Goal: Information Seeking & Learning: Learn about a topic

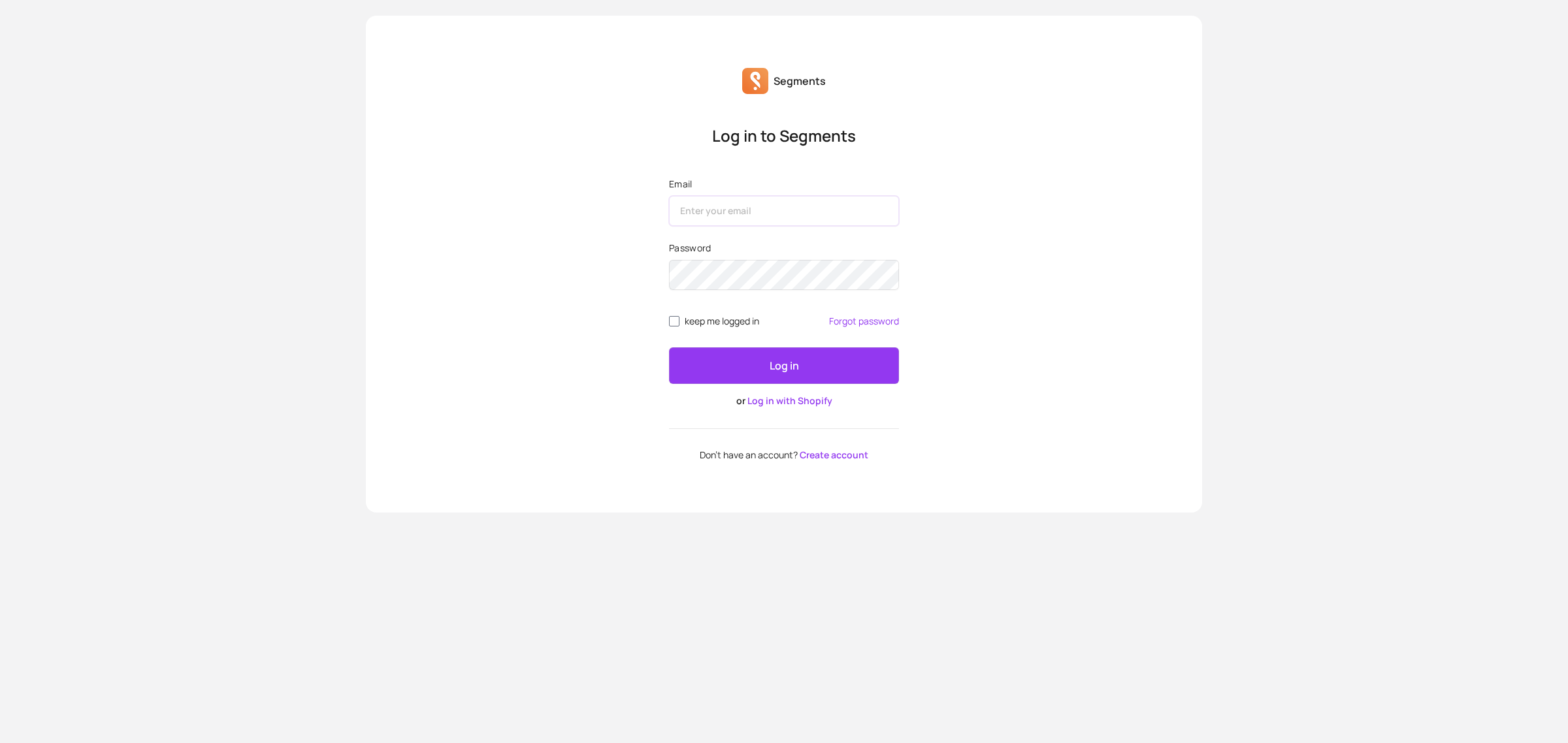
type input "[EMAIL_ADDRESS][DOMAIN_NAME]"
click at [770, 360] on p "Log in" at bounding box center [784, 366] width 29 height 16
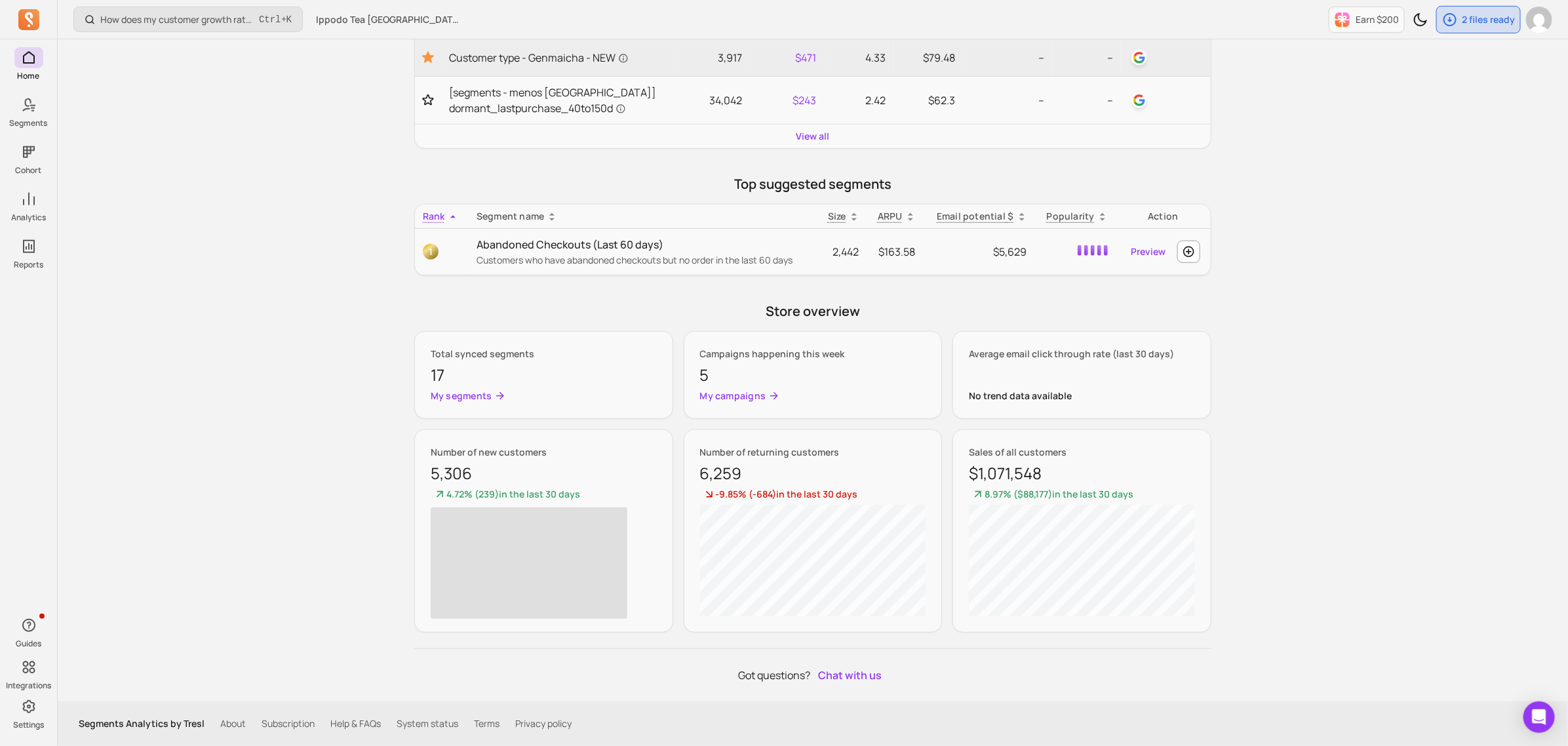
scroll to position [310, 0]
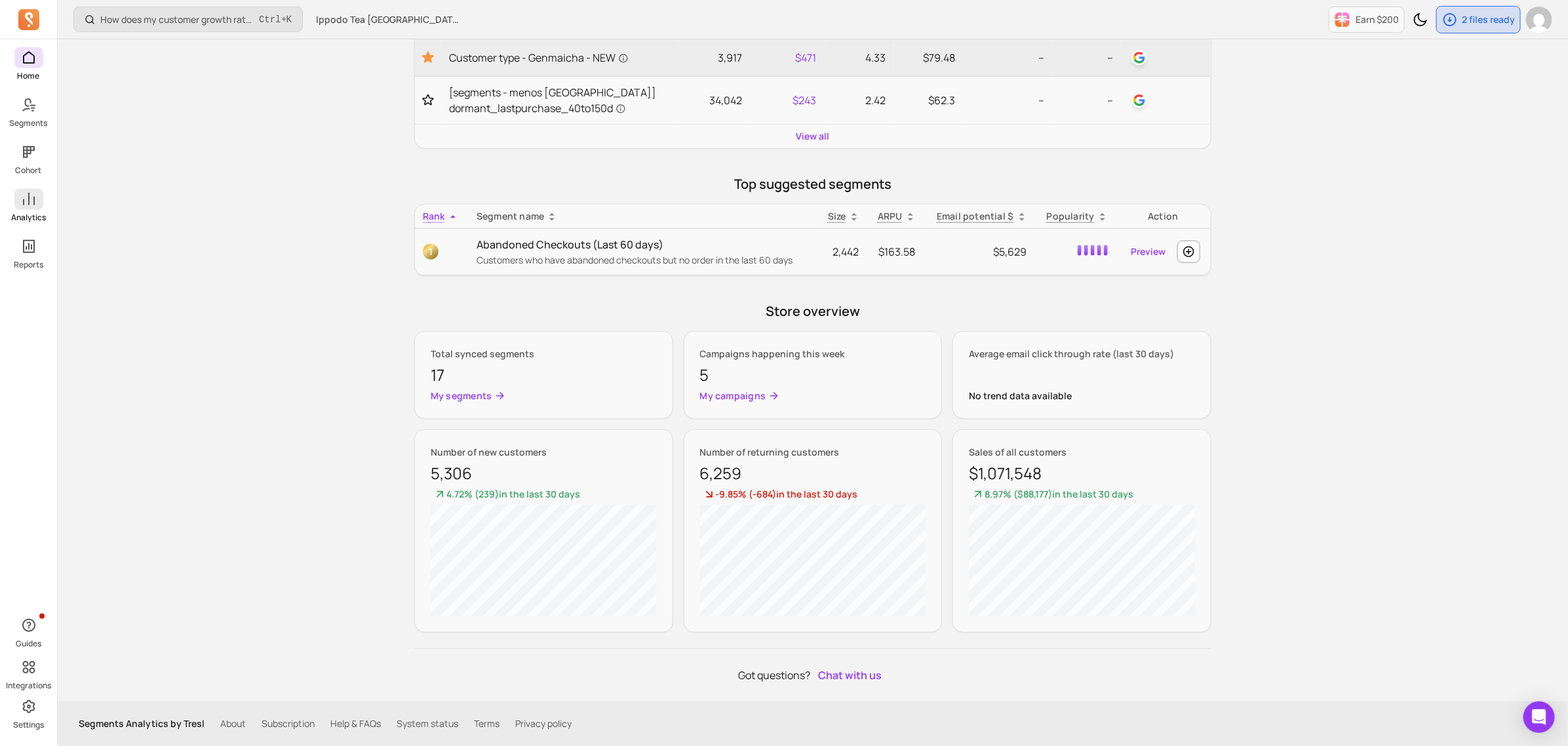
click at [27, 205] on icon at bounding box center [29, 199] width 16 height 16
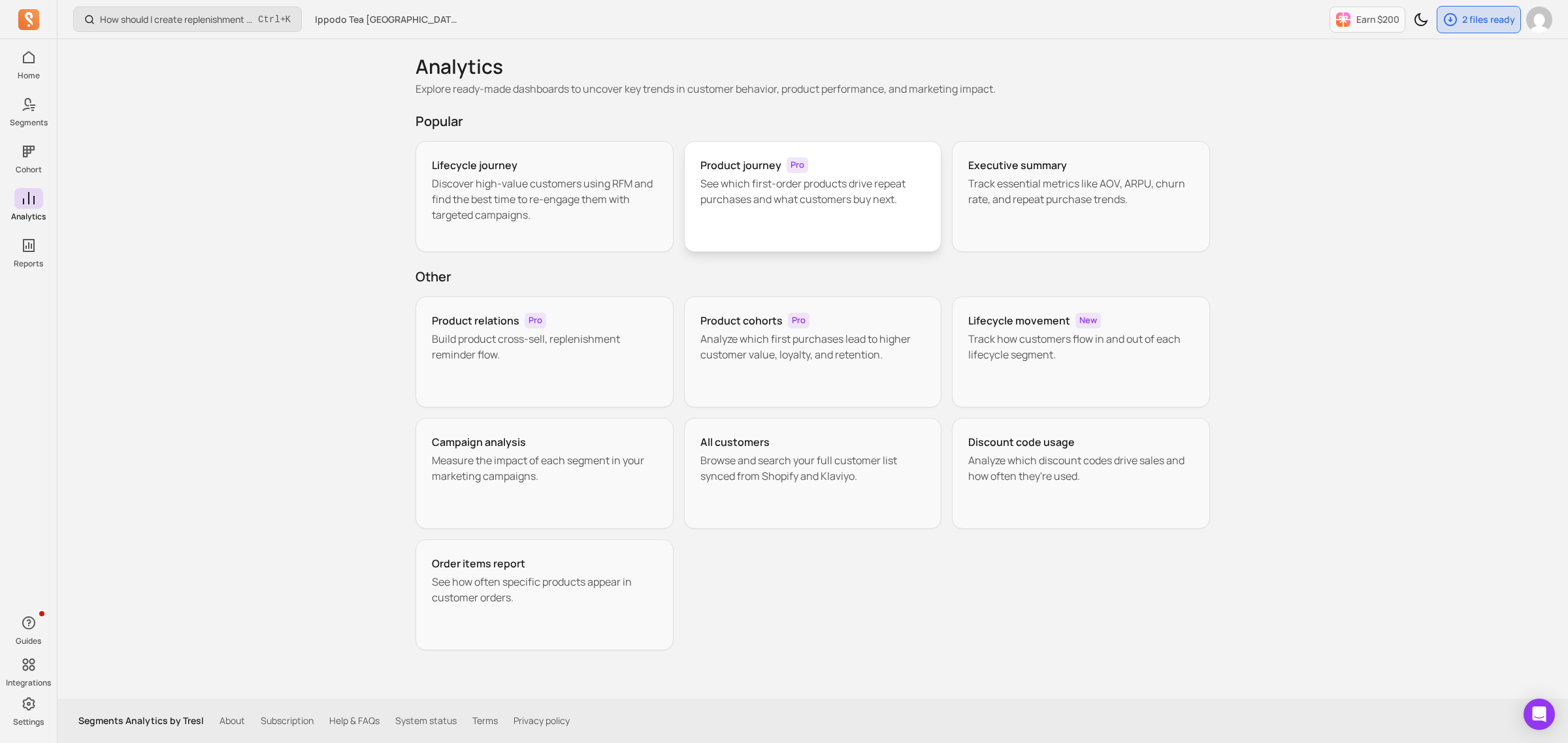
click at [784, 190] on p "See which first-order products drive repeat purchases and what customers buy ne…" at bounding box center [813, 192] width 225 height 32
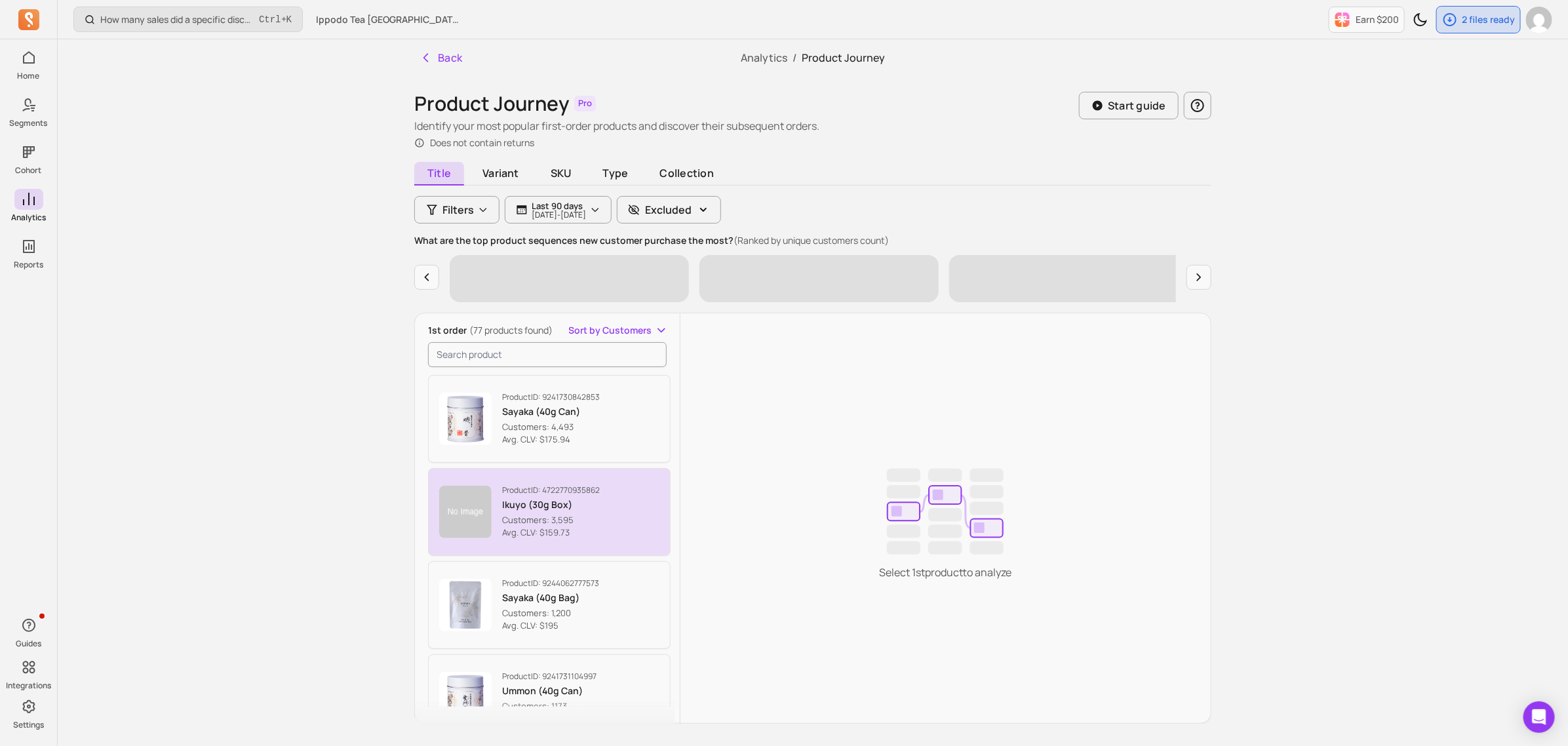
scroll to position [246, 0]
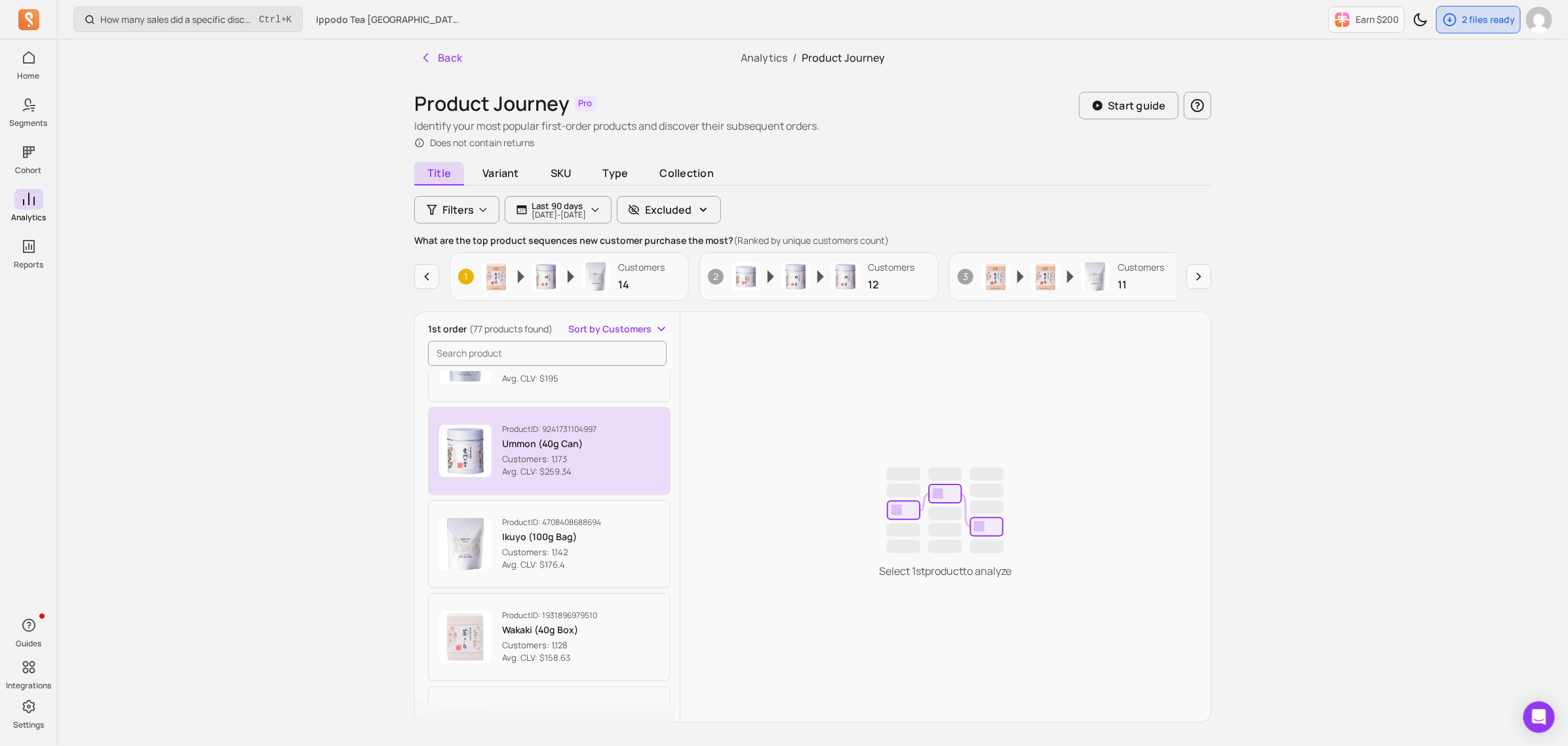
click at [593, 474] on p "Avg. CLV: $259.34" at bounding box center [549, 472] width 94 height 13
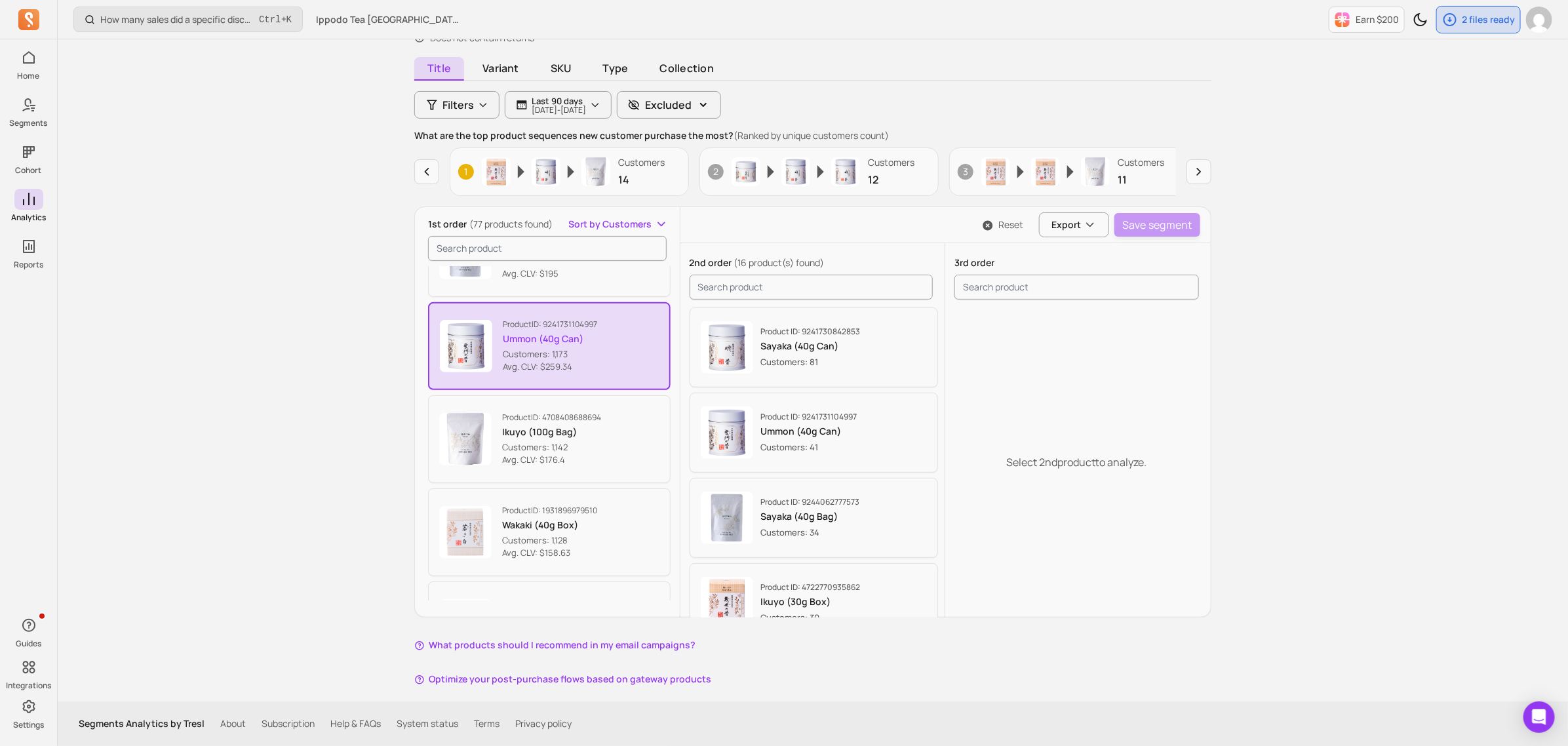
click at [1147, 331] on div "Select 2nd product to analyze." at bounding box center [1076, 463] width 262 height 315
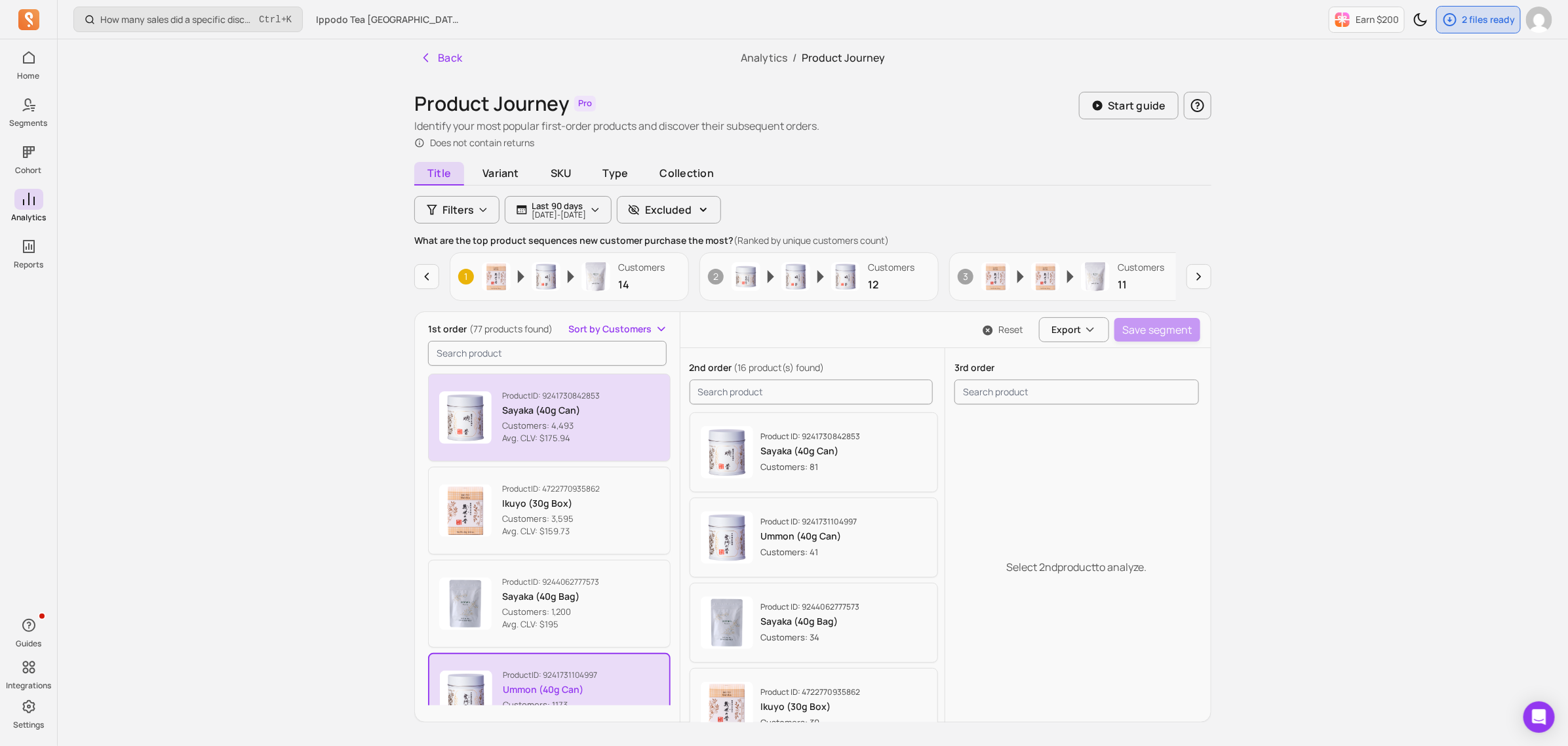
click at [608, 430] on button "Product ID: 9241730842853 Sayaka (40g Can) Customers: 4,493 Avg. CLV: $175.94" at bounding box center [549, 418] width 243 height 88
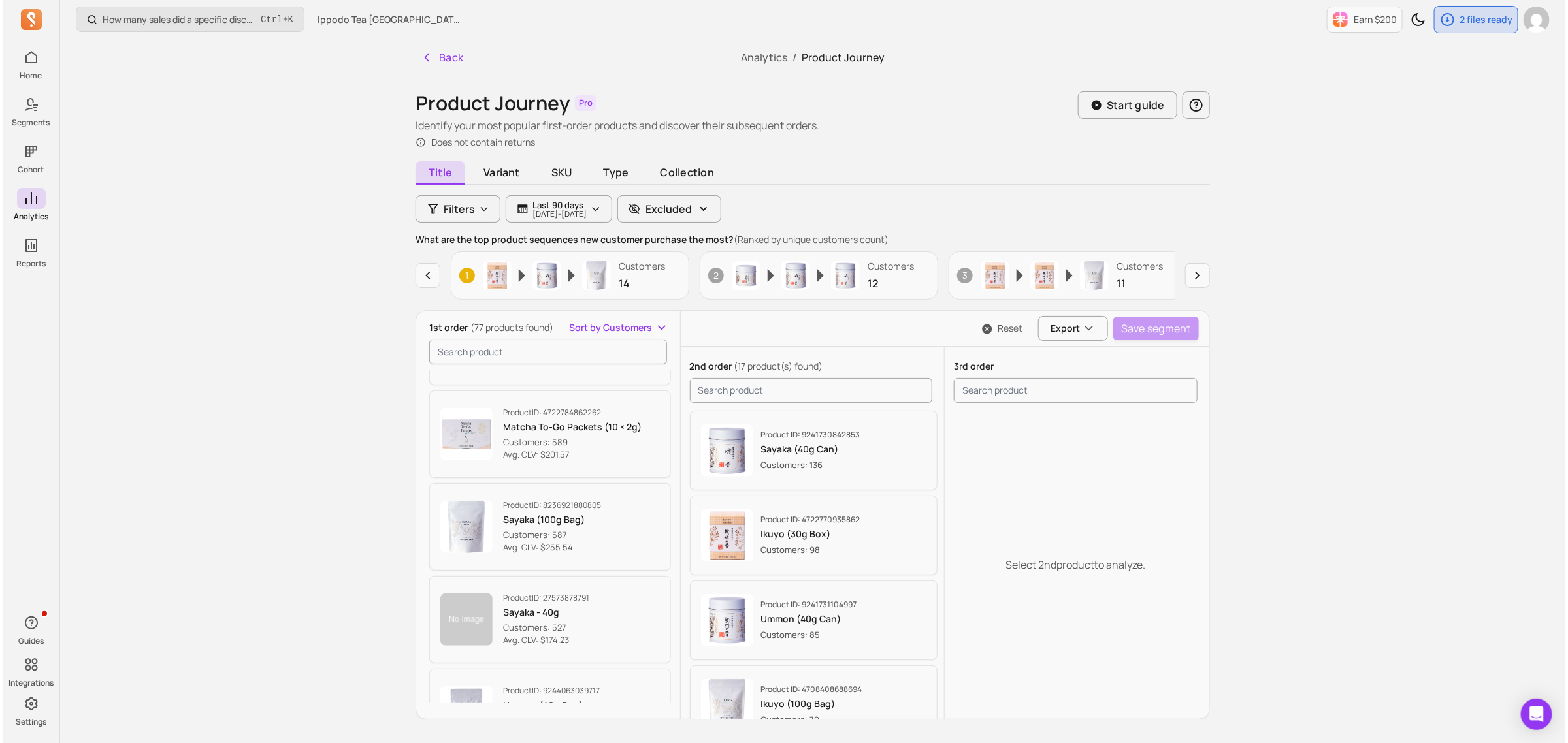
scroll to position [1061, 0]
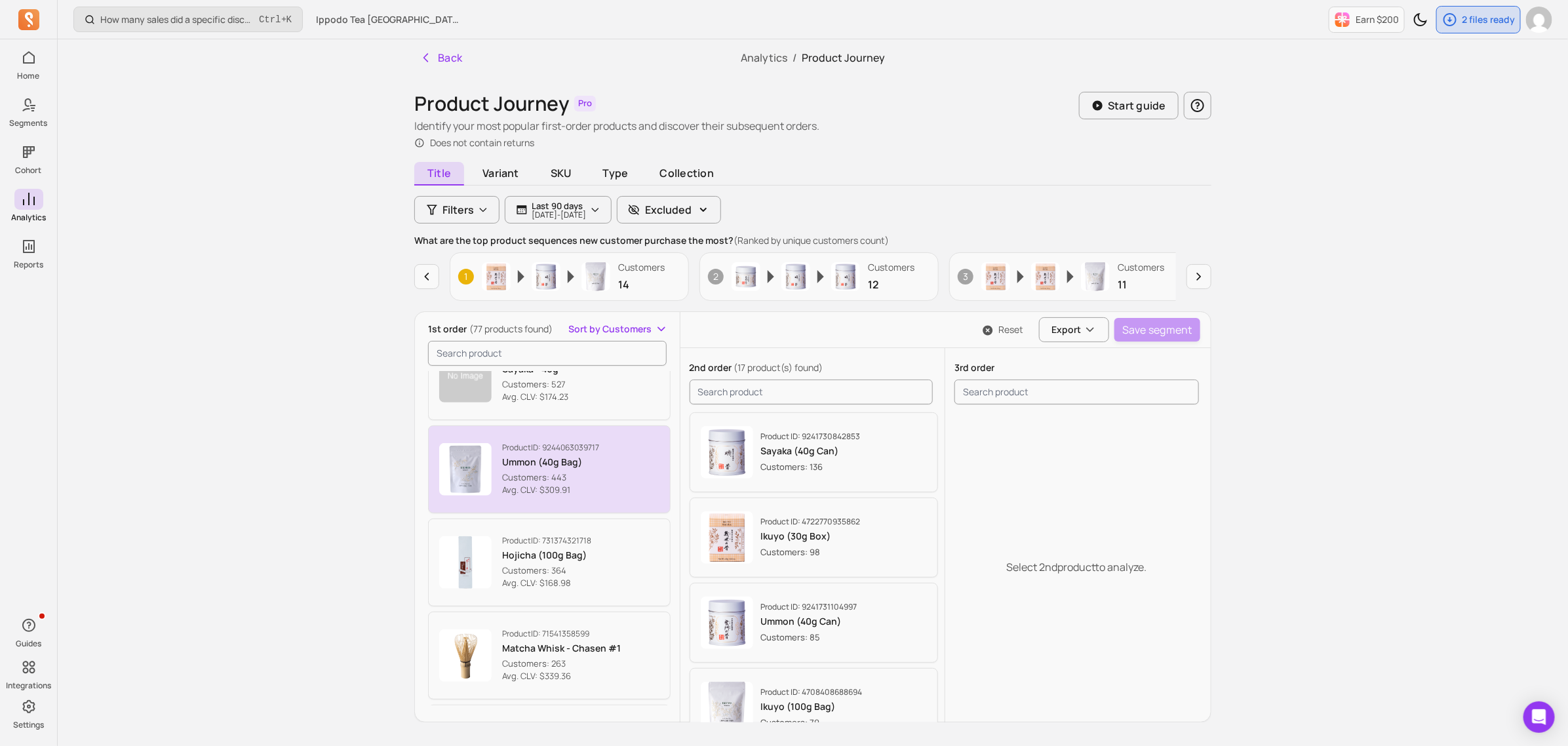
click at [587, 464] on p "Ummon (40g Bag)" at bounding box center [550, 462] width 97 height 13
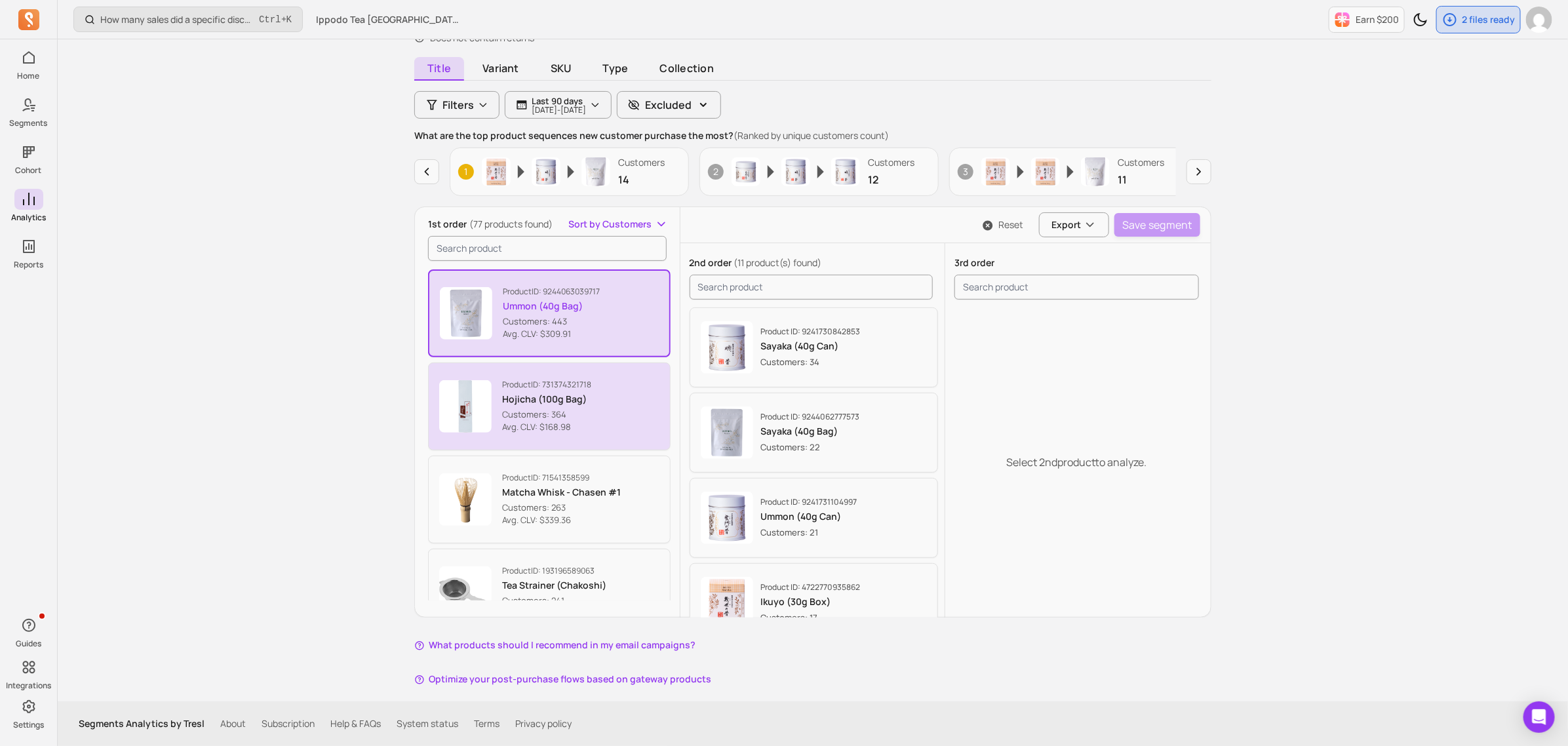
click at [634, 388] on button "Product ID: 731374321718 Hojicha (100g Bag) Customers: 364 Avg. CLV: $168.98" at bounding box center [549, 406] width 243 height 88
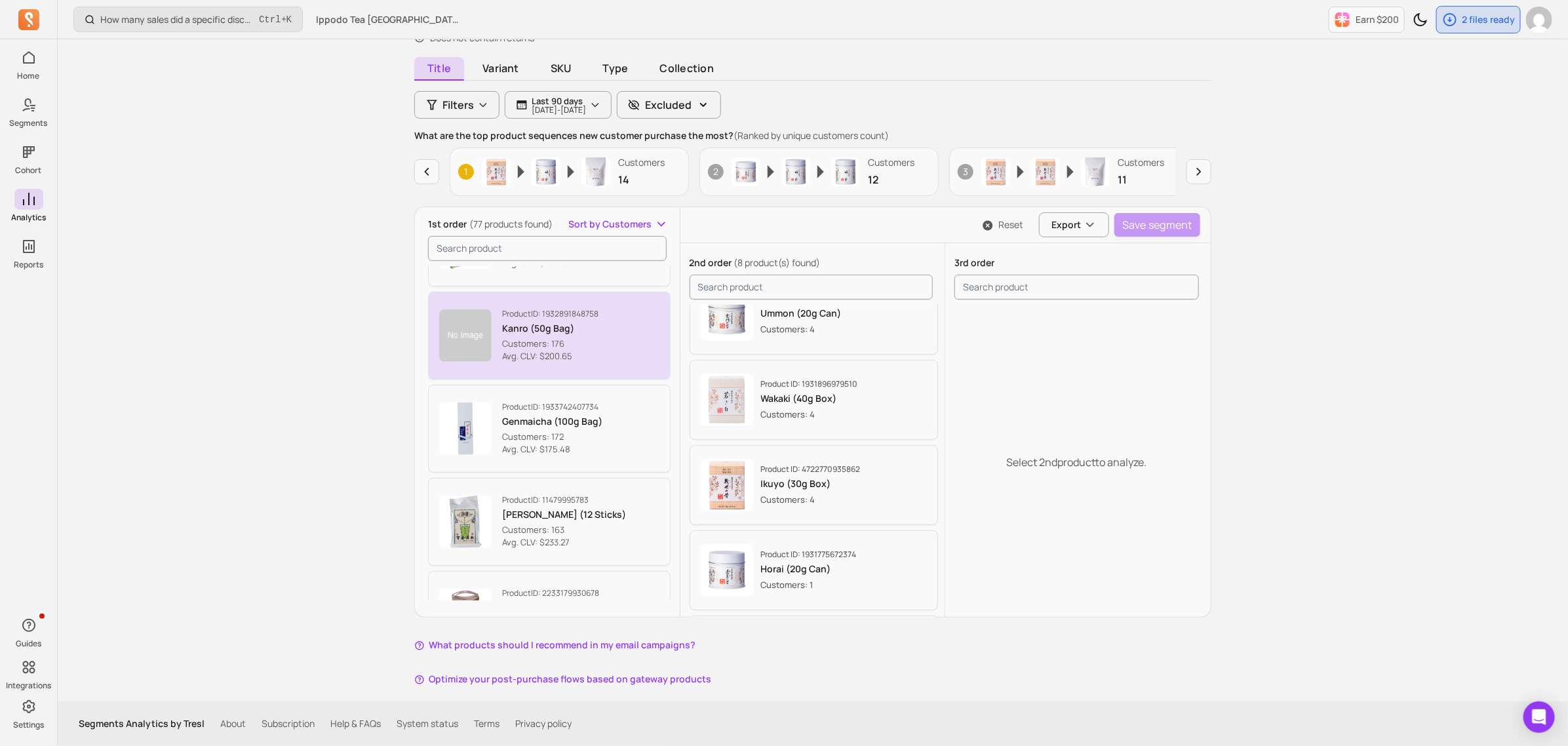
scroll to position [1949, 0]
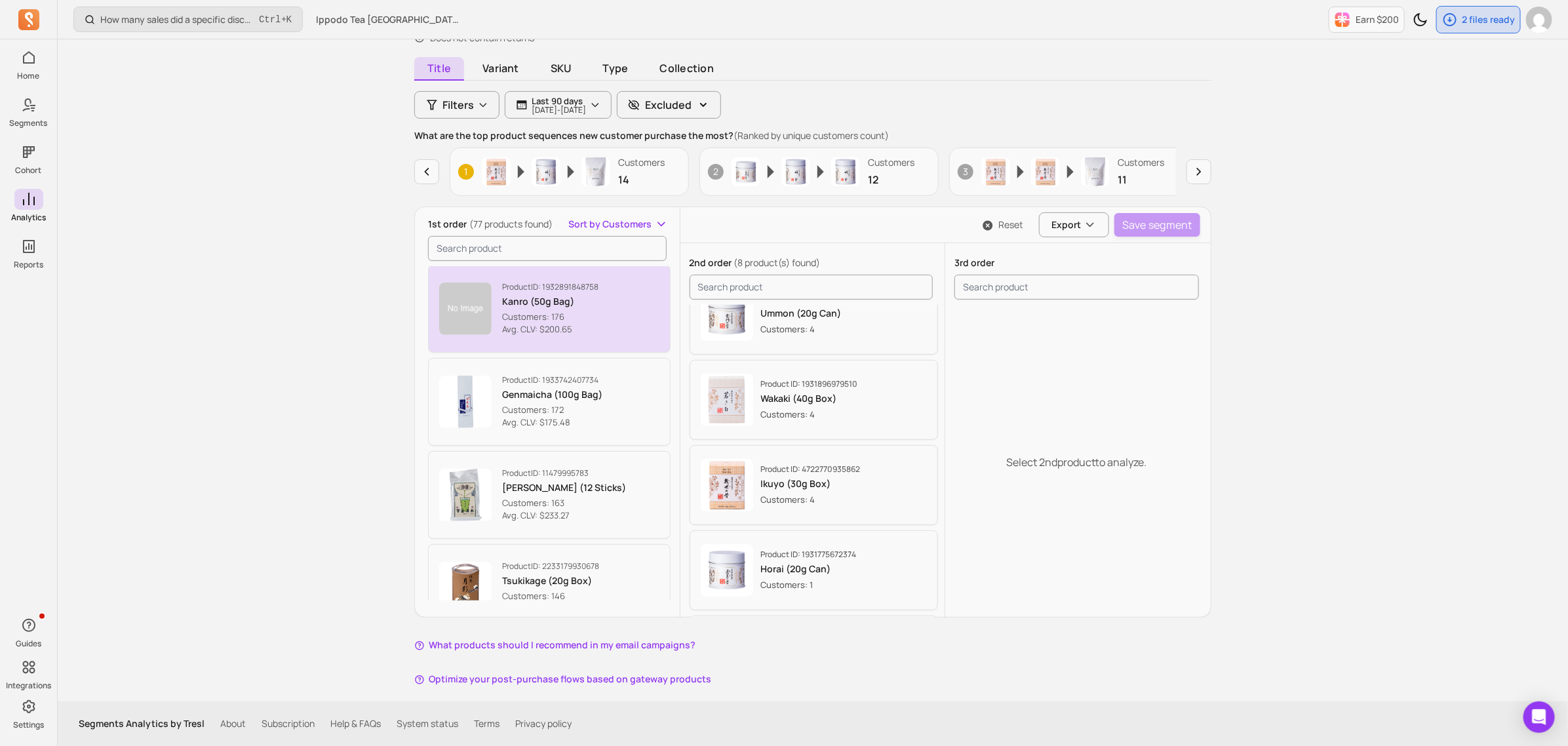
click at [625, 406] on button "Product ID: 1933742407734 Genmaicha (100g Bag) Customers: 172 Avg. CLV: $175.48" at bounding box center [549, 402] width 243 height 88
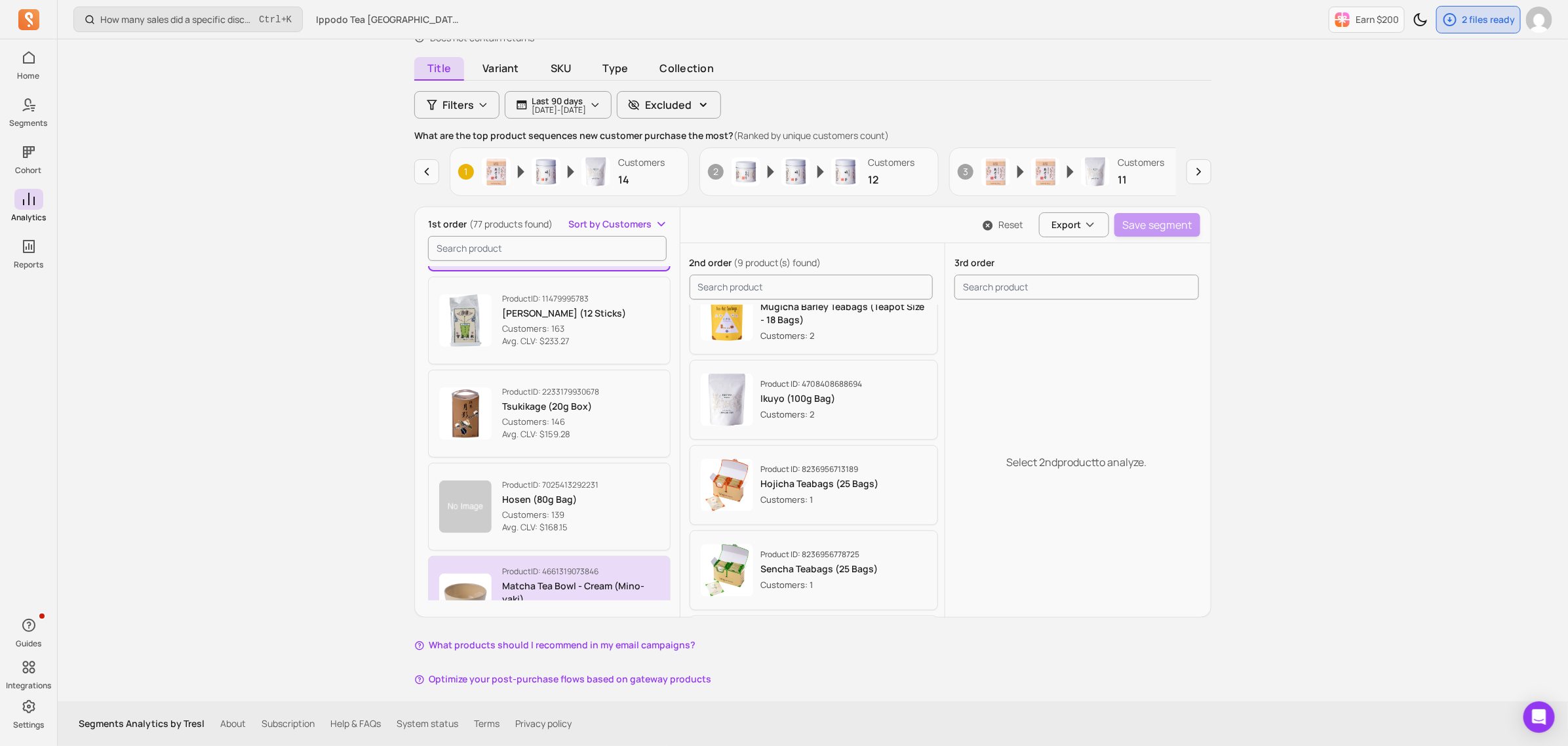
scroll to position [2120, 0]
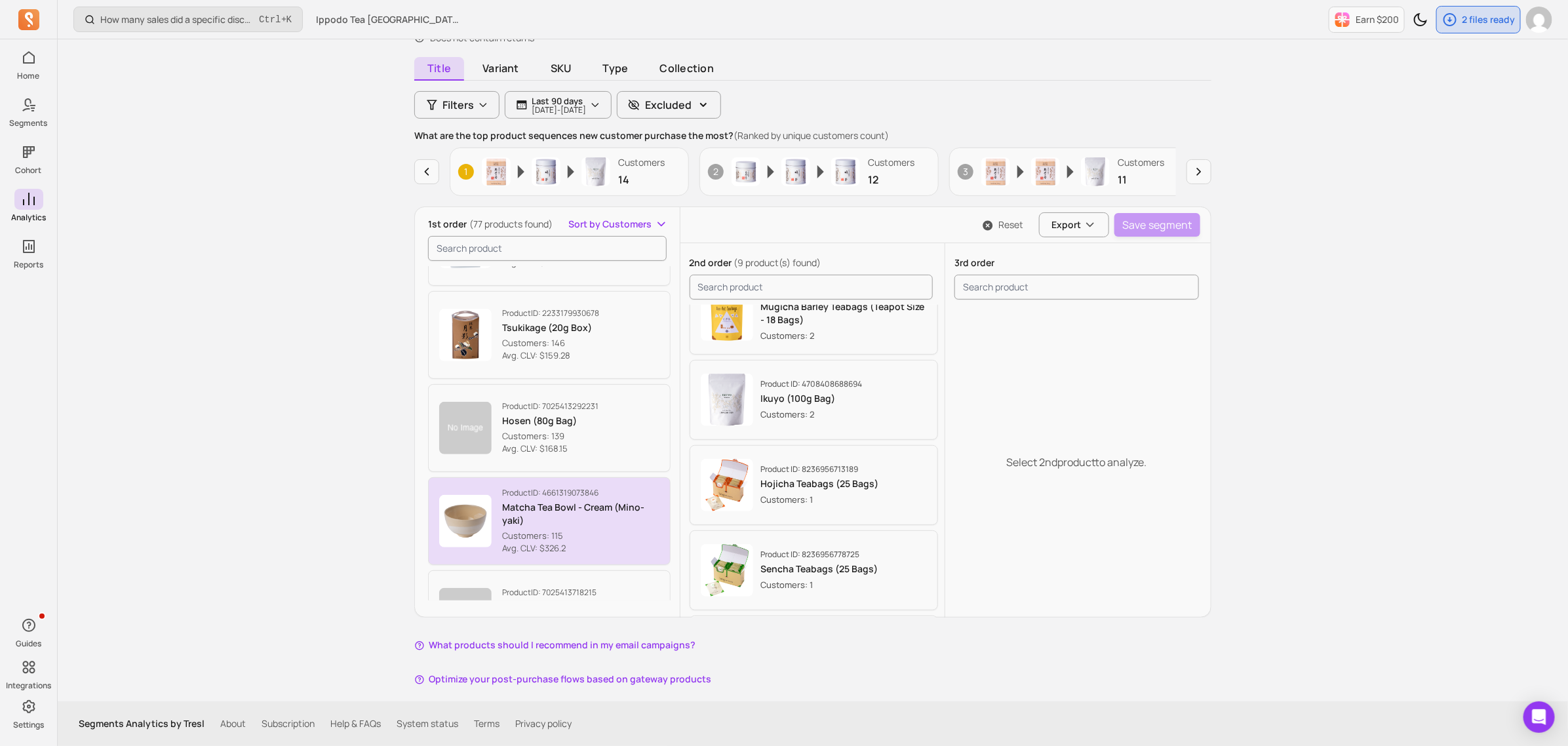
click at [623, 428] on button "Product ID: 7025413292231 Hosen (80g Bag) Customers: 139 Avg. CLV: $168.15" at bounding box center [549, 428] width 243 height 88
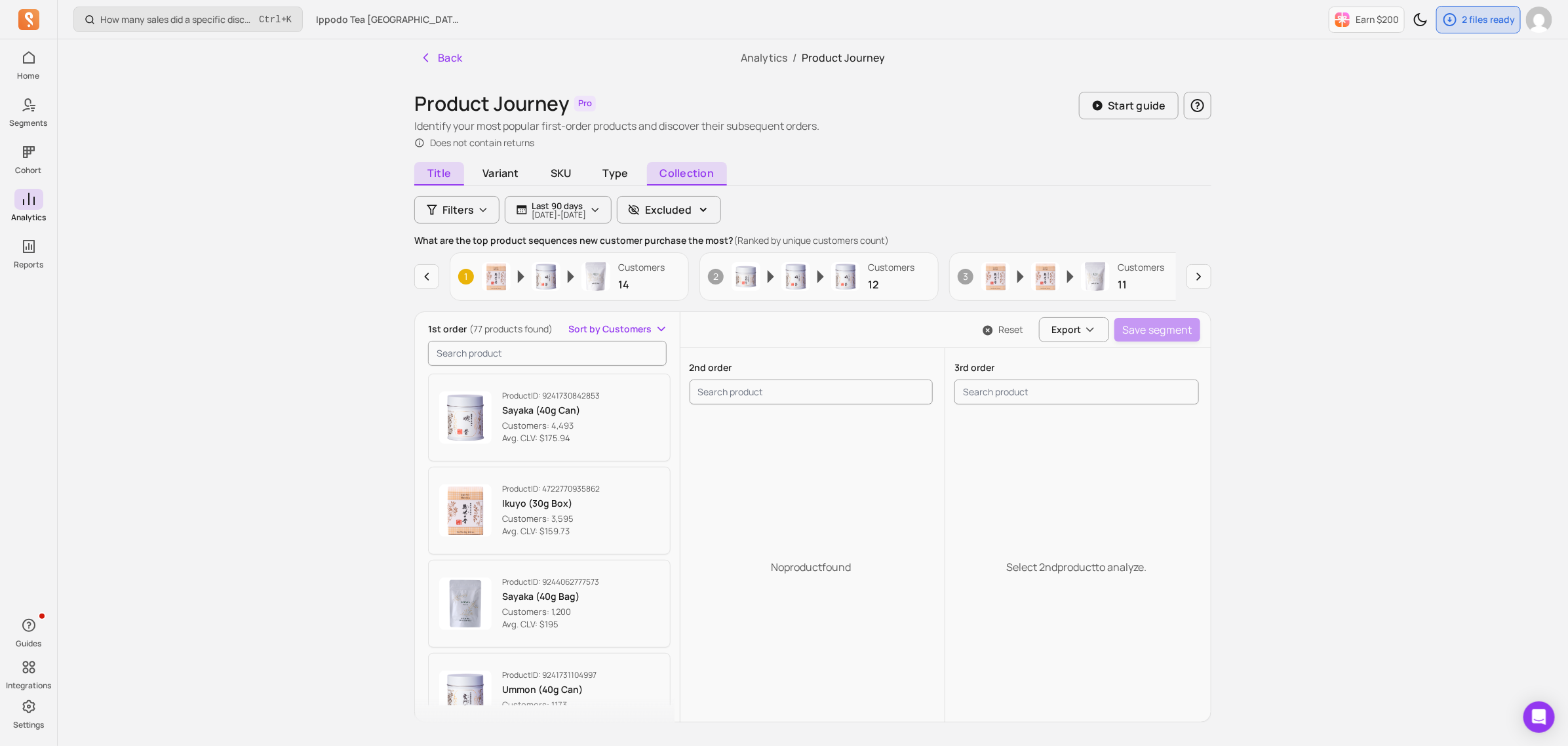
click at [712, 169] on span "Collection" at bounding box center [686, 174] width 80 height 23
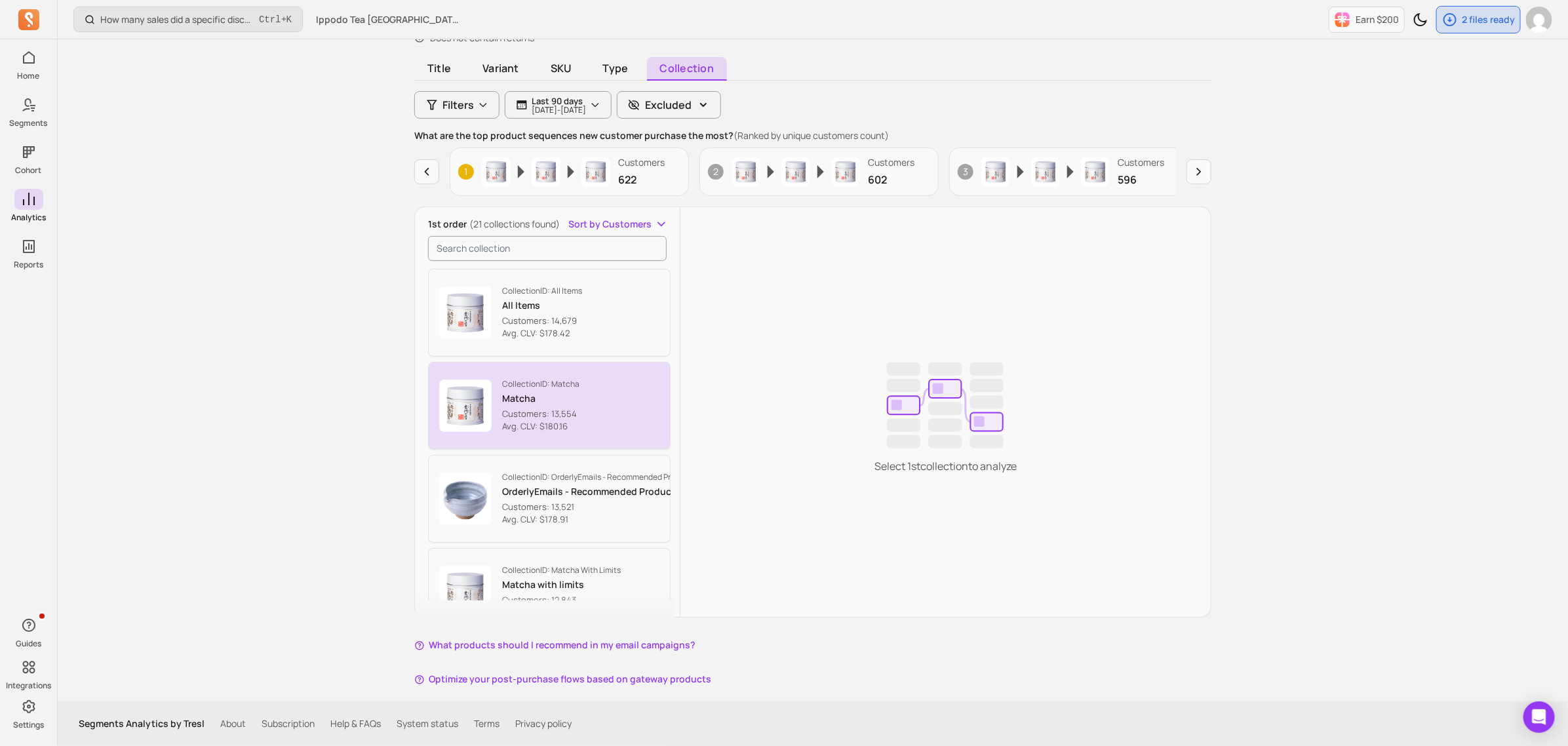
click at [562, 435] on button "Collection ID: Matcha Matcha Customers: 13,554 Avg. CLV: $180.16" at bounding box center [549, 406] width 243 height 88
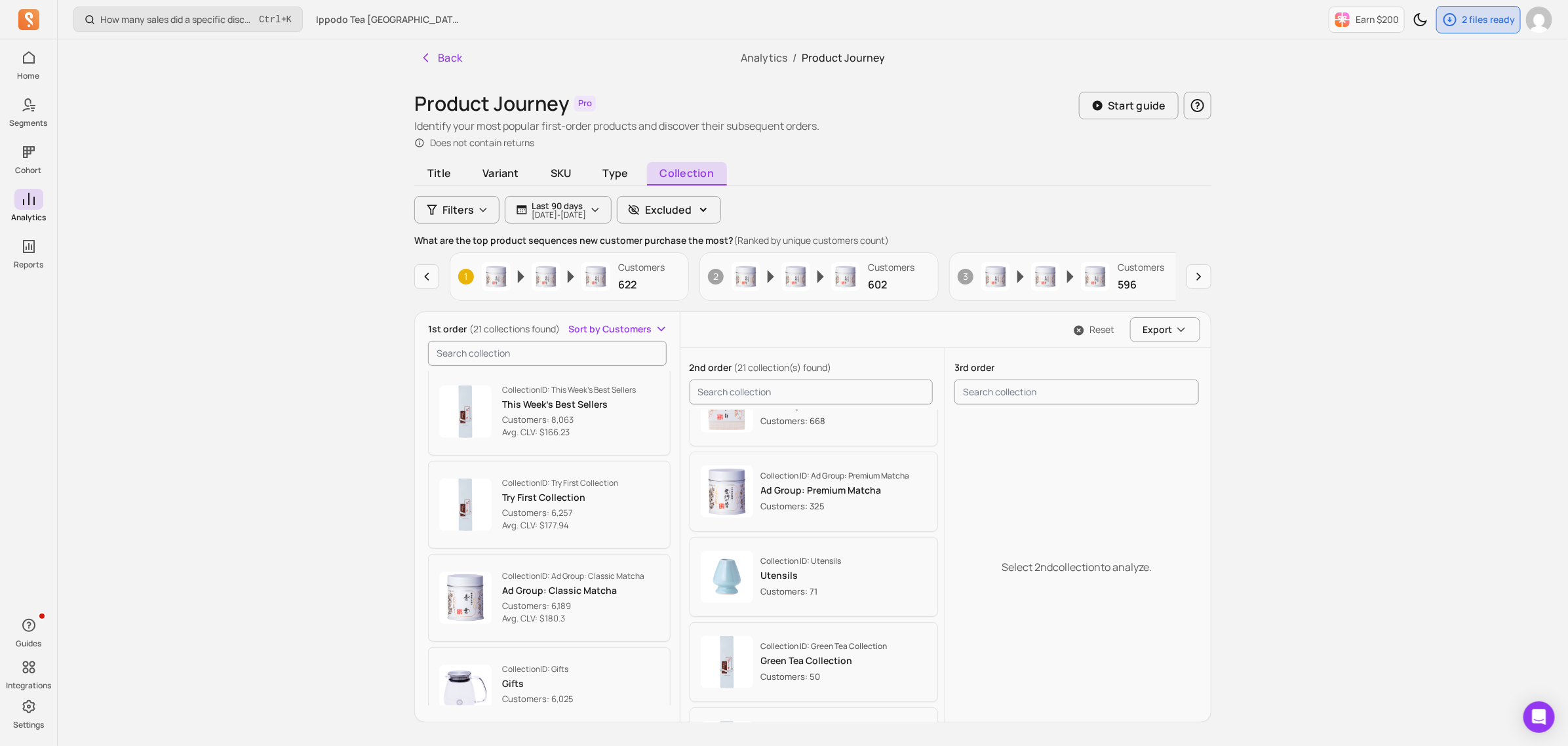
scroll to position [164, 0]
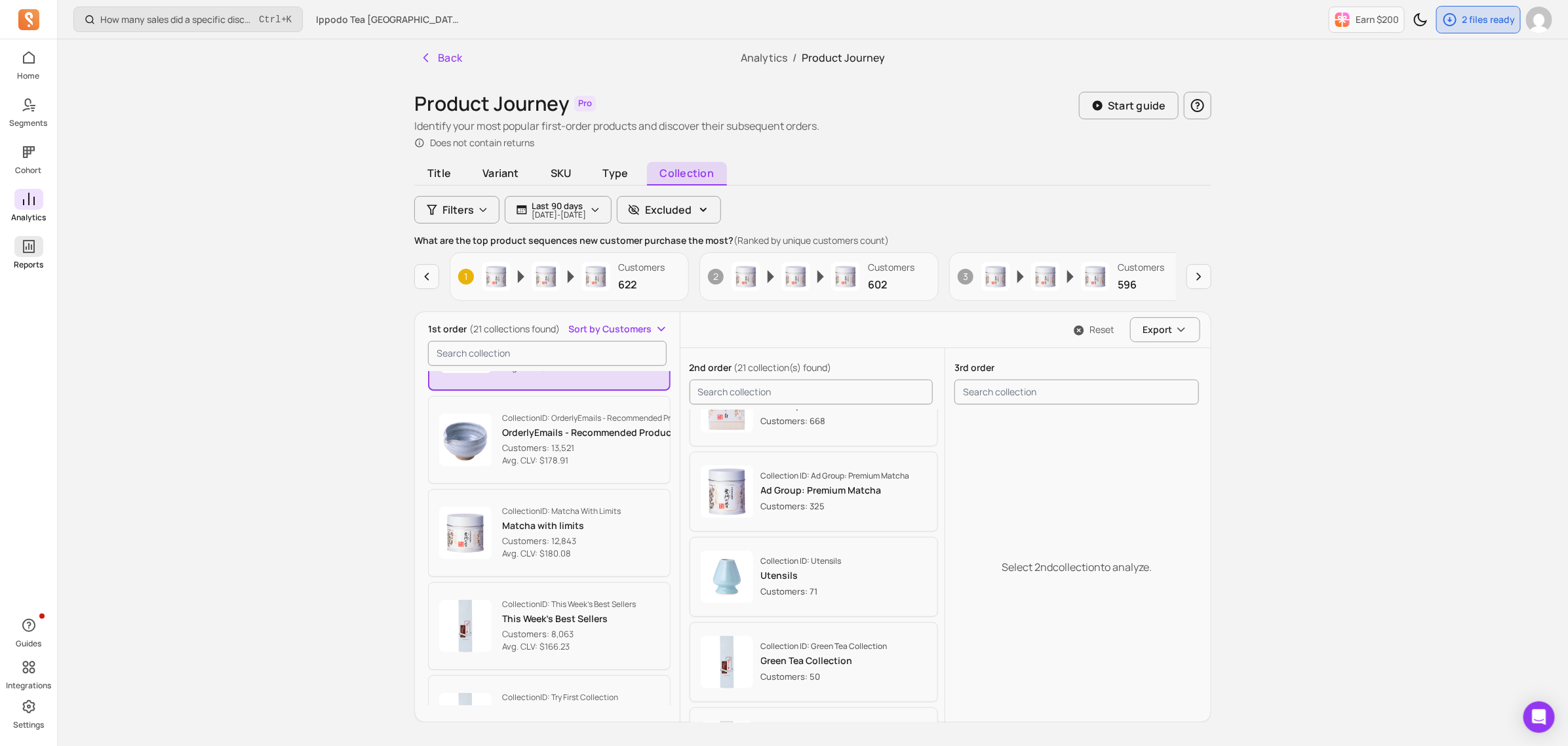
click at [27, 246] on icon at bounding box center [28, 246] width 12 height 13
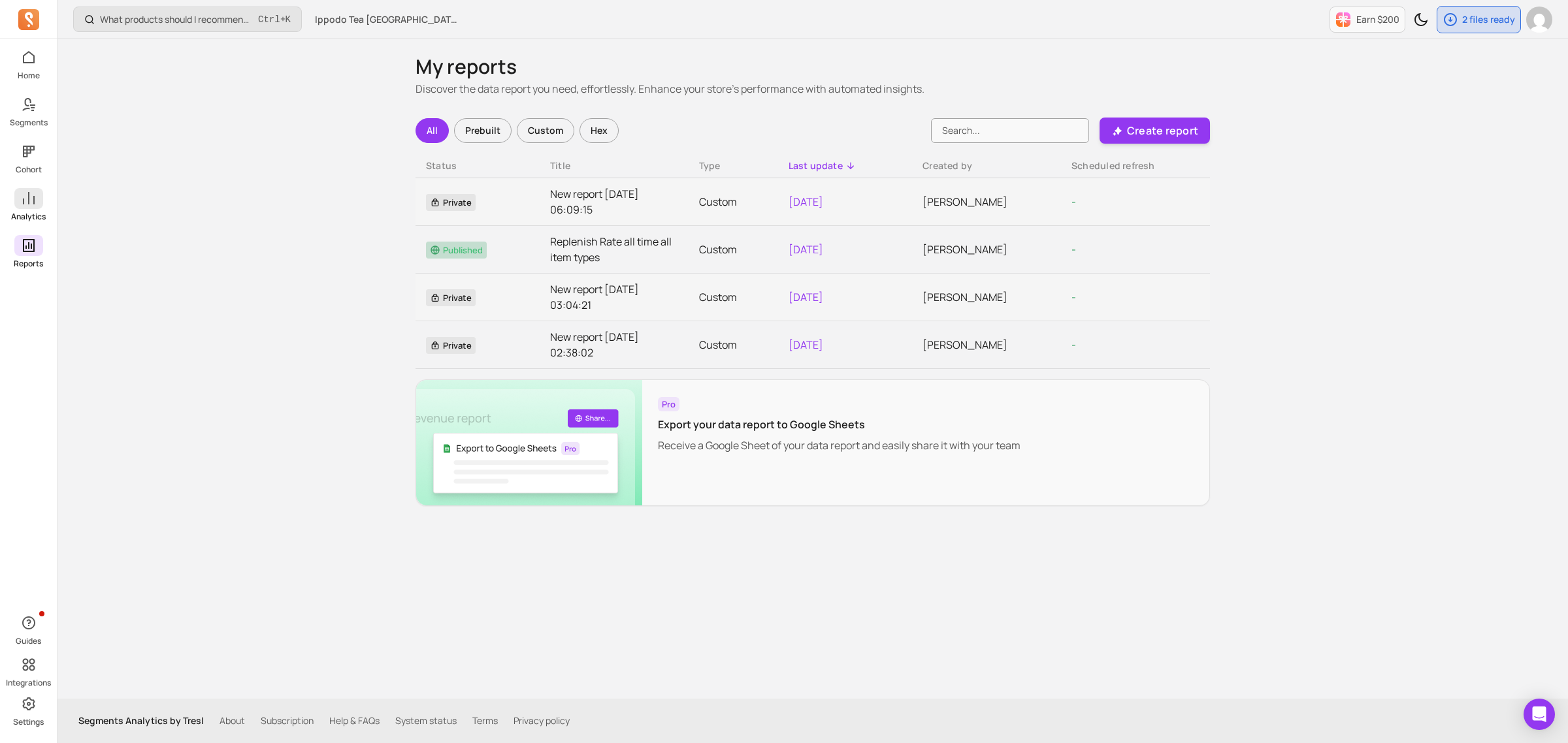
click at [31, 209] on link "Analytics" at bounding box center [28, 205] width 57 height 34
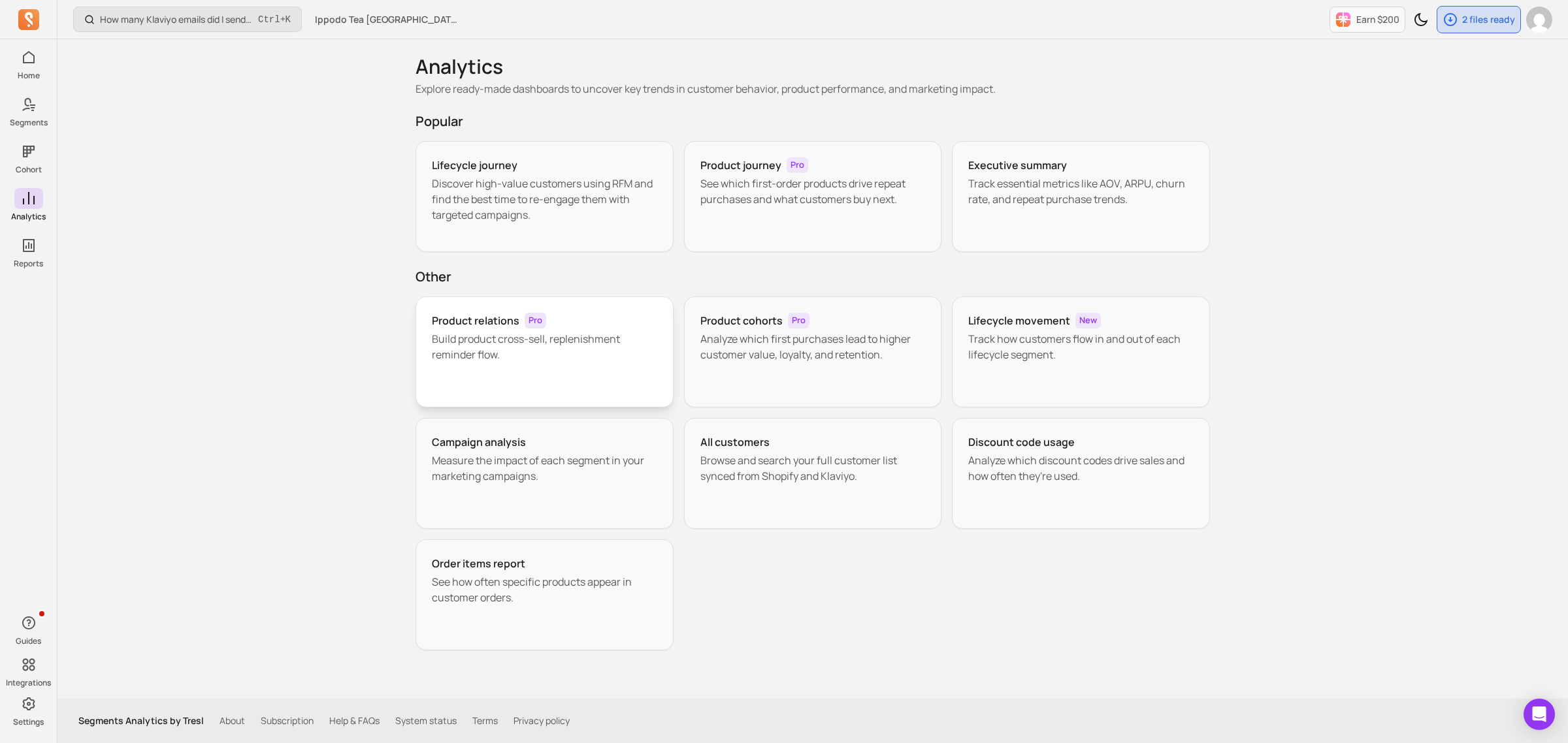
click at [585, 379] on div "Product relations Pro Build product cross-sell, replenishment reminder flow." at bounding box center [545, 352] width 258 height 111
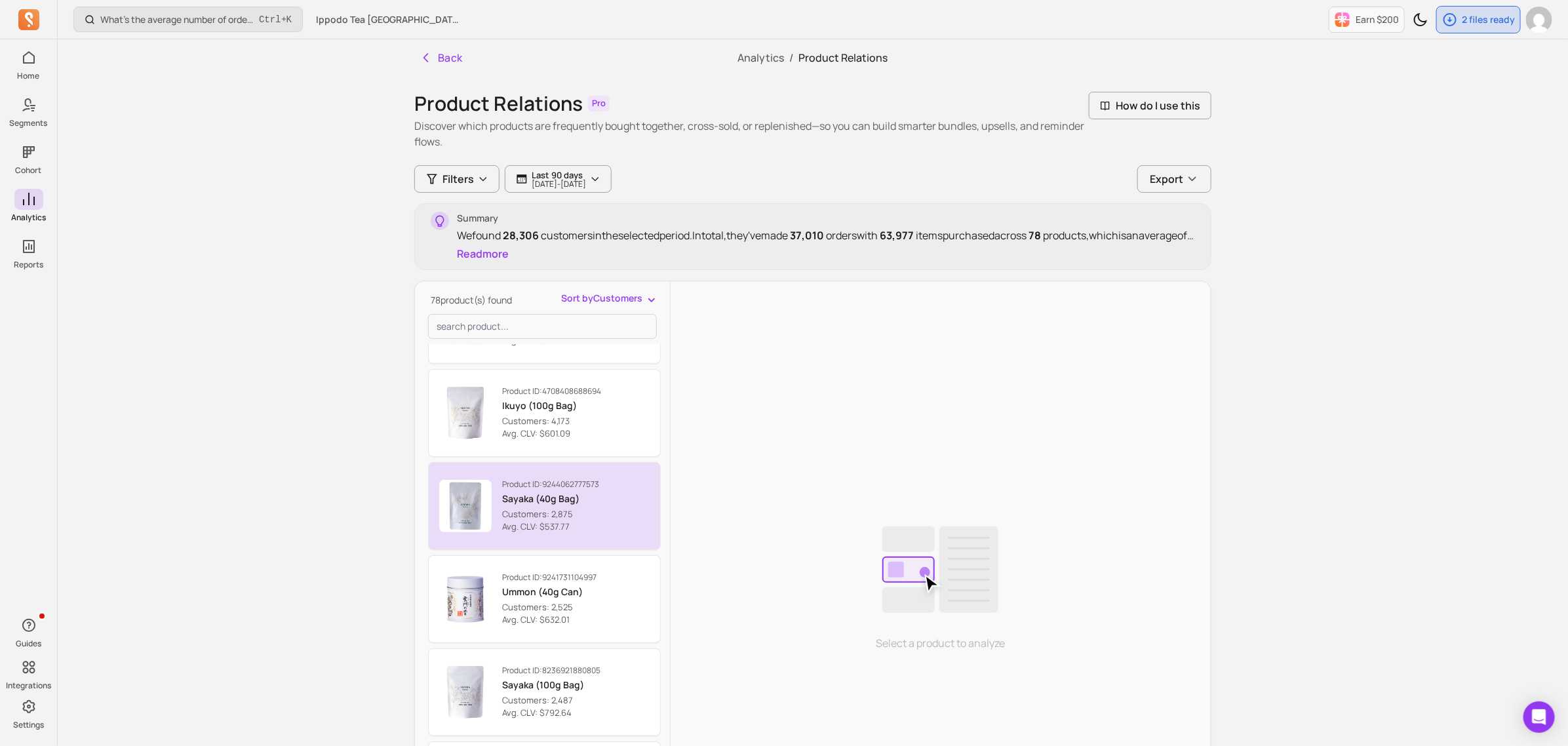
scroll to position [246, 0]
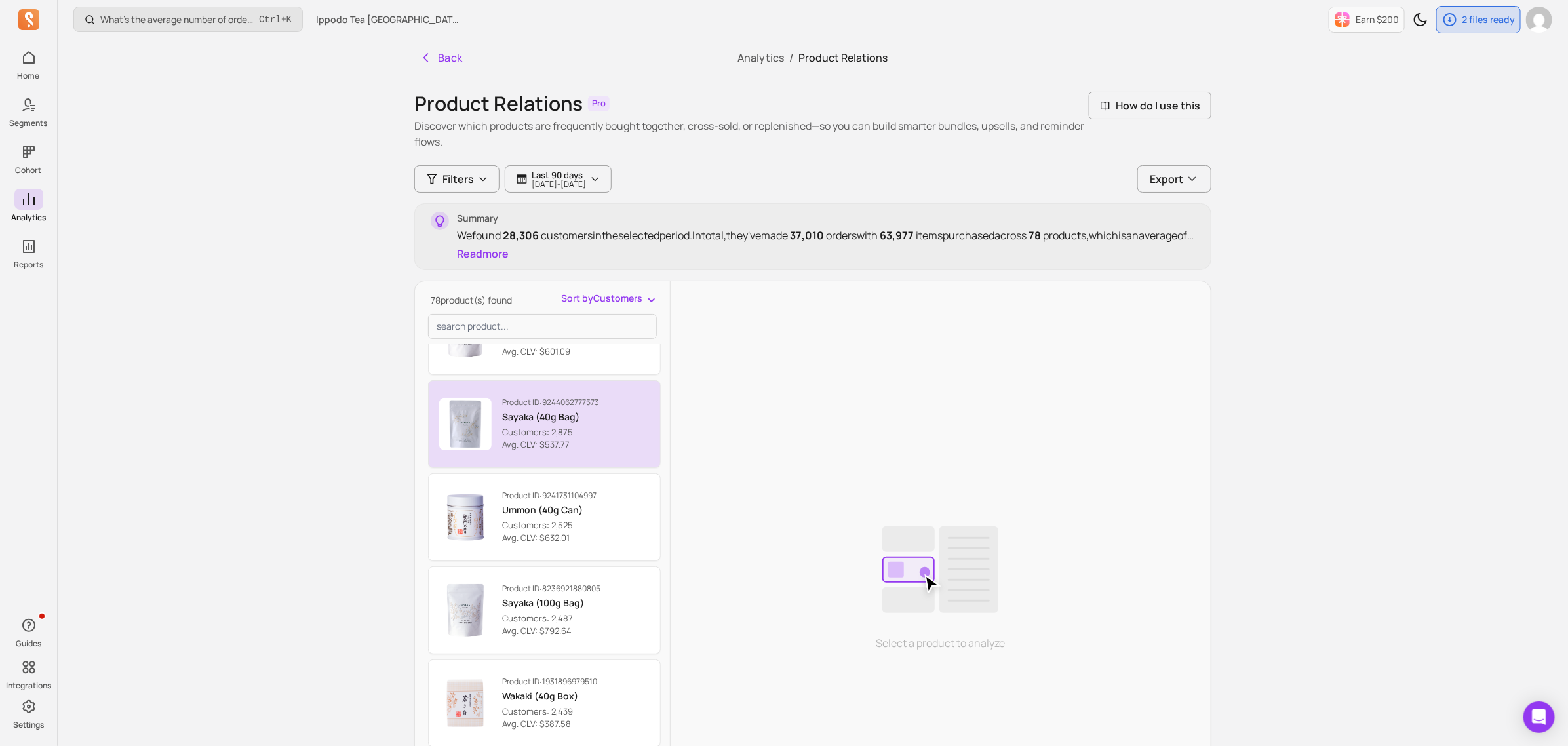
click at [612, 513] on button "Product ID: 9241731104997 Ummon (40g Can) Customers: 2,525 Avg. CLV: $632.01" at bounding box center [544, 518] width 233 height 88
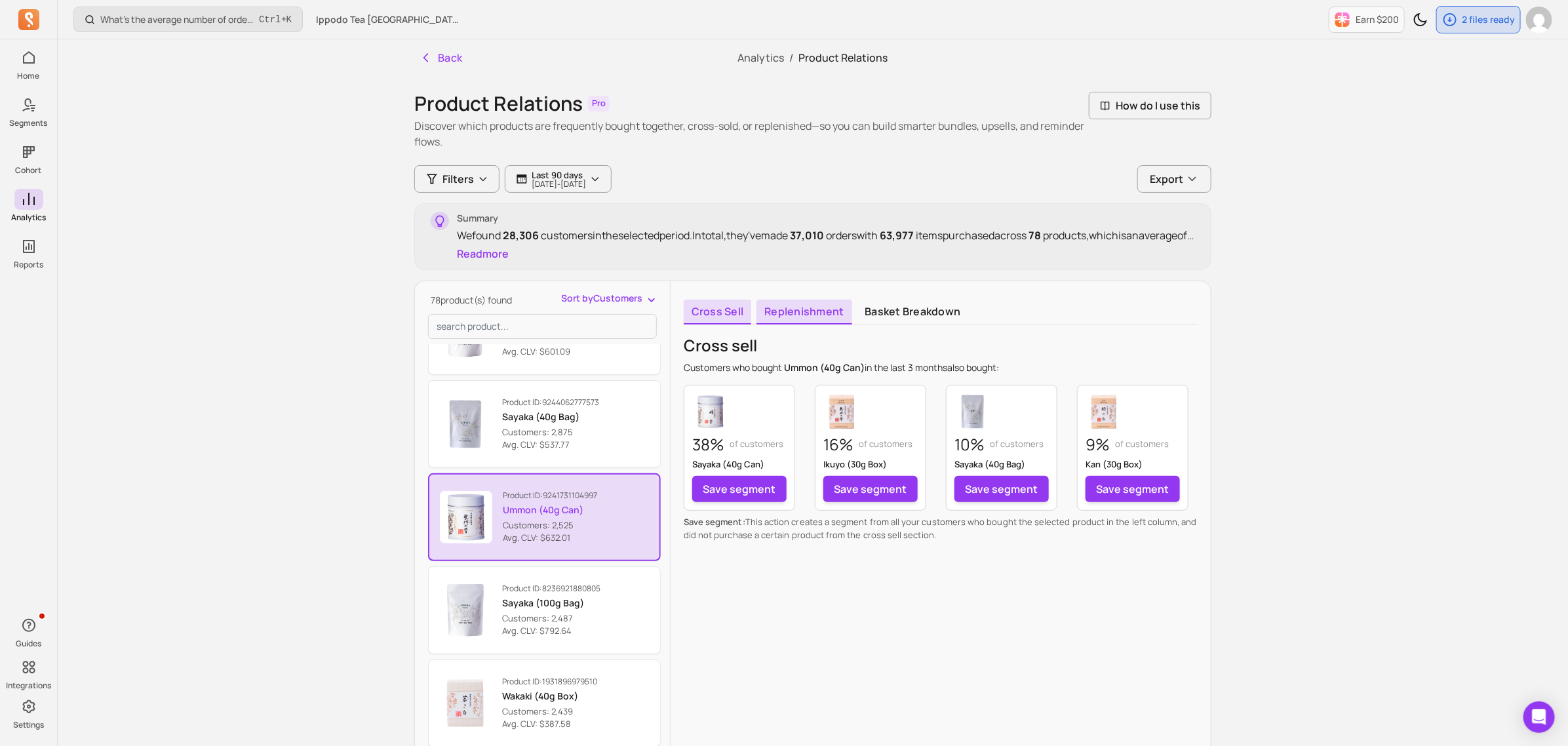
click at [788, 316] on link "Replenishment" at bounding box center [804, 312] width 95 height 25
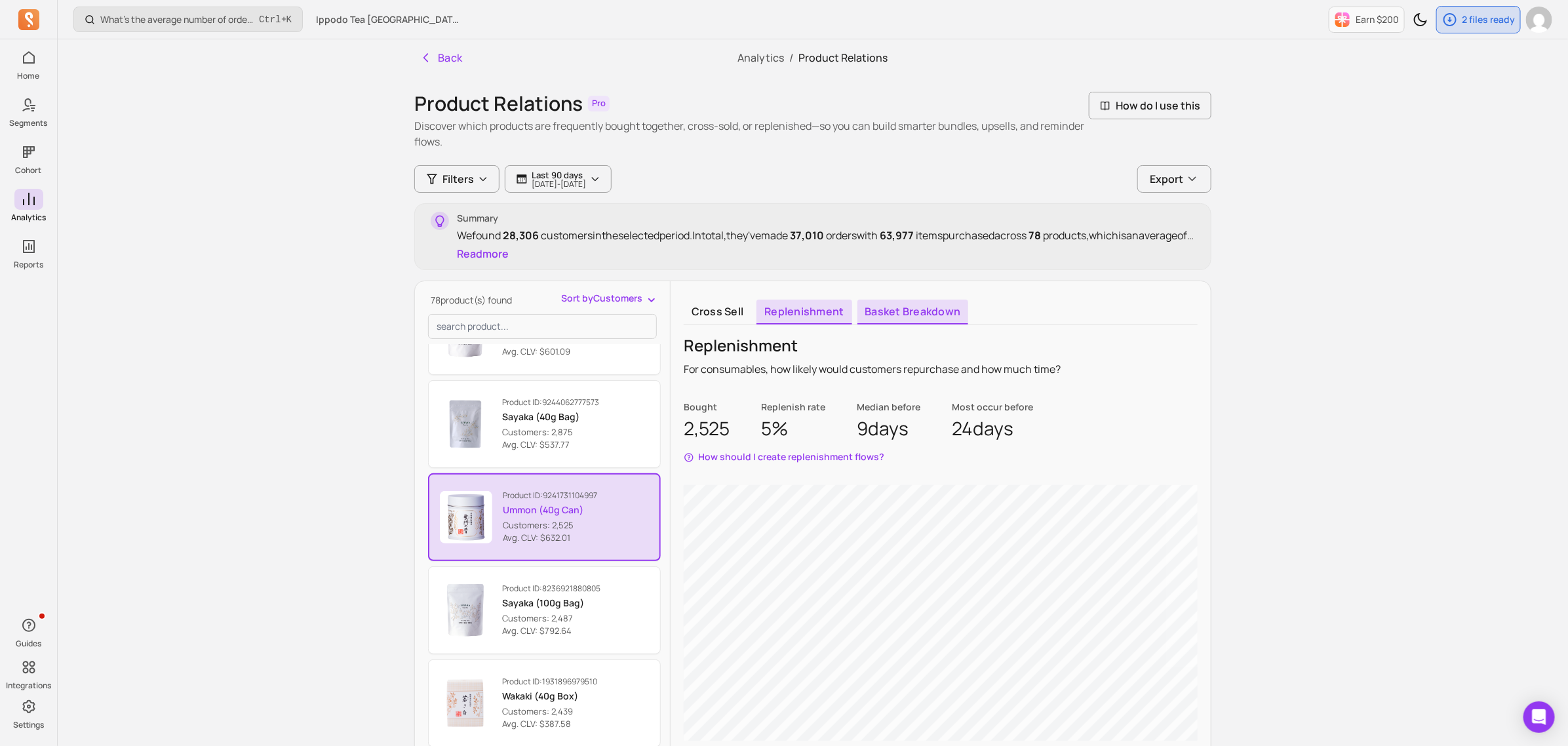
click at [893, 318] on link "Basket breakdown" at bounding box center [913, 312] width 111 height 25
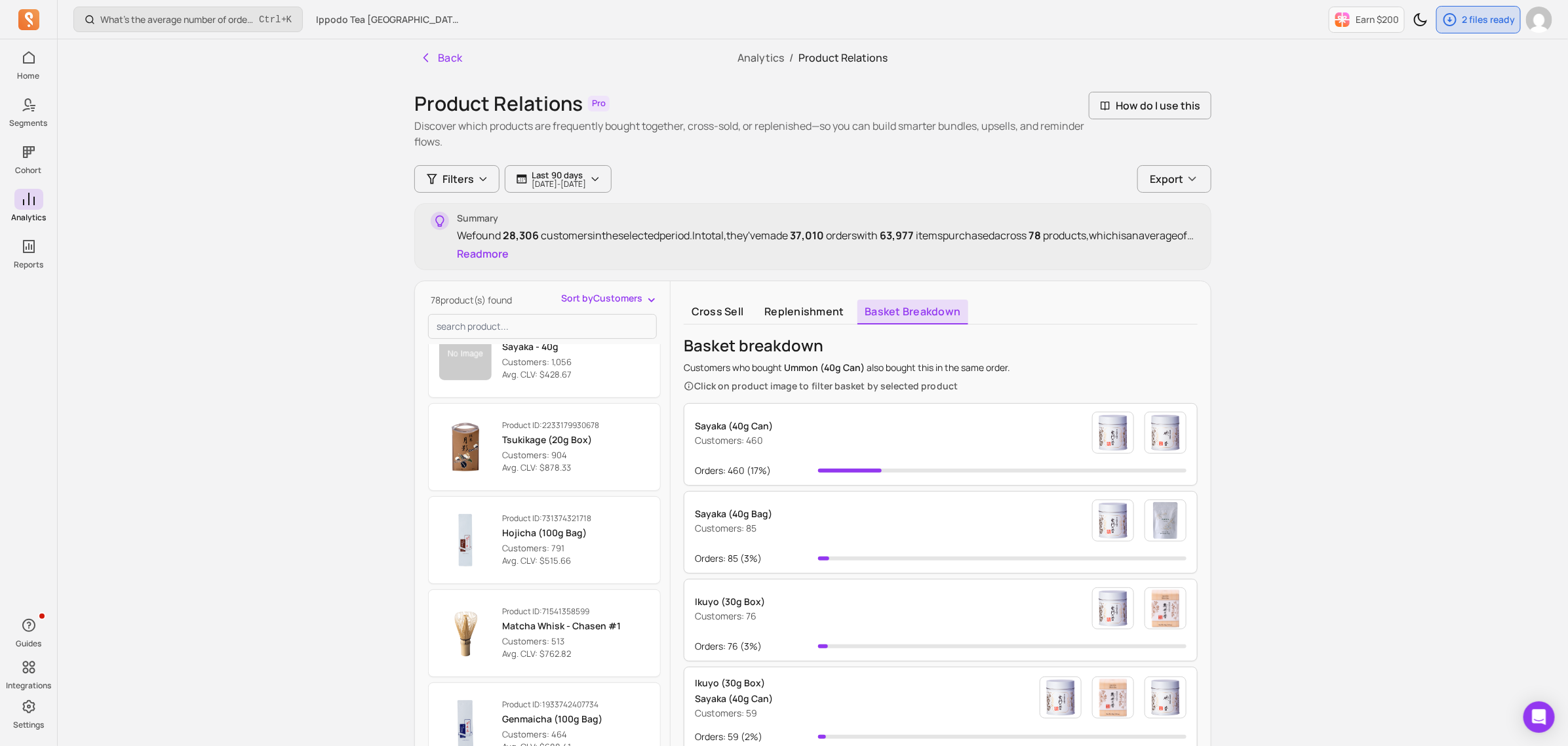
scroll to position [984, 0]
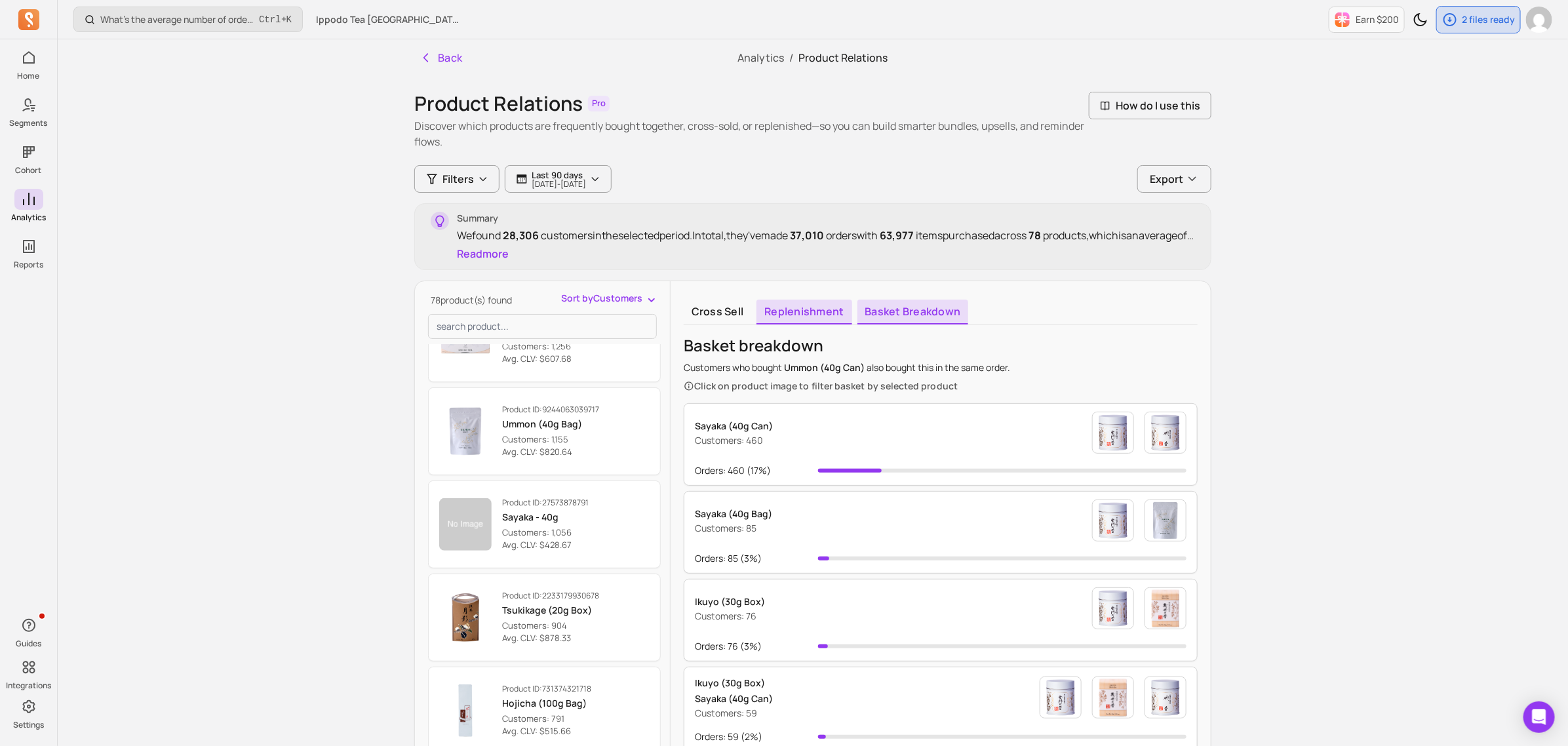
click at [831, 309] on link "Replenishment" at bounding box center [804, 312] width 95 height 25
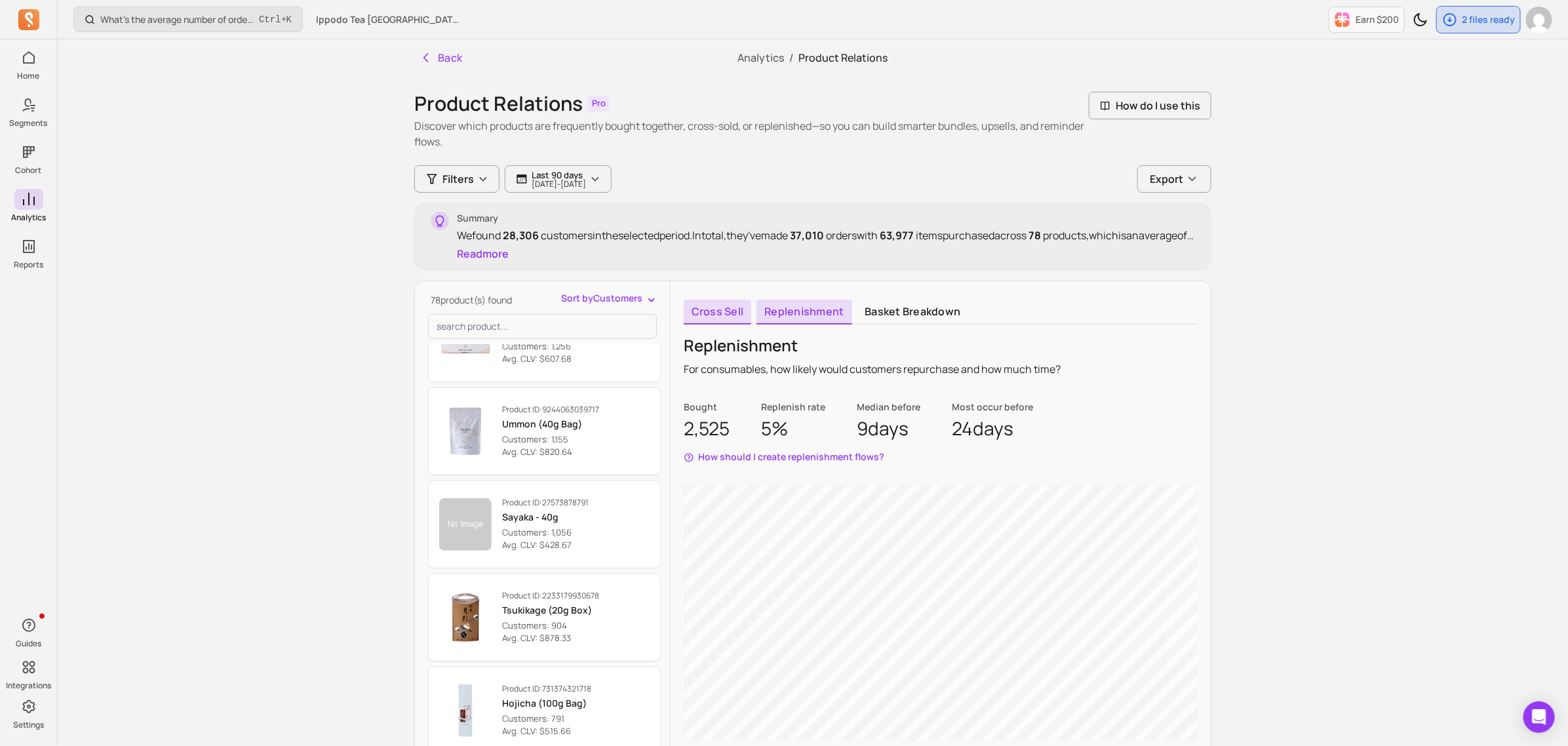
click at [709, 313] on link "Cross sell" at bounding box center [717, 312] width 67 height 25
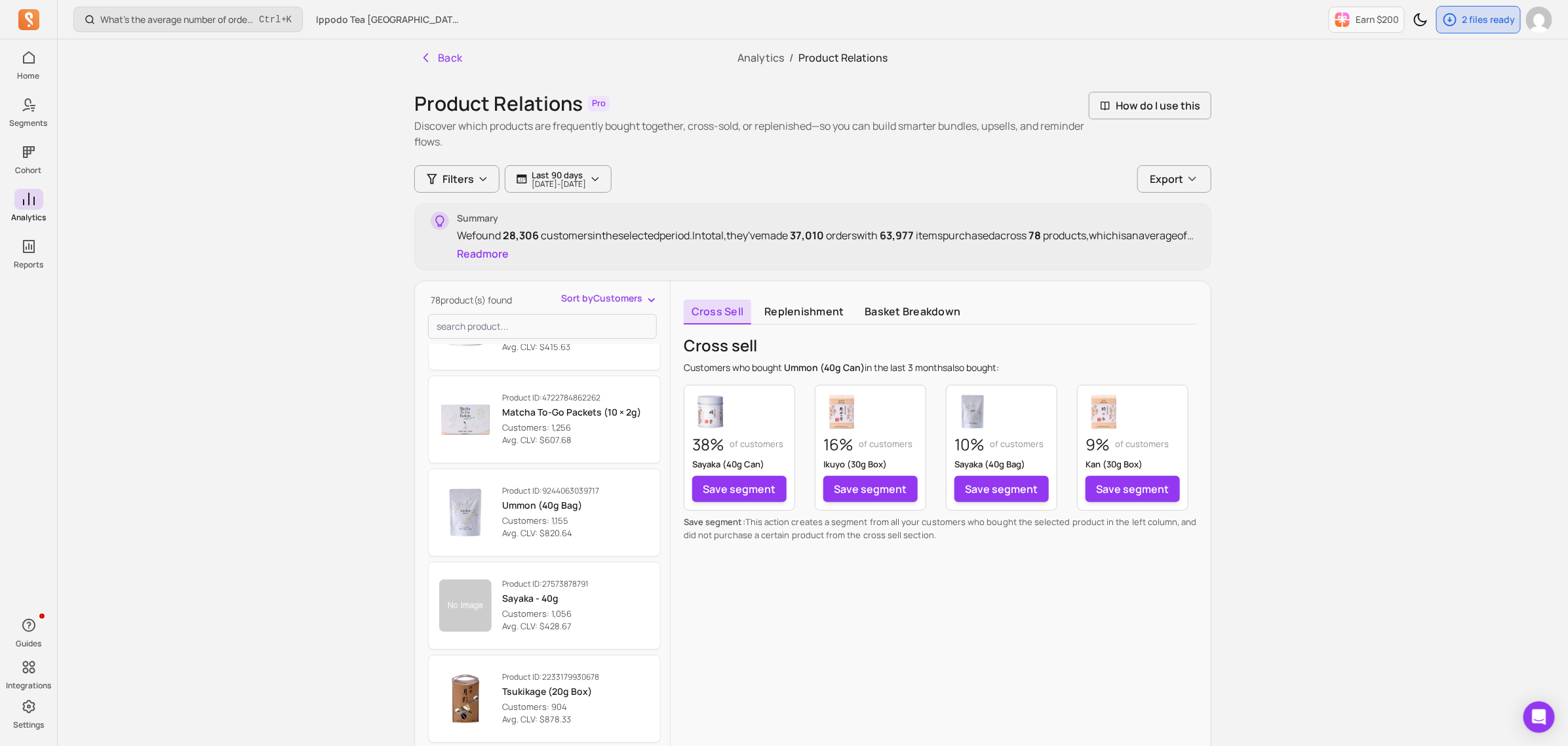
scroll to position [902, 0]
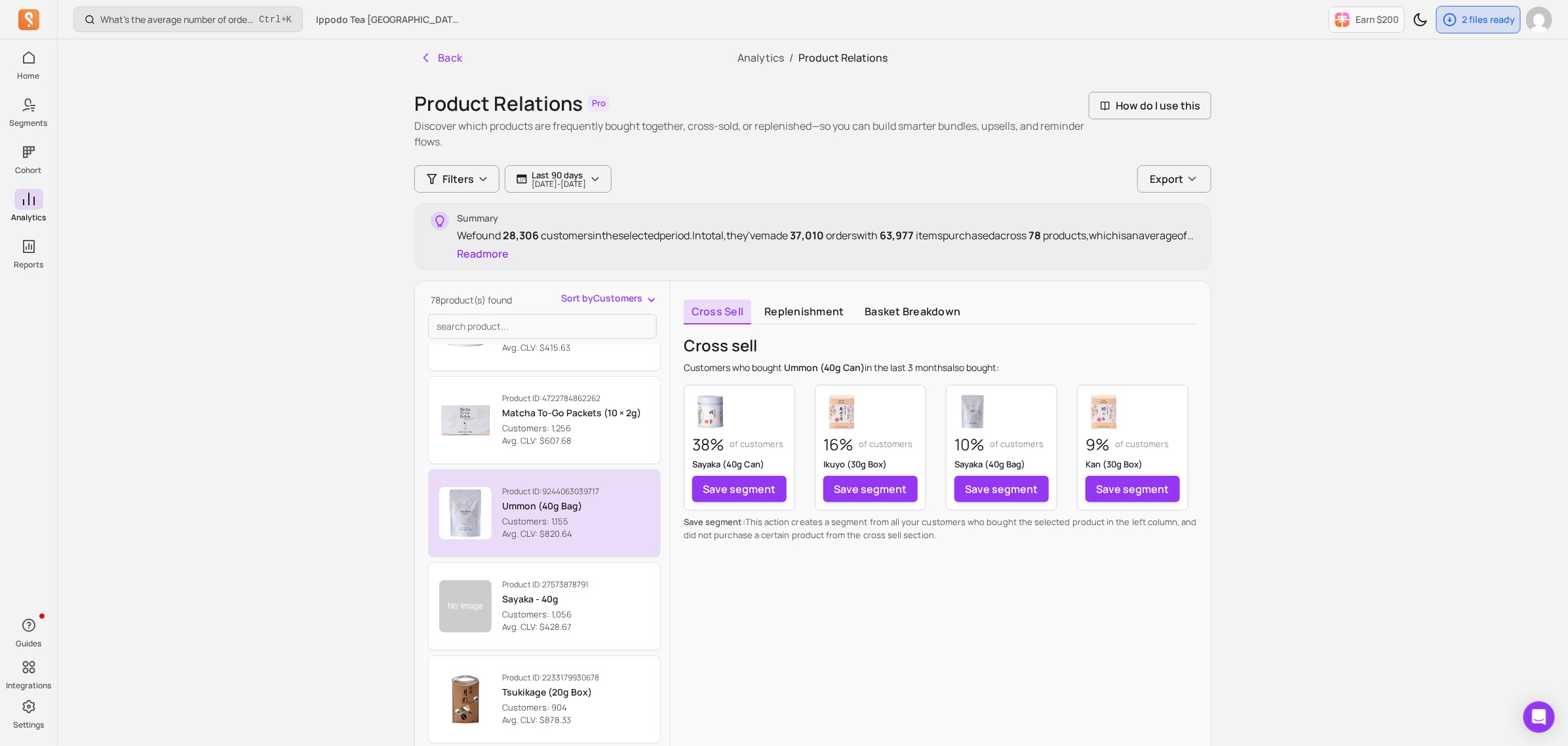
click at [592, 519] on p "Customers: 1,155" at bounding box center [550, 522] width 97 height 13
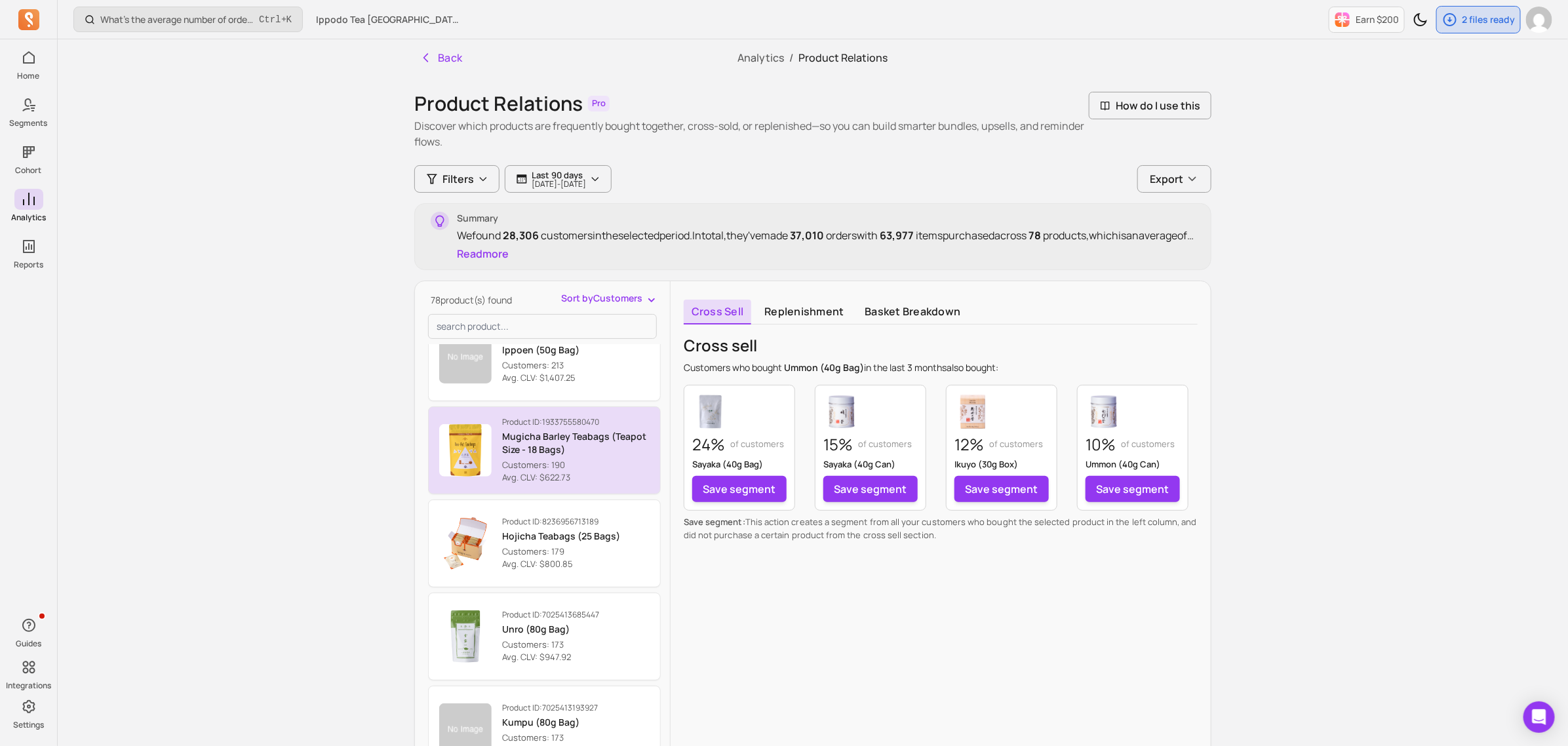
scroll to position [2706, 0]
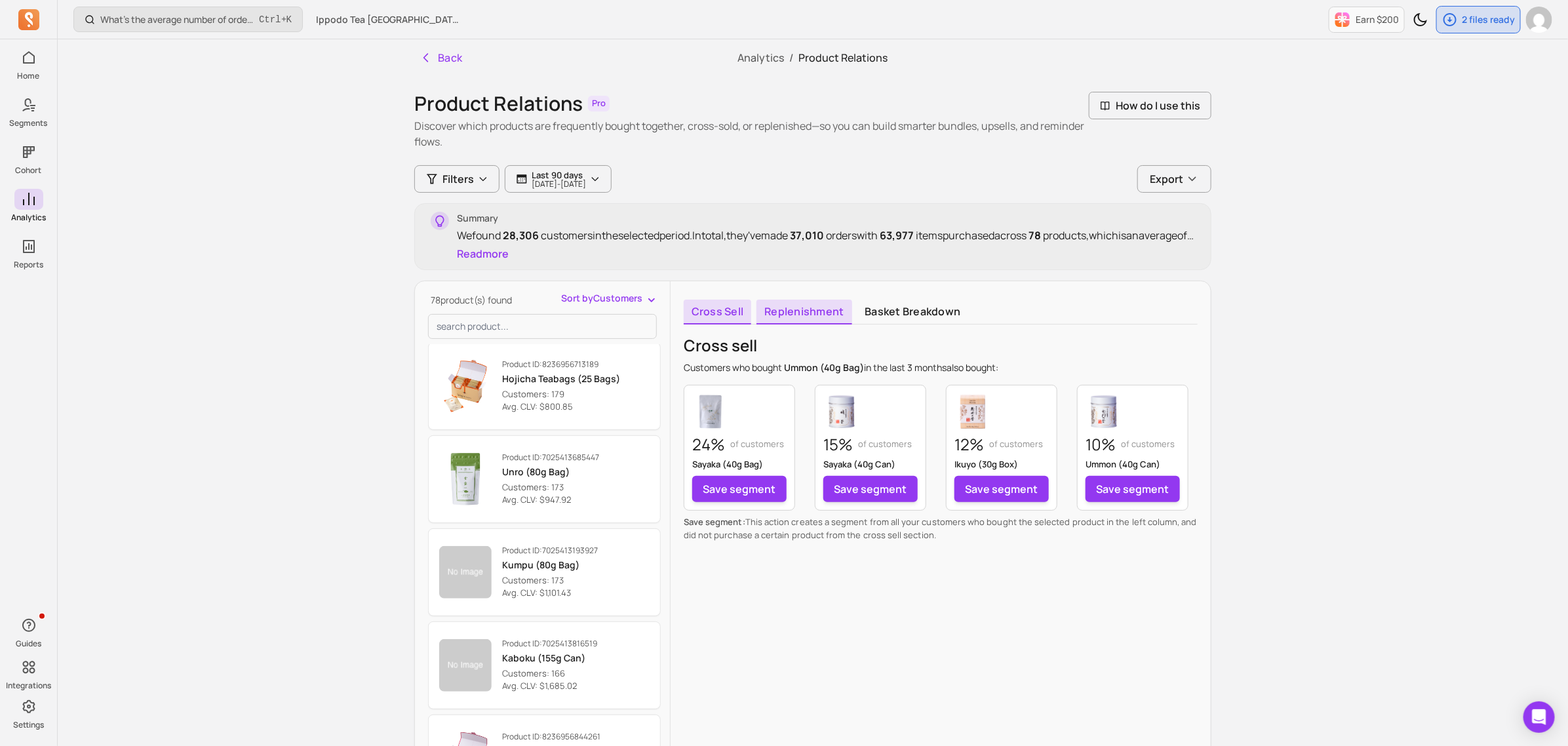
click at [818, 308] on link "Replenishment" at bounding box center [804, 312] width 95 height 25
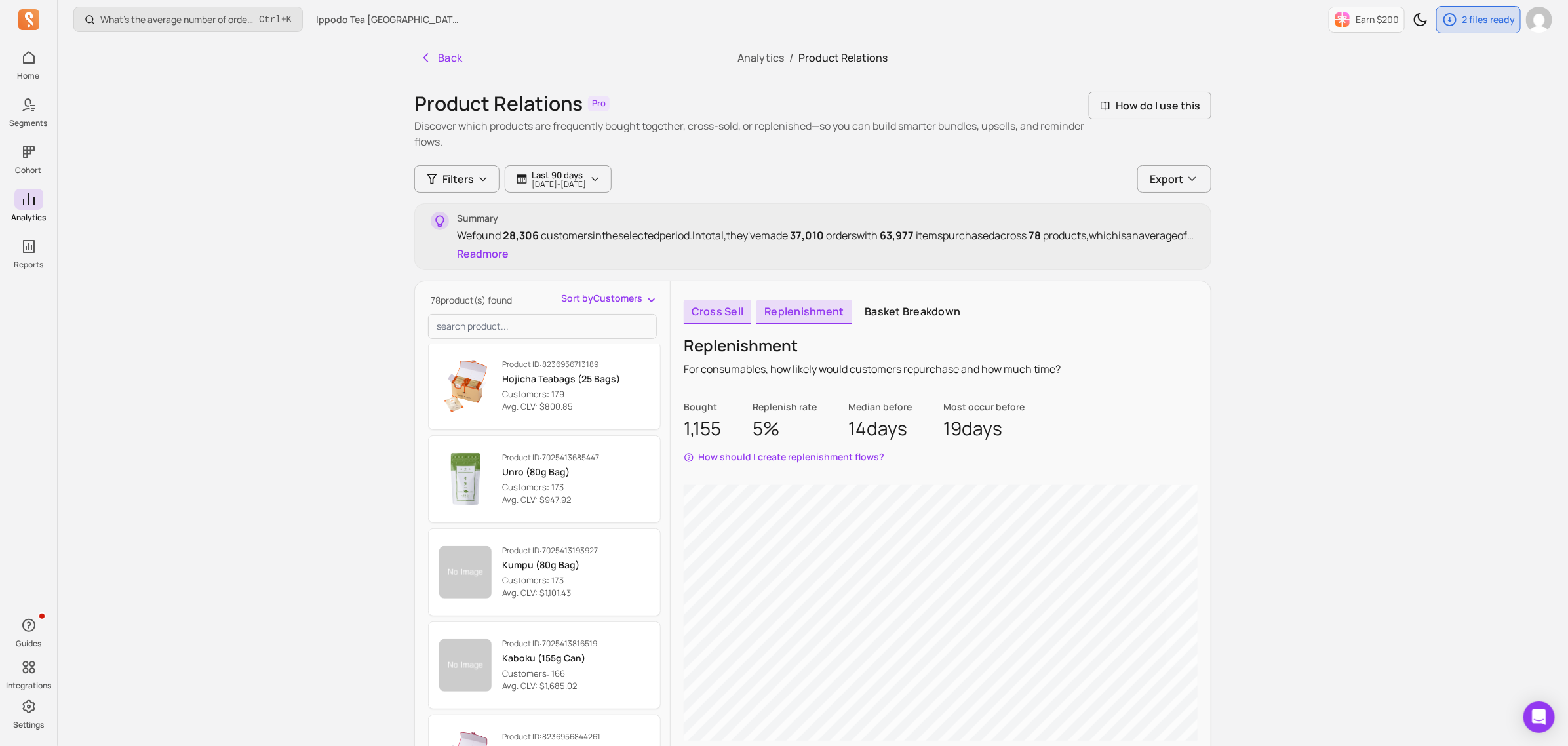
click at [728, 311] on link "Cross sell" at bounding box center [717, 312] width 67 height 25
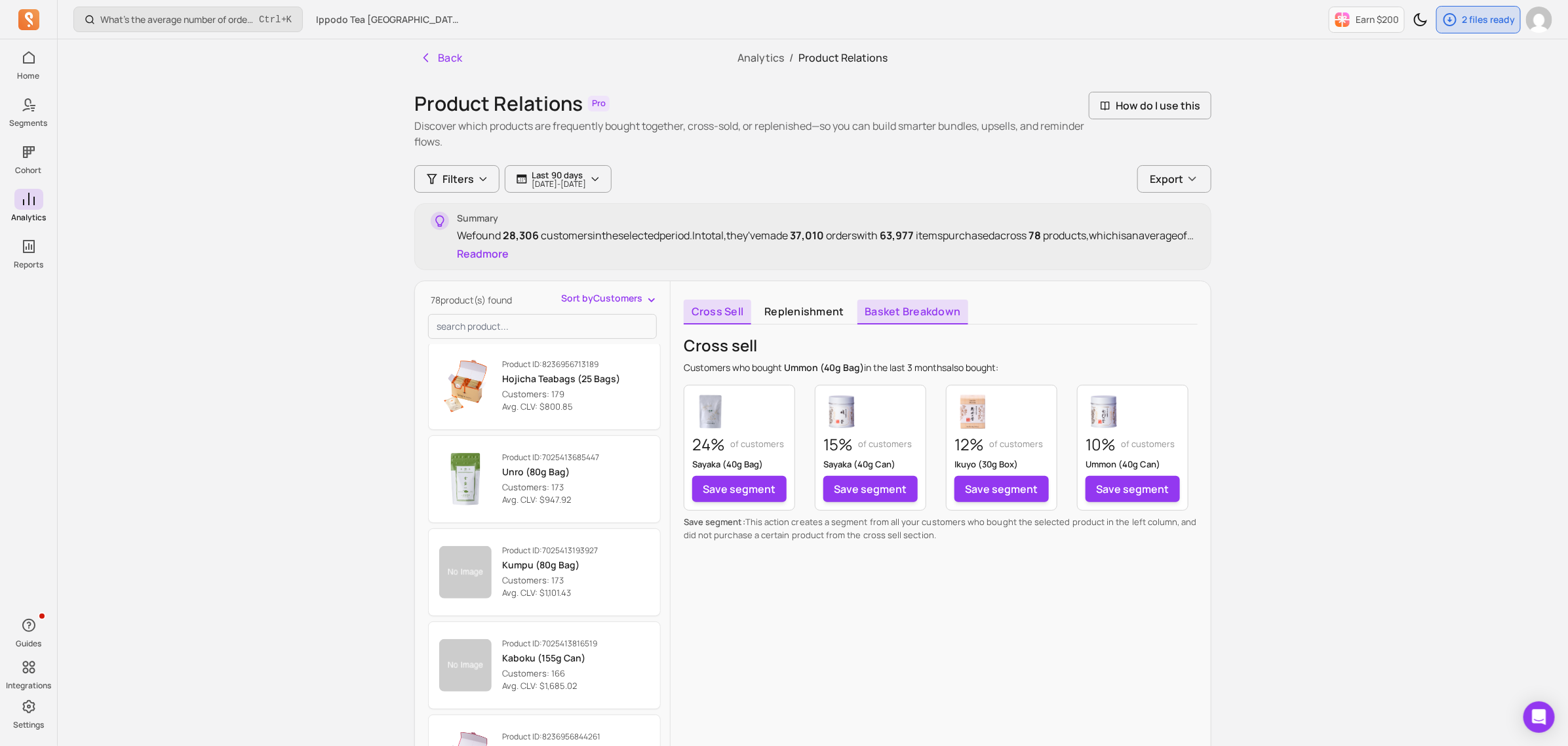
click at [898, 316] on link "Basket breakdown" at bounding box center [913, 312] width 111 height 25
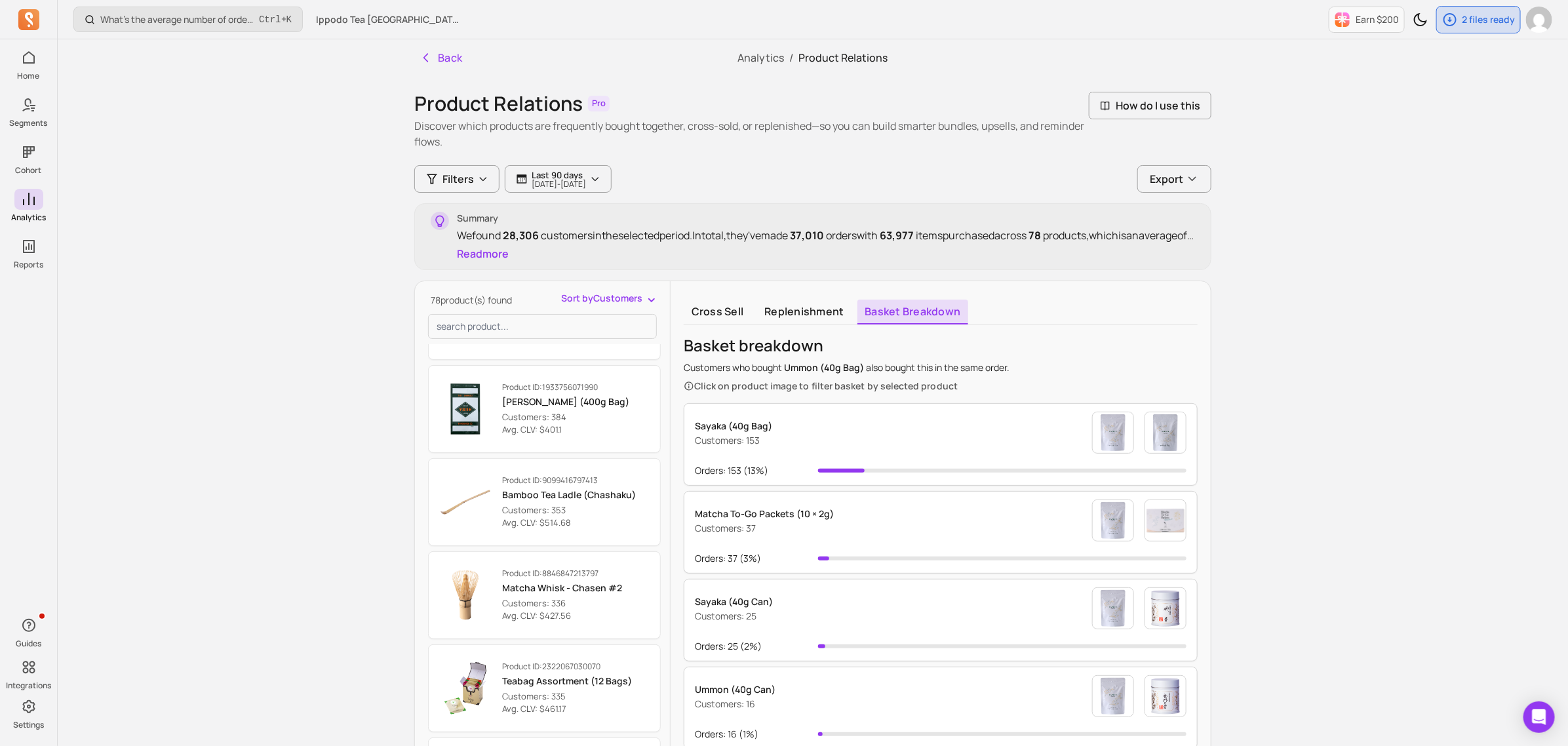
scroll to position [1253, 0]
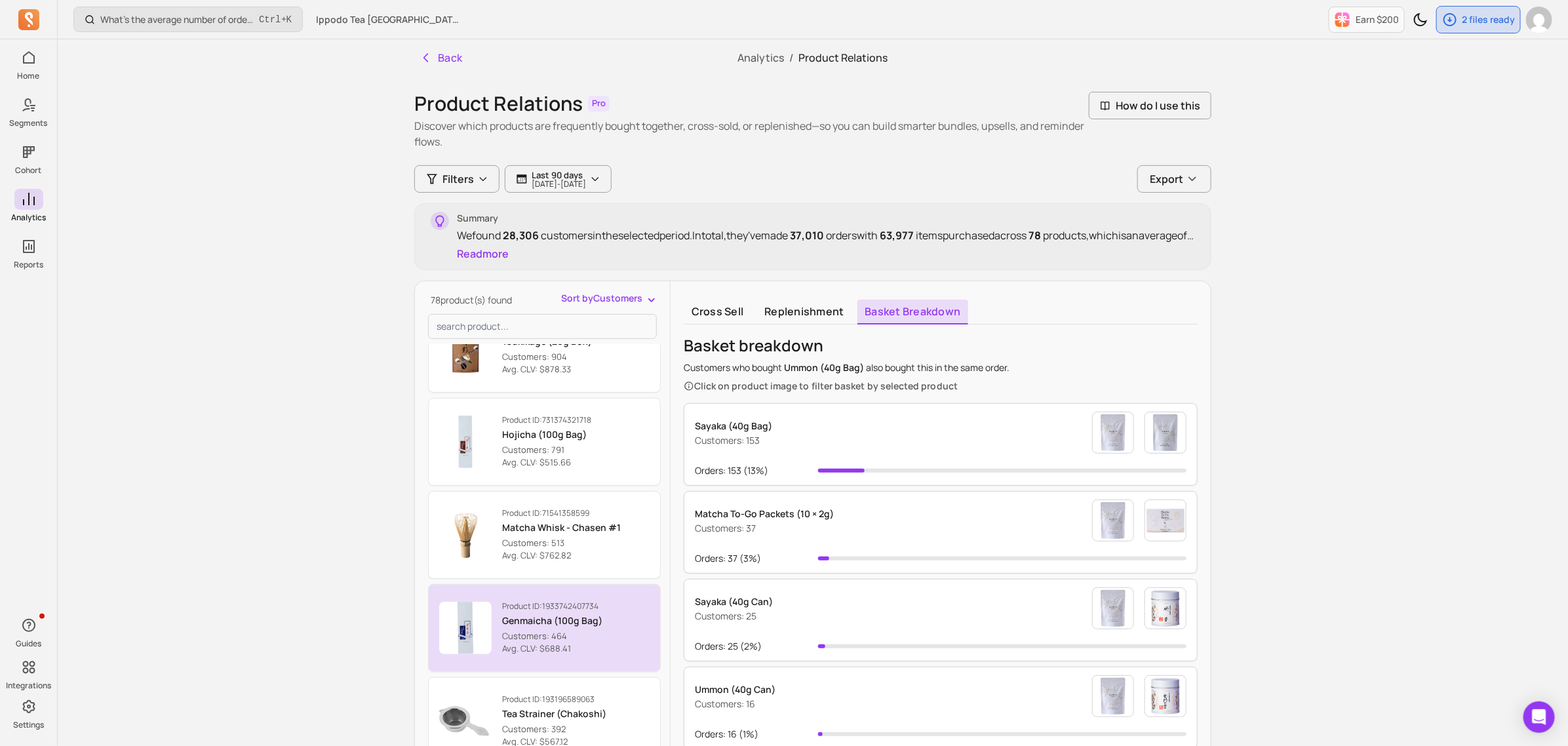
click at [580, 620] on p "Genmaicha (100g Bag)" at bounding box center [552, 621] width 100 height 13
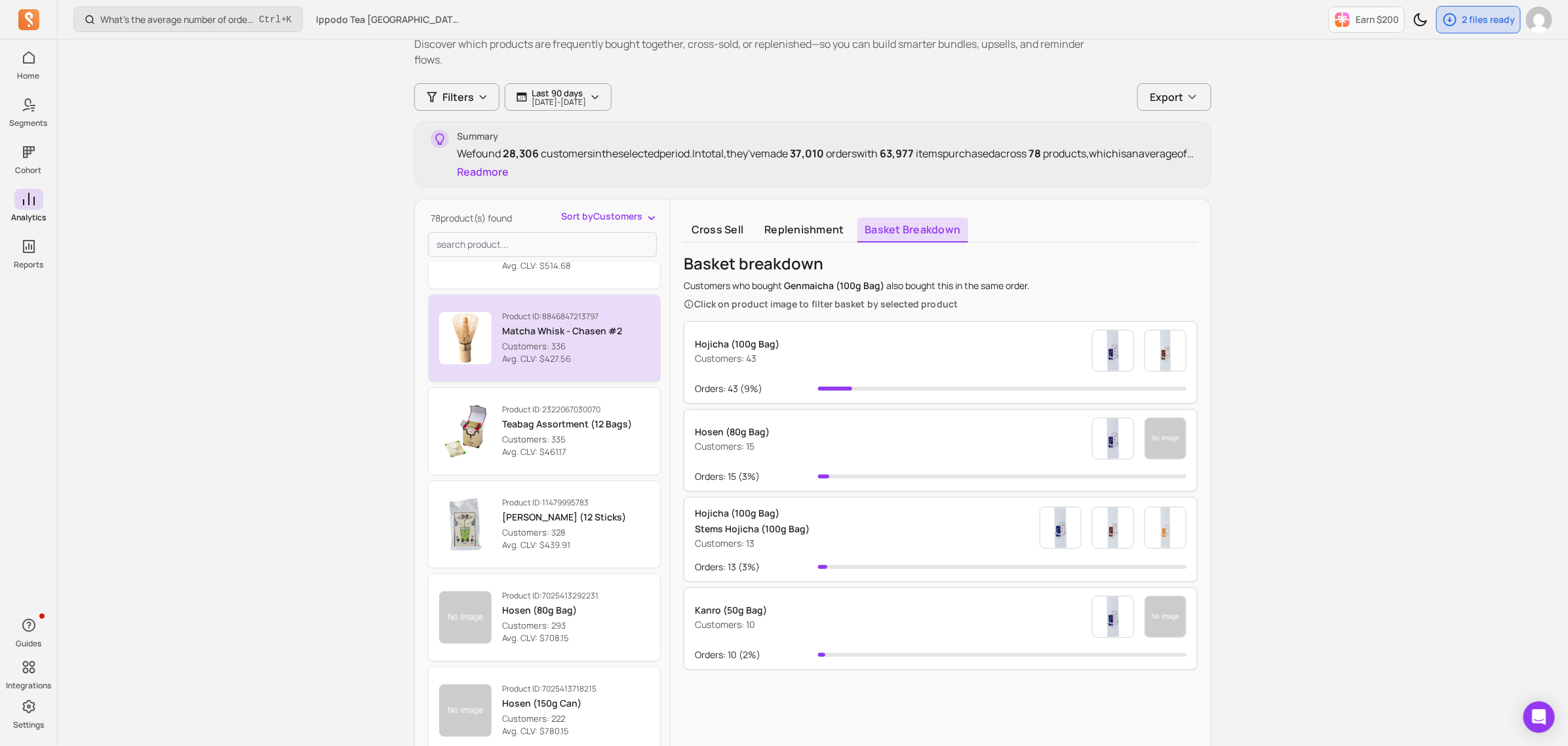
scroll to position [2072, 0]
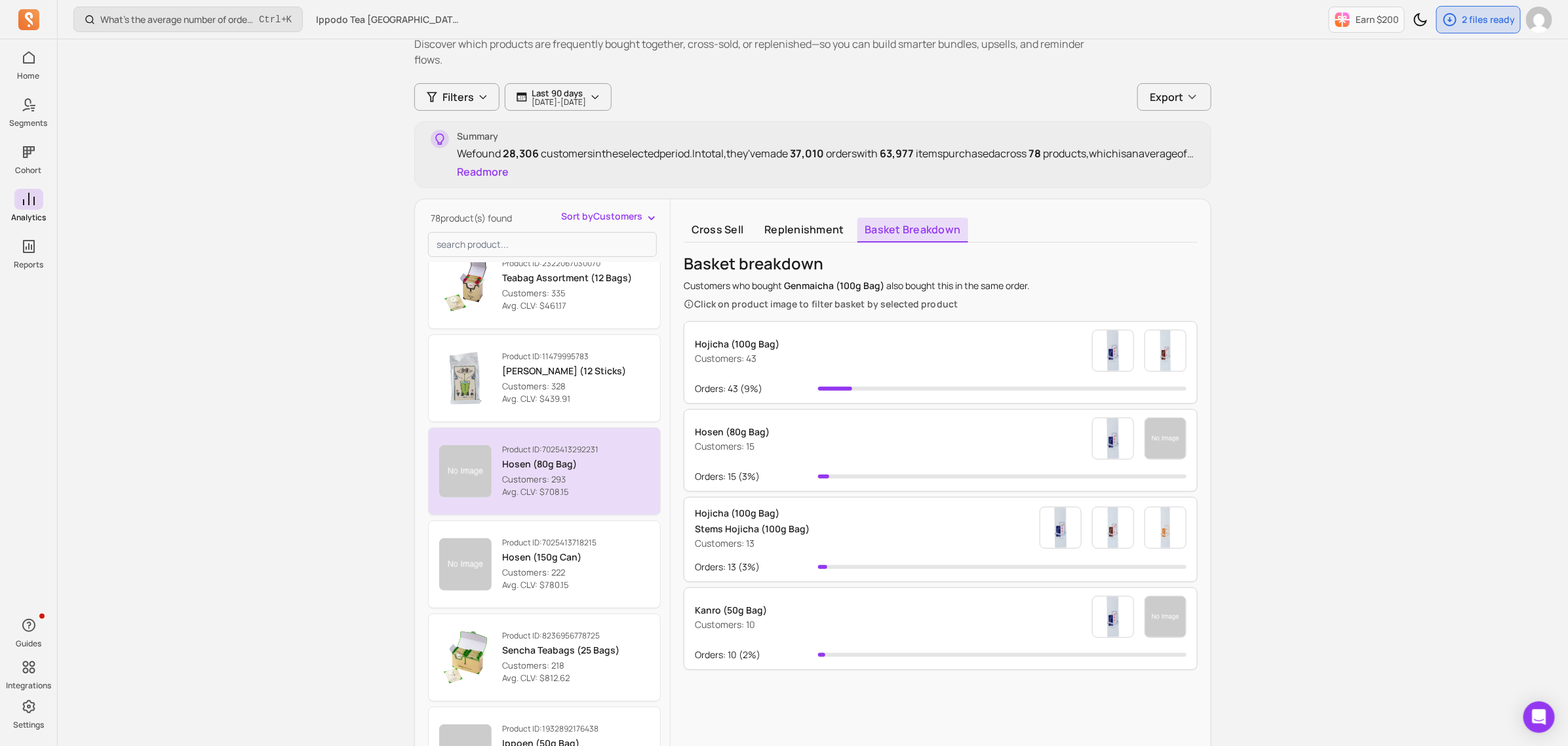
click at [595, 486] on p "Customers: 293" at bounding box center [550, 480] width 96 height 13
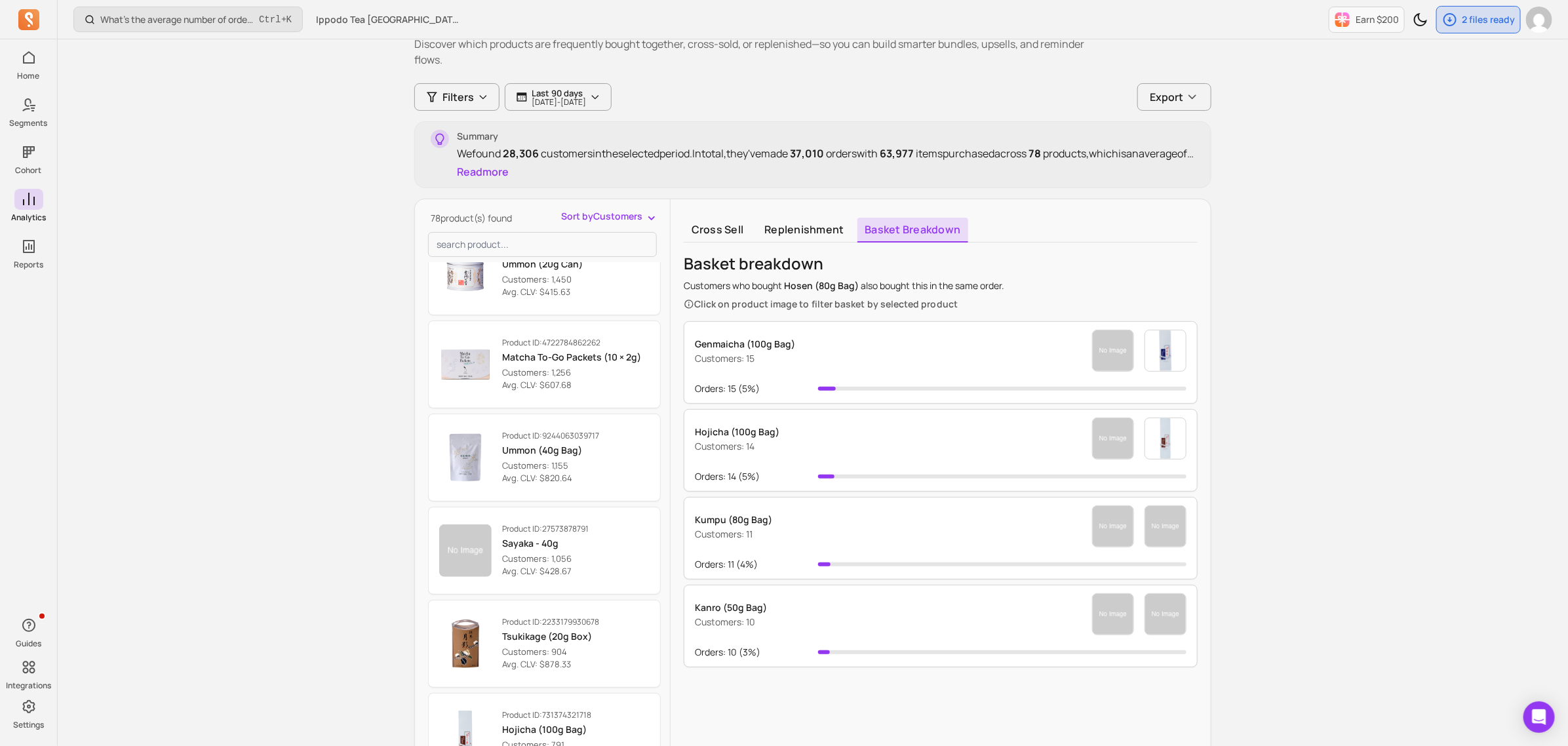
scroll to position [597, 0]
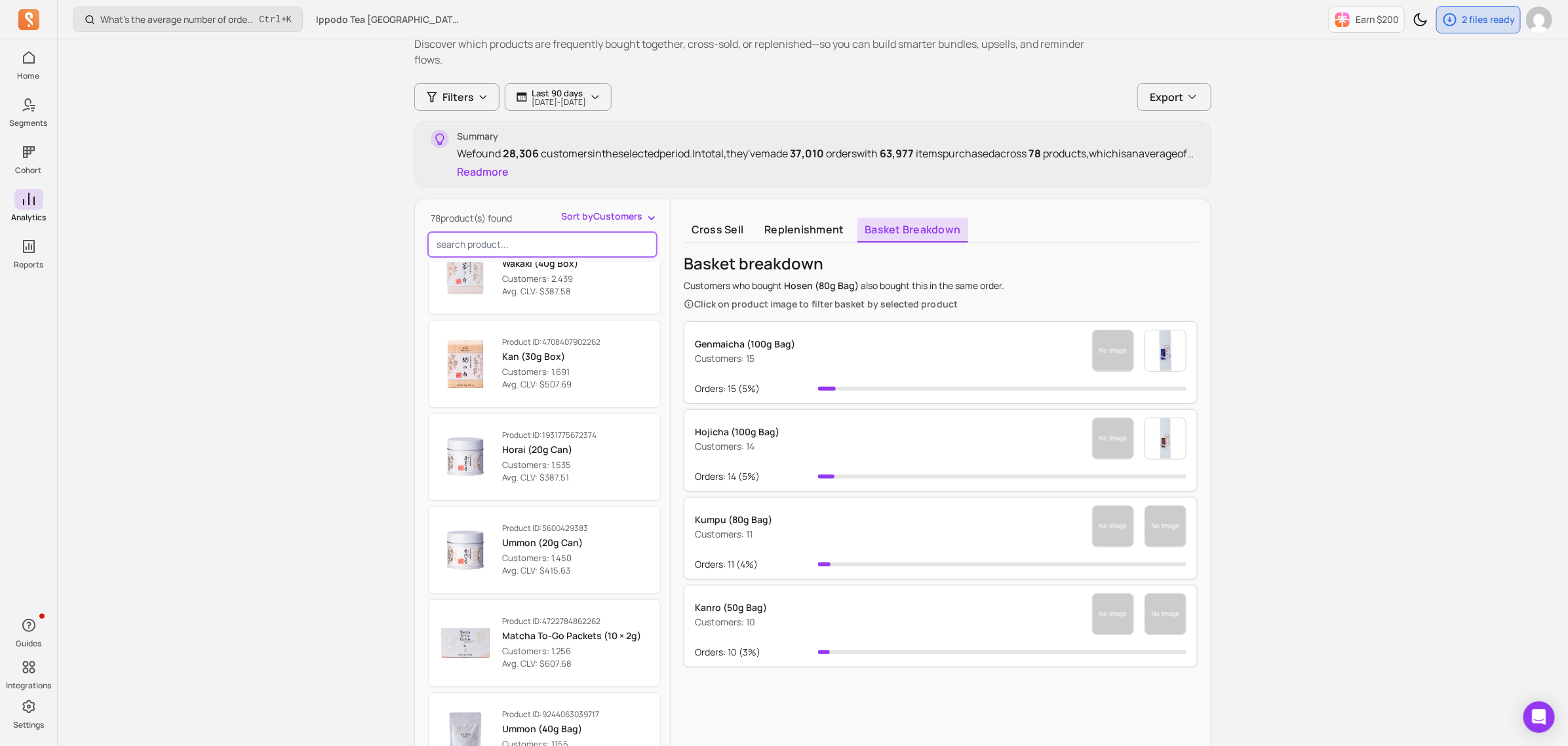
click at [489, 244] on input "search product" at bounding box center [542, 245] width 229 height 25
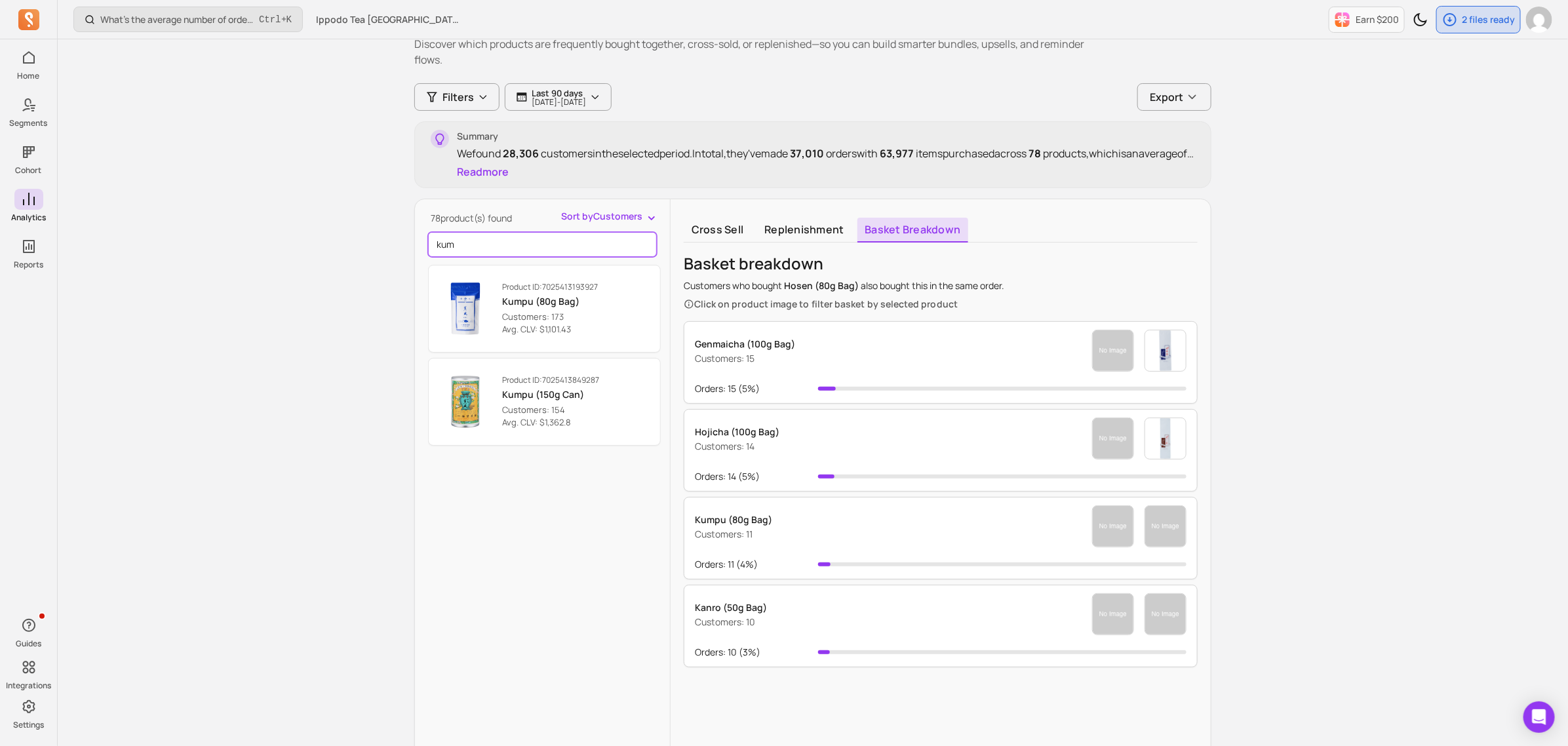
scroll to position [0, 0]
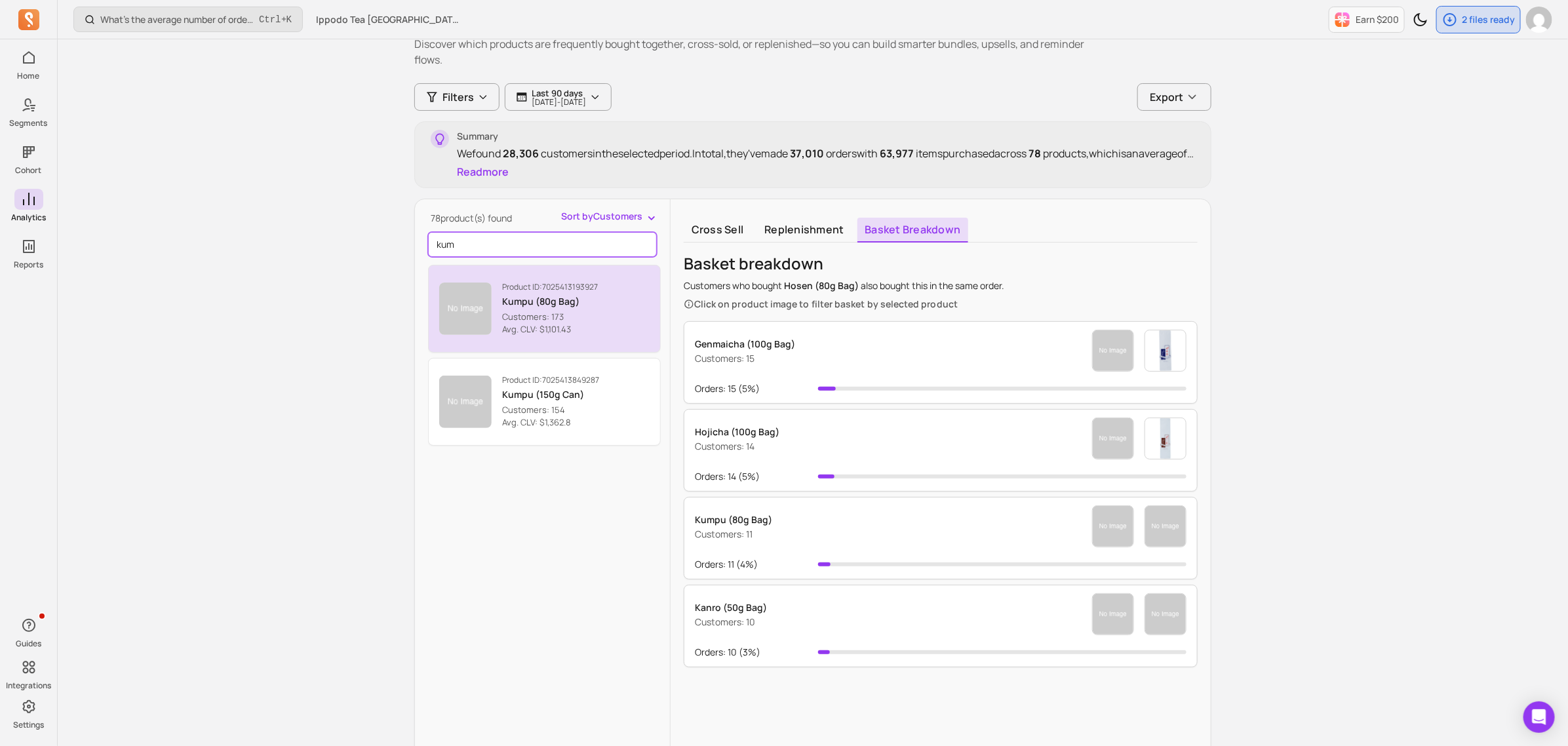
type input "kum"
click at [623, 314] on button "Product ID: 7025413193927 Kumpu (80g Bag) Customers: 173 Avg. CLV: $1,101.43" at bounding box center [544, 309] width 233 height 88
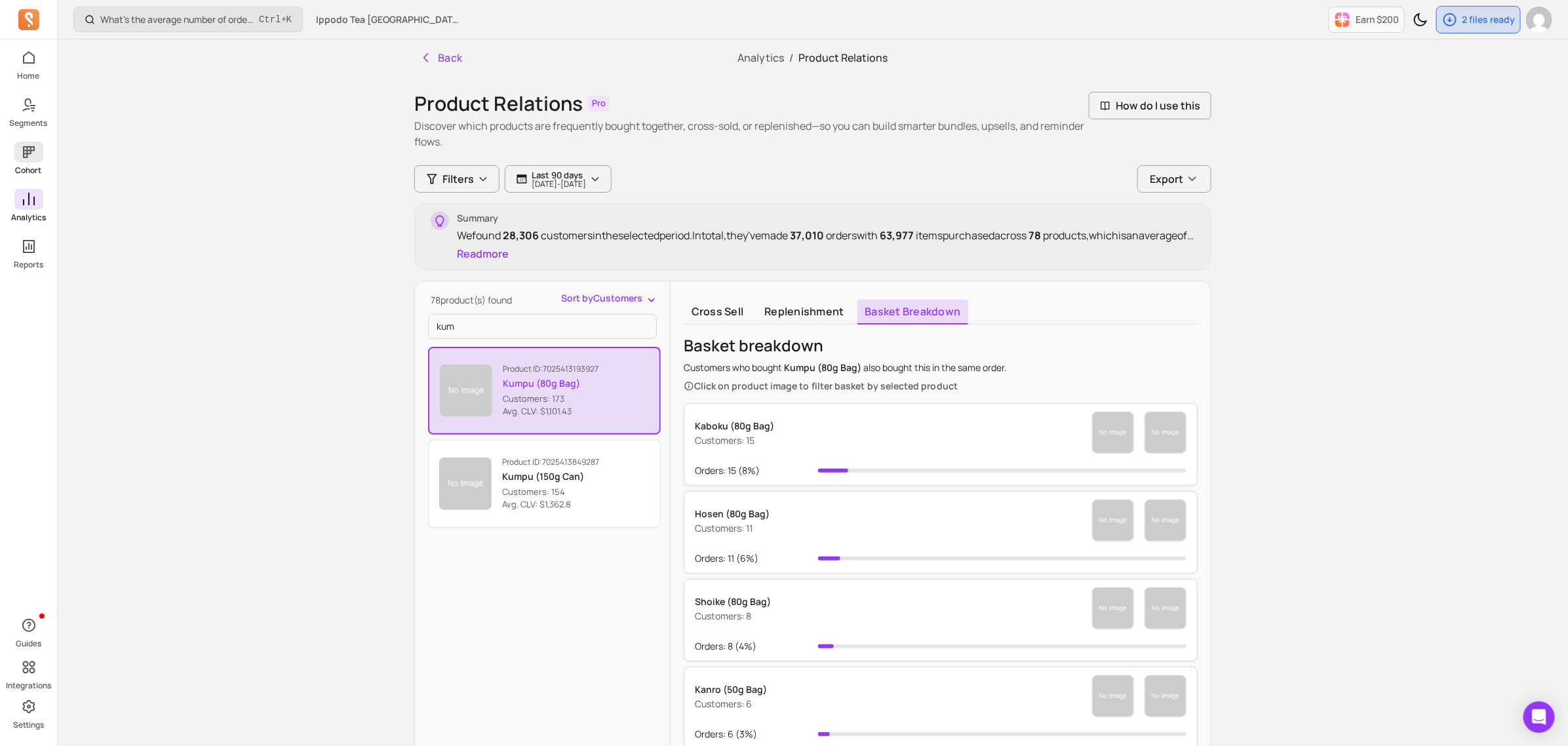
click at [34, 166] on p "Cohort" at bounding box center [29, 170] width 26 height 10
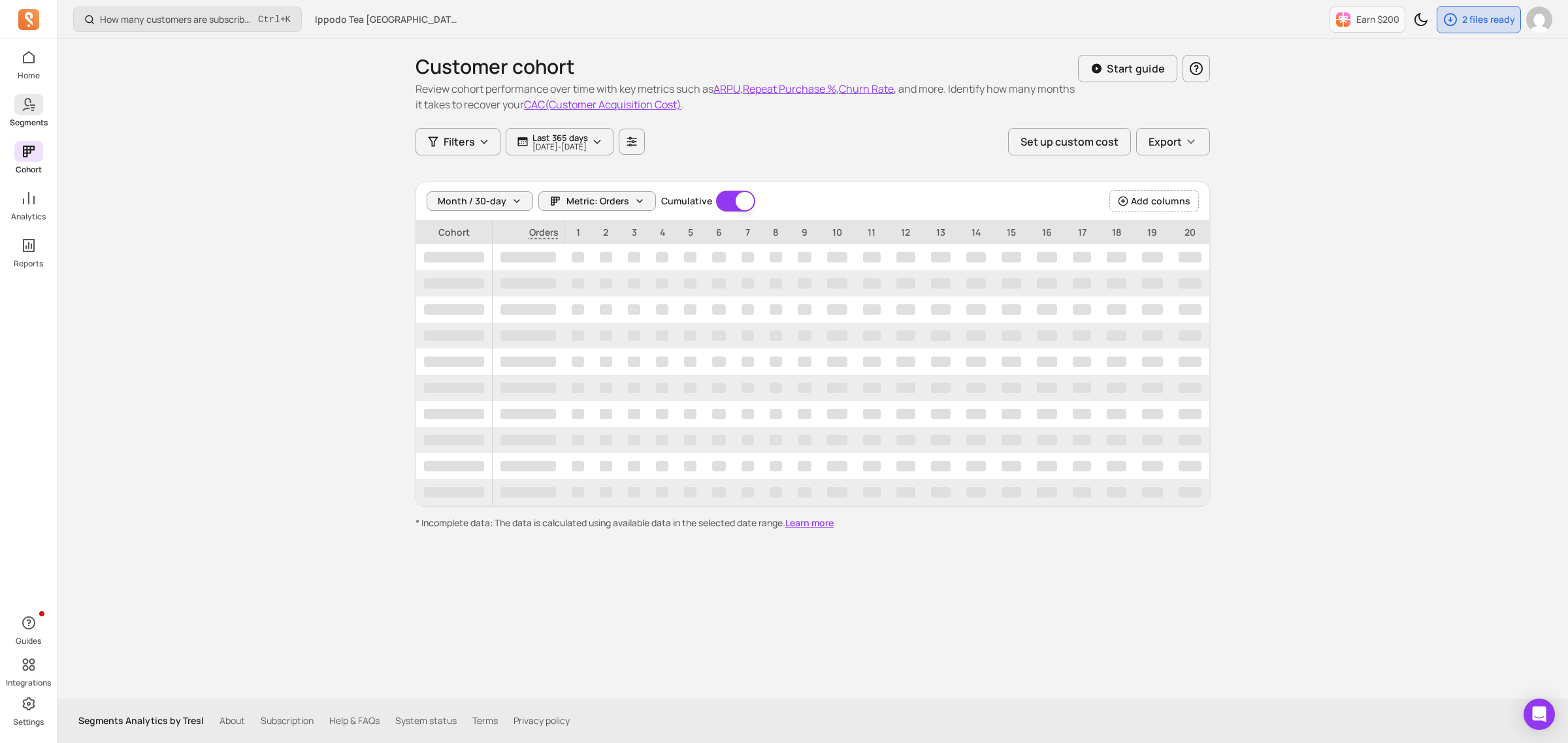
click at [40, 115] on link "Segments" at bounding box center [28, 111] width 57 height 34
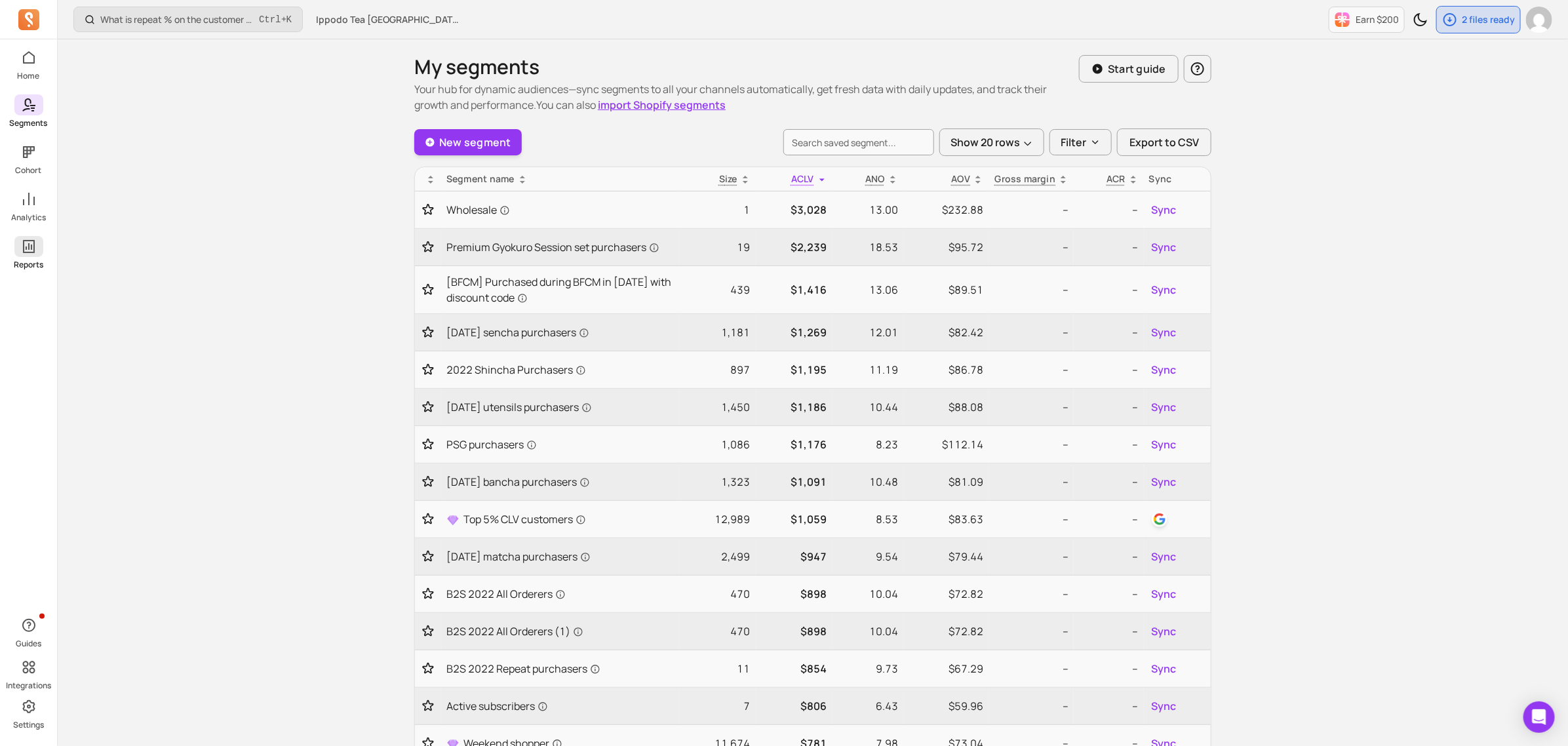
click at [32, 261] on p "Reports" at bounding box center [28, 265] width 30 height 10
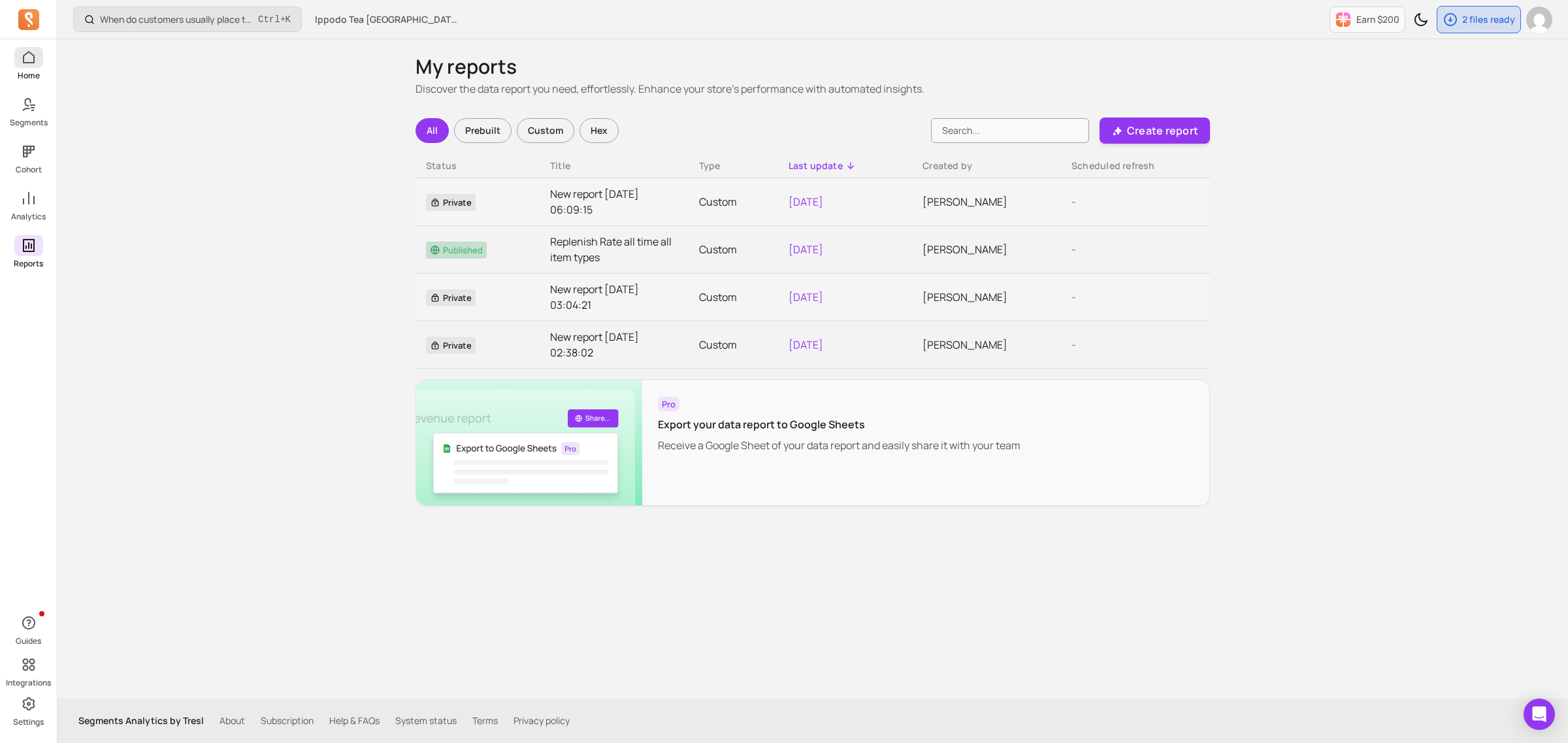
click at [29, 68] on link "Home" at bounding box center [28, 64] width 57 height 34
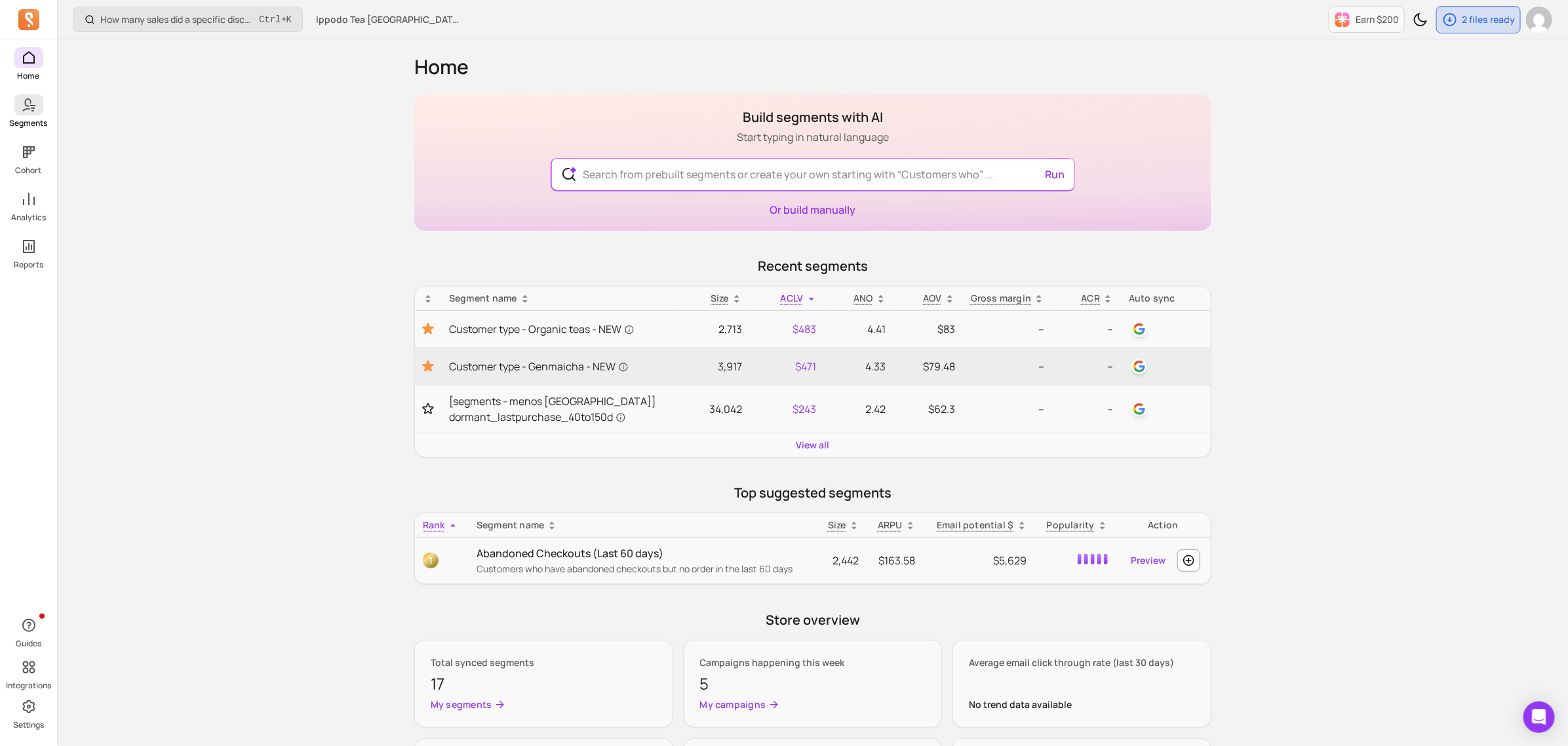
click at [36, 120] on p "Segments" at bounding box center [28, 123] width 38 height 10
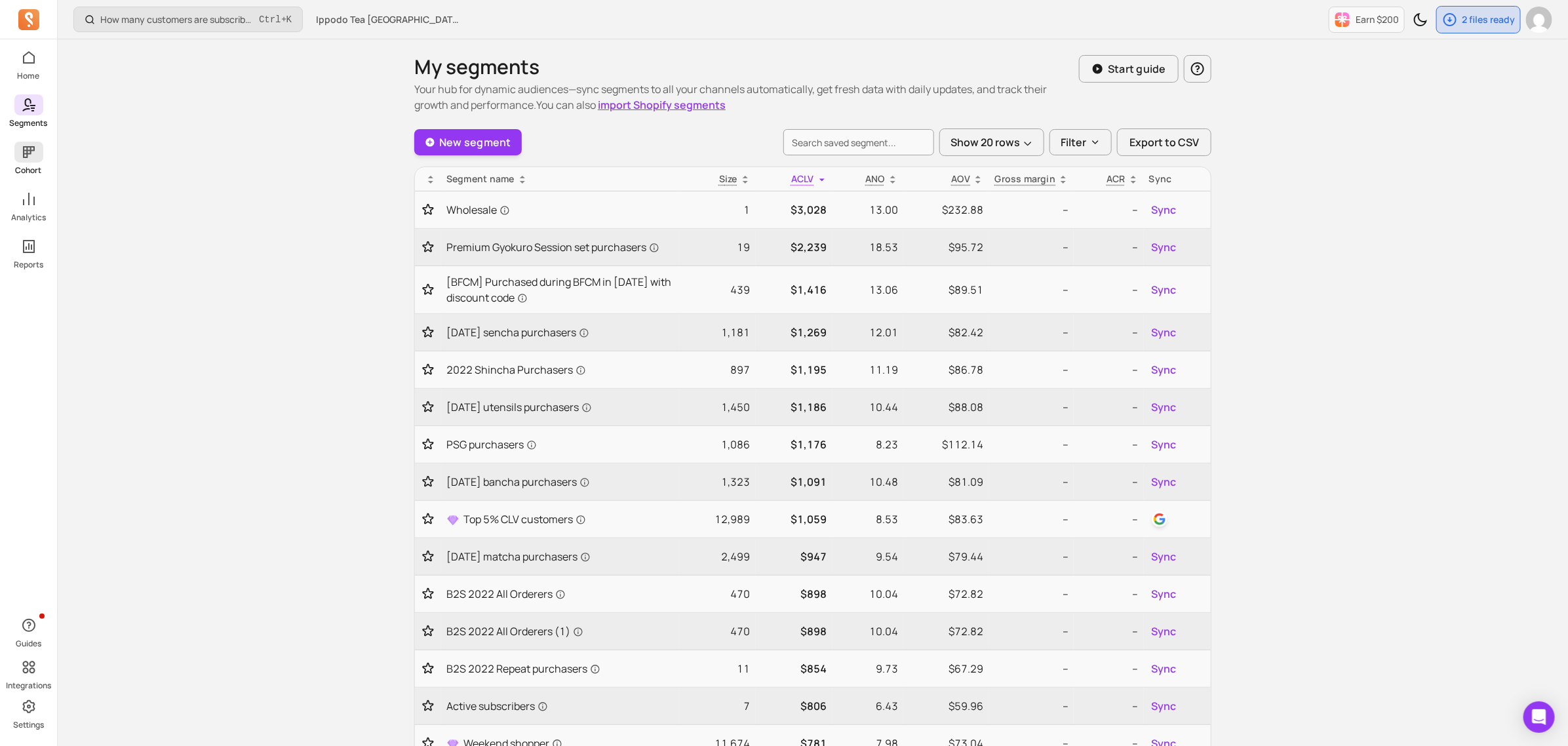
click at [27, 162] on span at bounding box center [29, 152] width 29 height 21
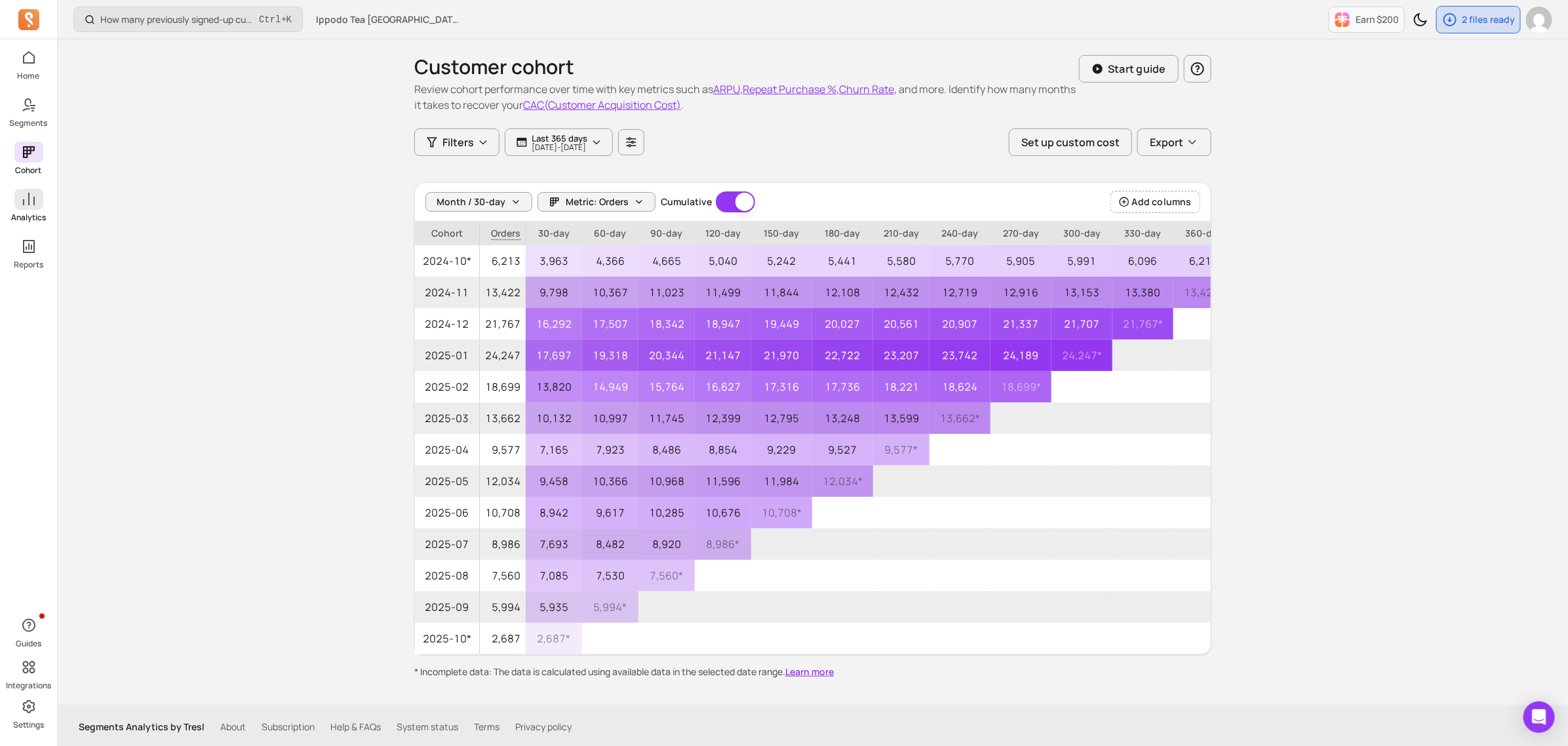
click at [32, 208] on span at bounding box center [29, 199] width 29 height 21
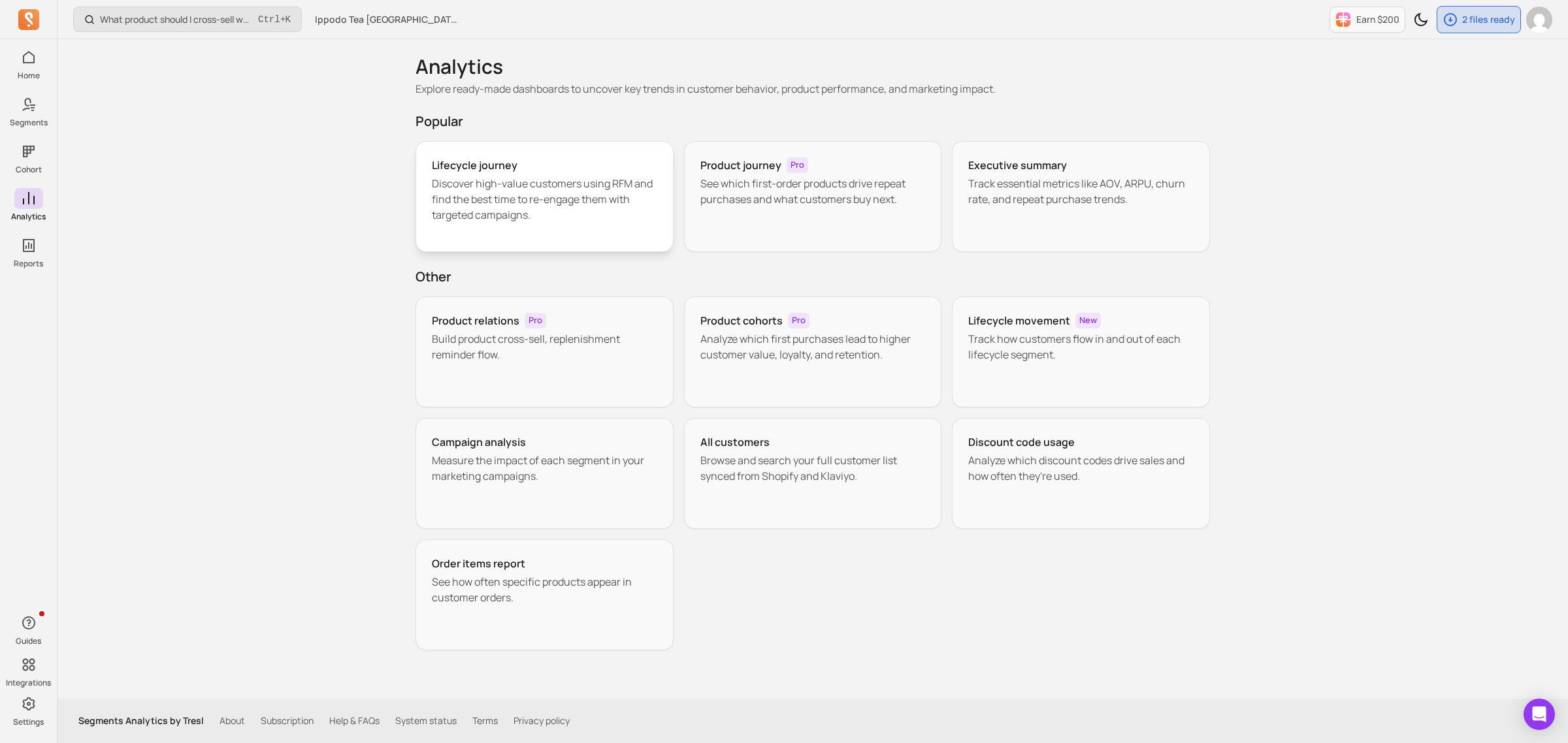
click at [585, 183] on p "Discover high-value customers using RFM and find the best time to re-engage the…" at bounding box center [544, 199] width 225 height 47
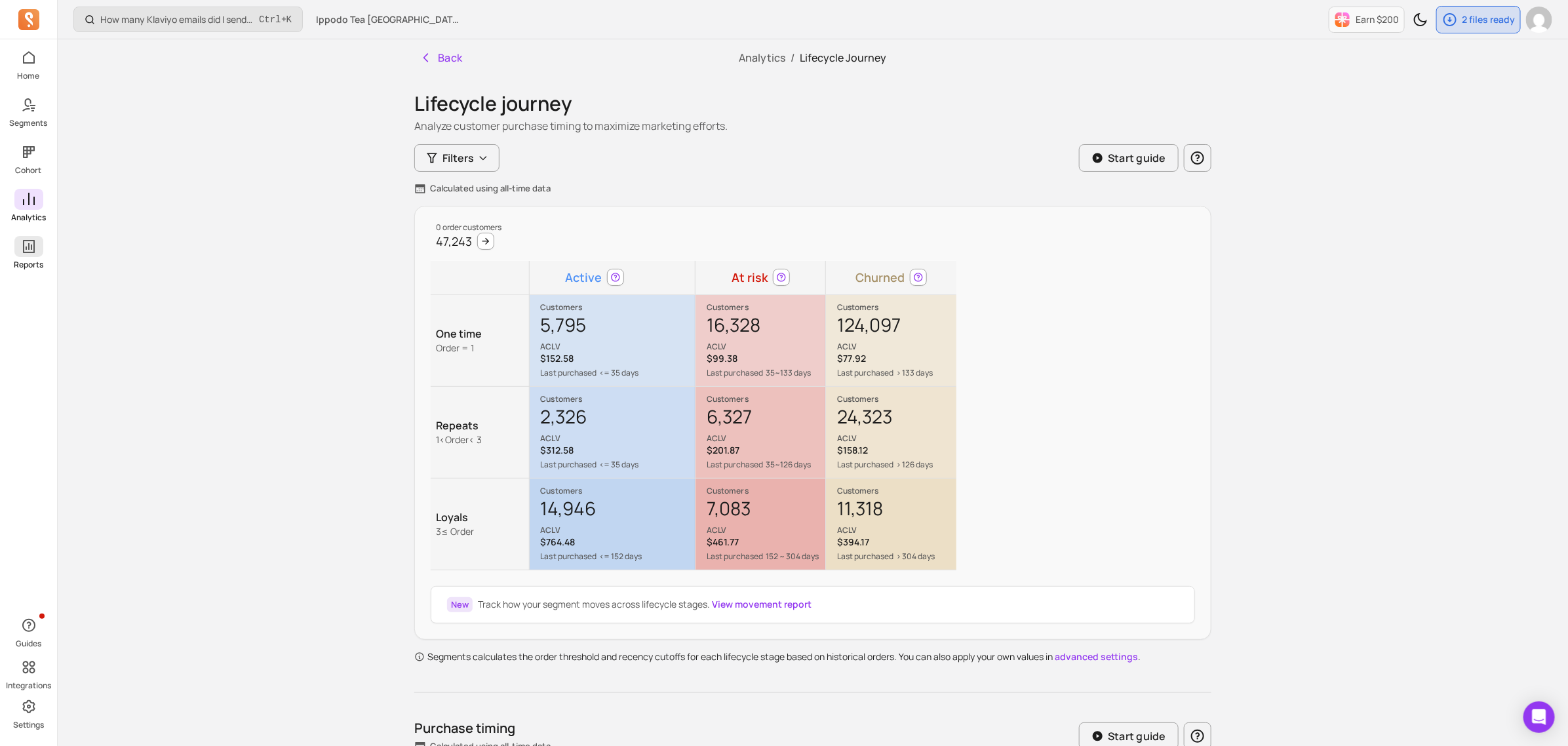
click at [40, 251] on span at bounding box center [29, 246] width 29 height 21
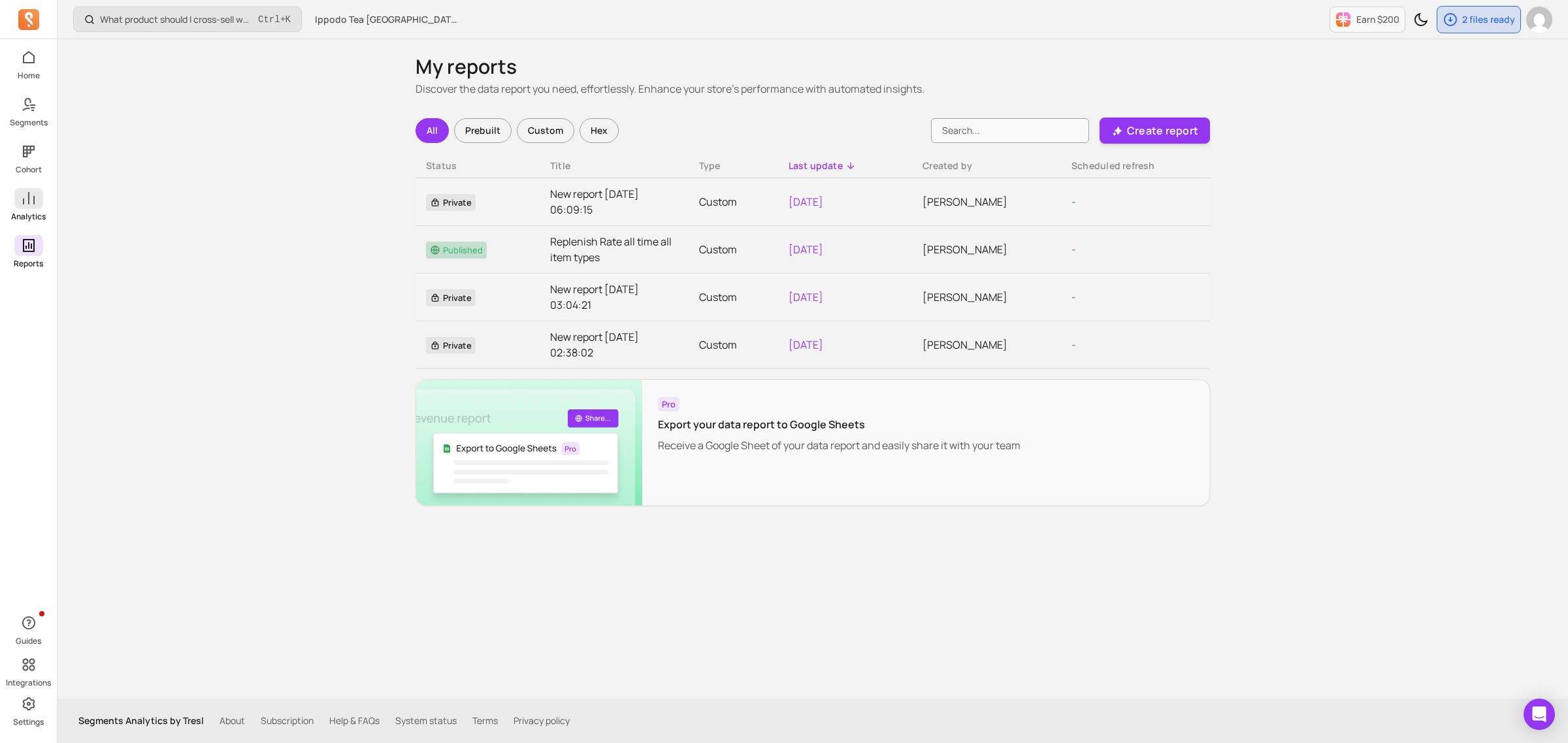
click at [42, 203] on link "Analytics" at bounding box center [28, 205] width 57 height 34
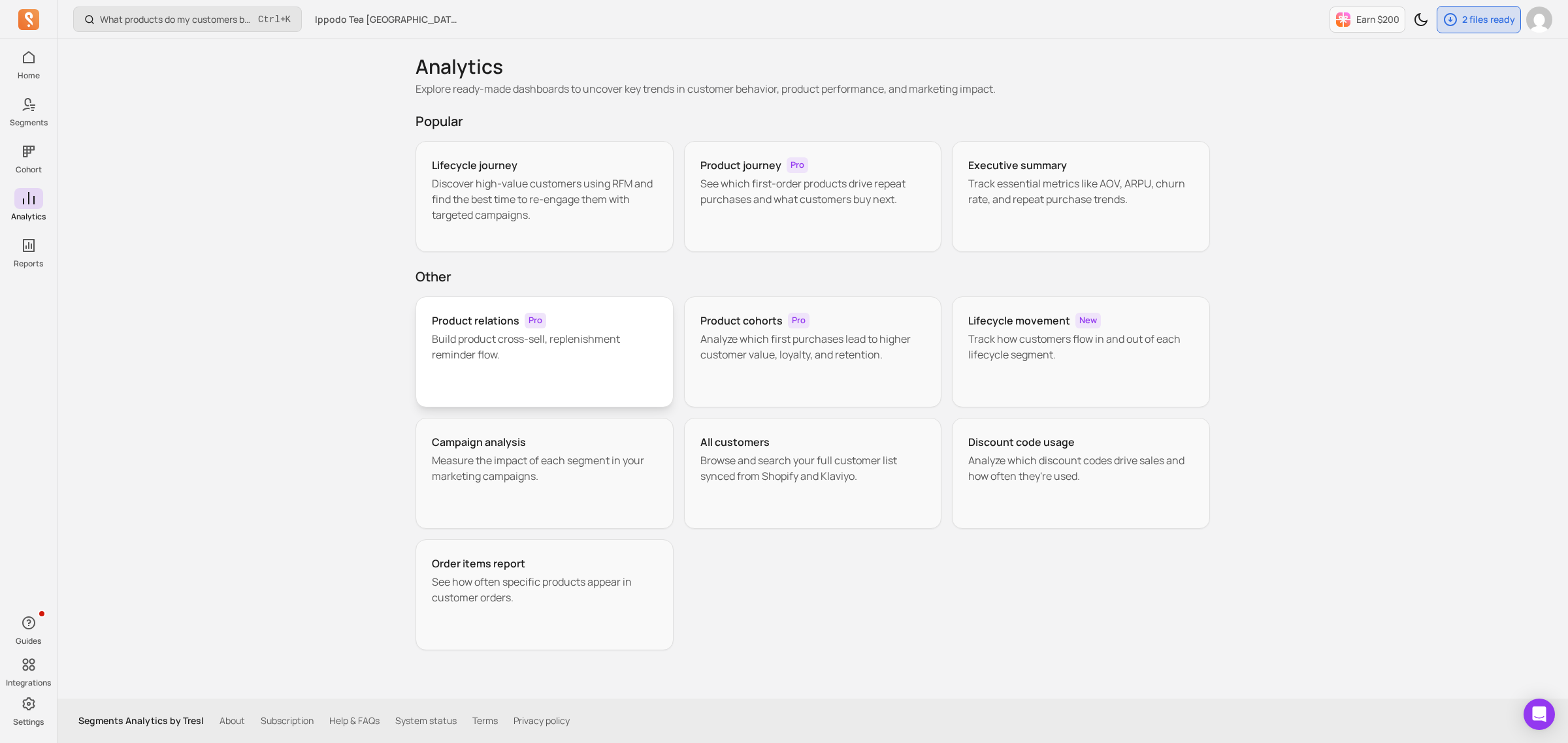
click at [538, 322] on span "Pro" at bounding box center [535, 320] width 21 height 16
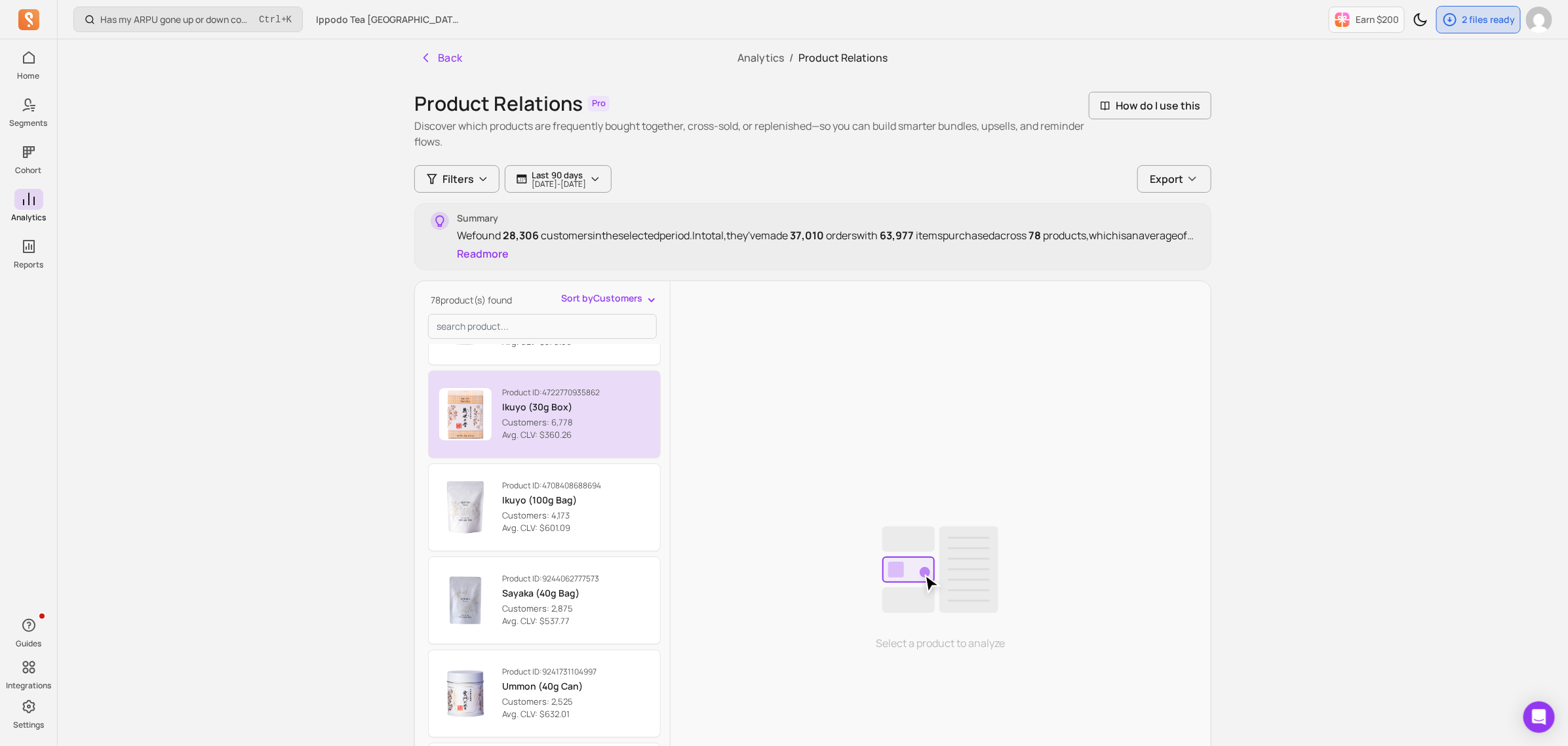
scroll to position [164, 0]
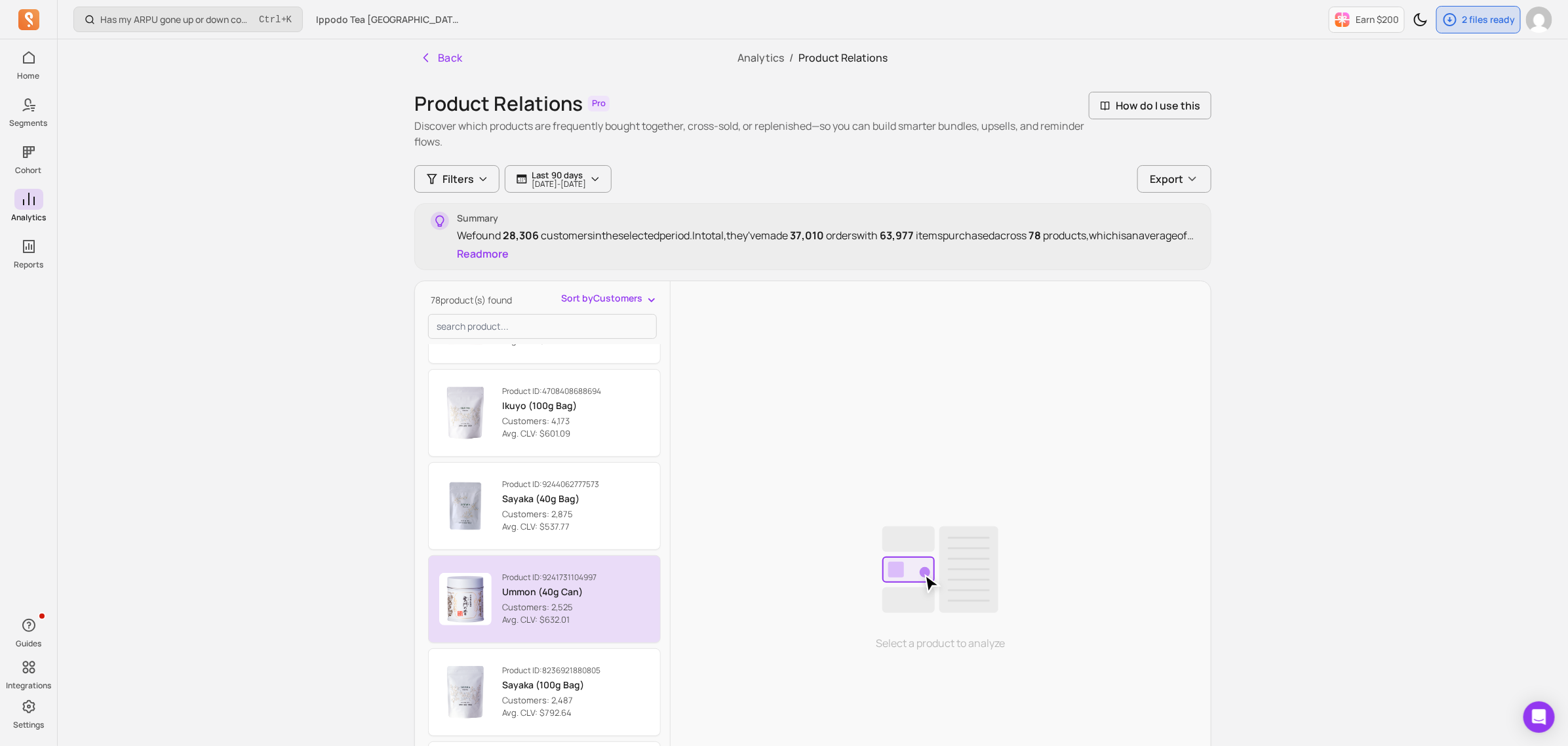
click at [587, 597] on p "Ummon (40g Can)" at bounding box center [549, 592] width 94 height 13
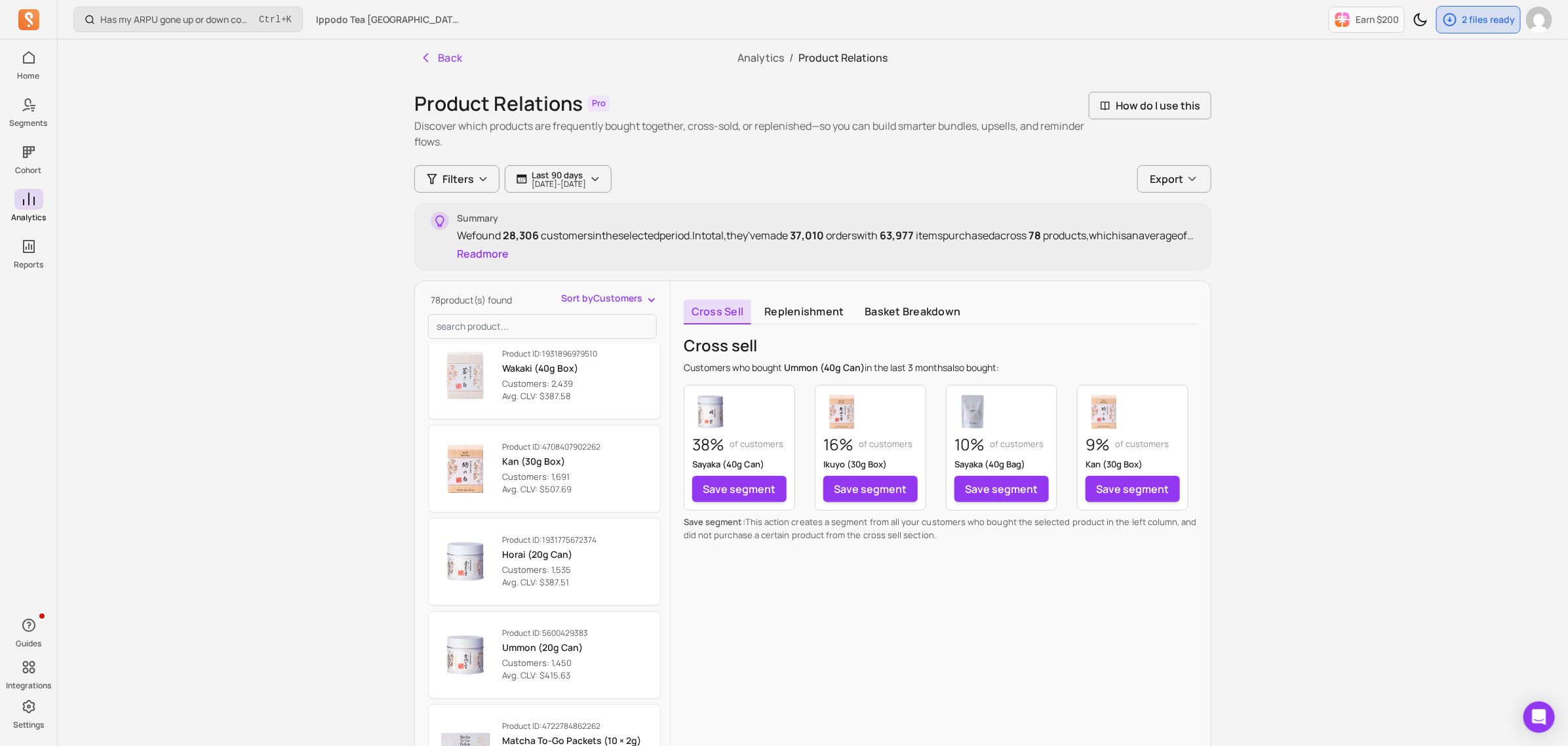
scroll to position [820, 0]
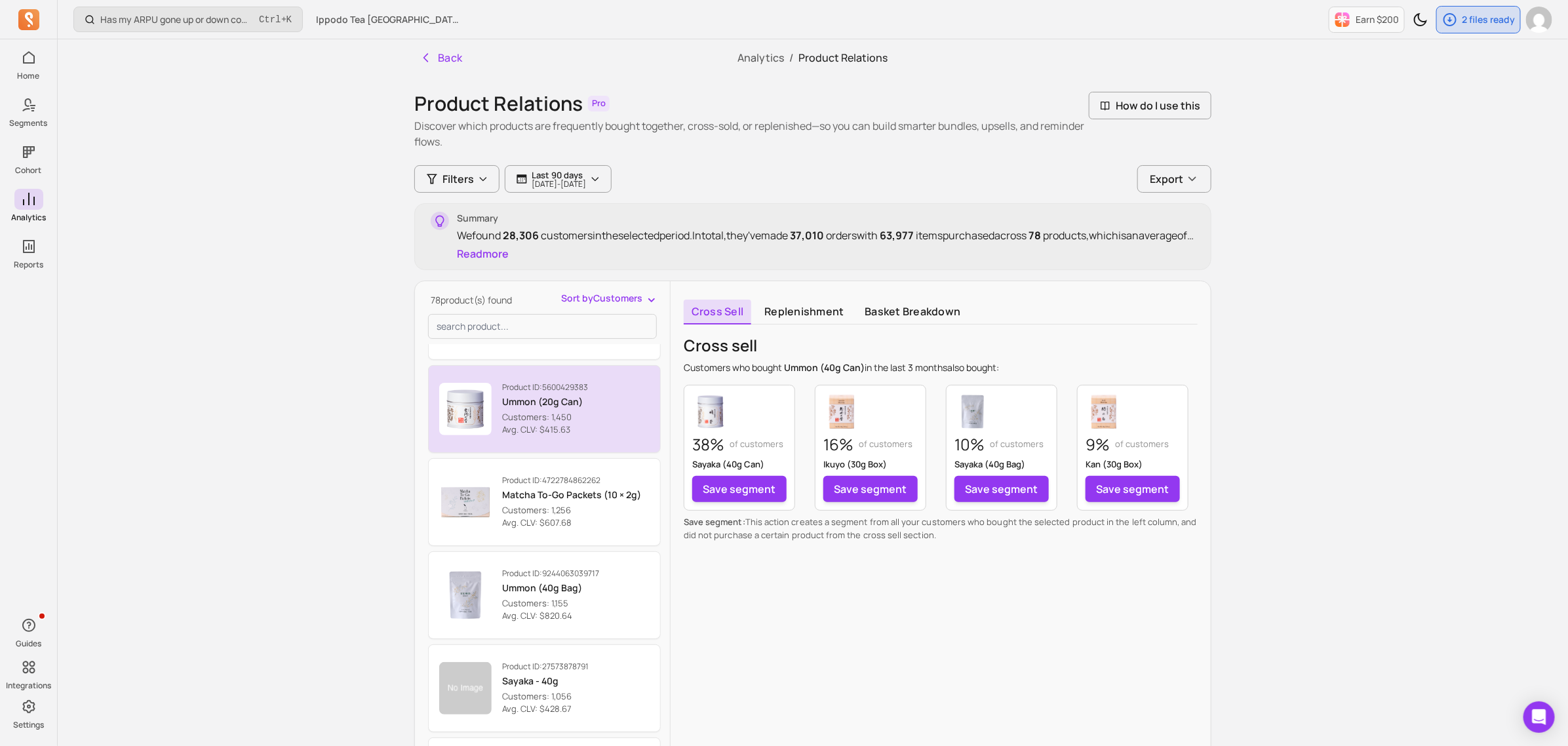
click at [579, 432] on p "Avg. CLV: $415.63" at bounding box center [545, 430] width 86 height 13
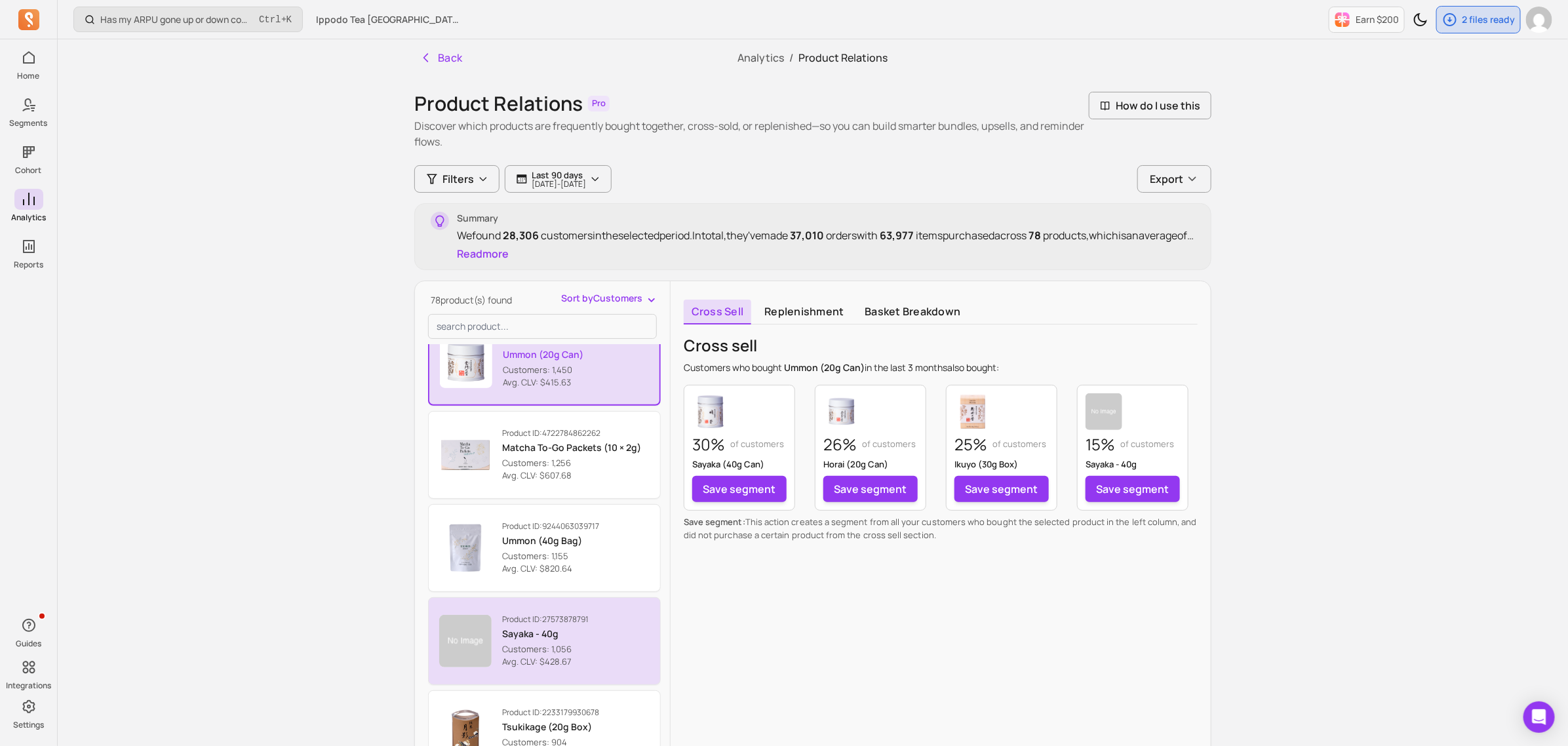
scroll to position [984, 0]
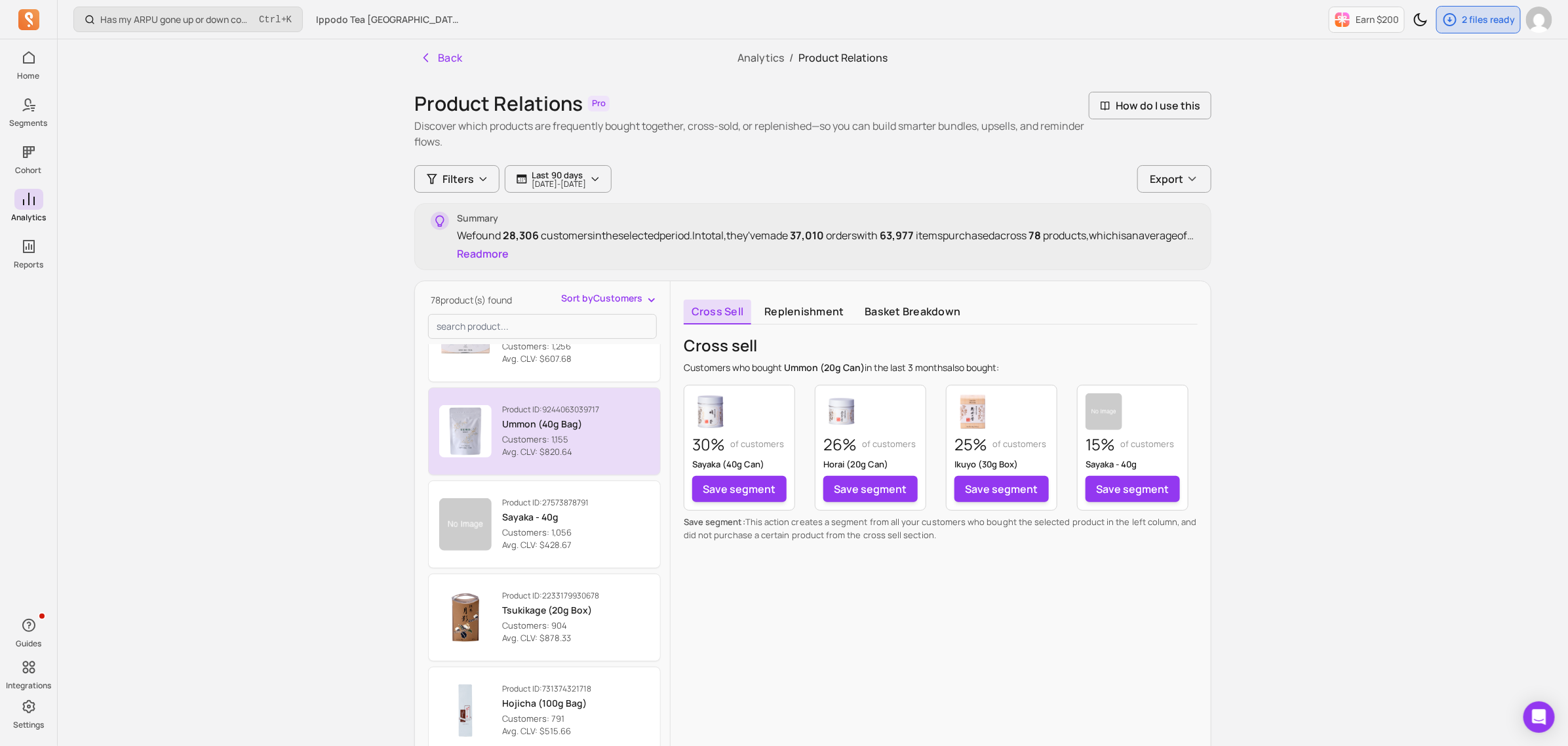
click at [535, 445] on p "Customers: 1,155" at bounding box center [550, 439] width 97 height 13
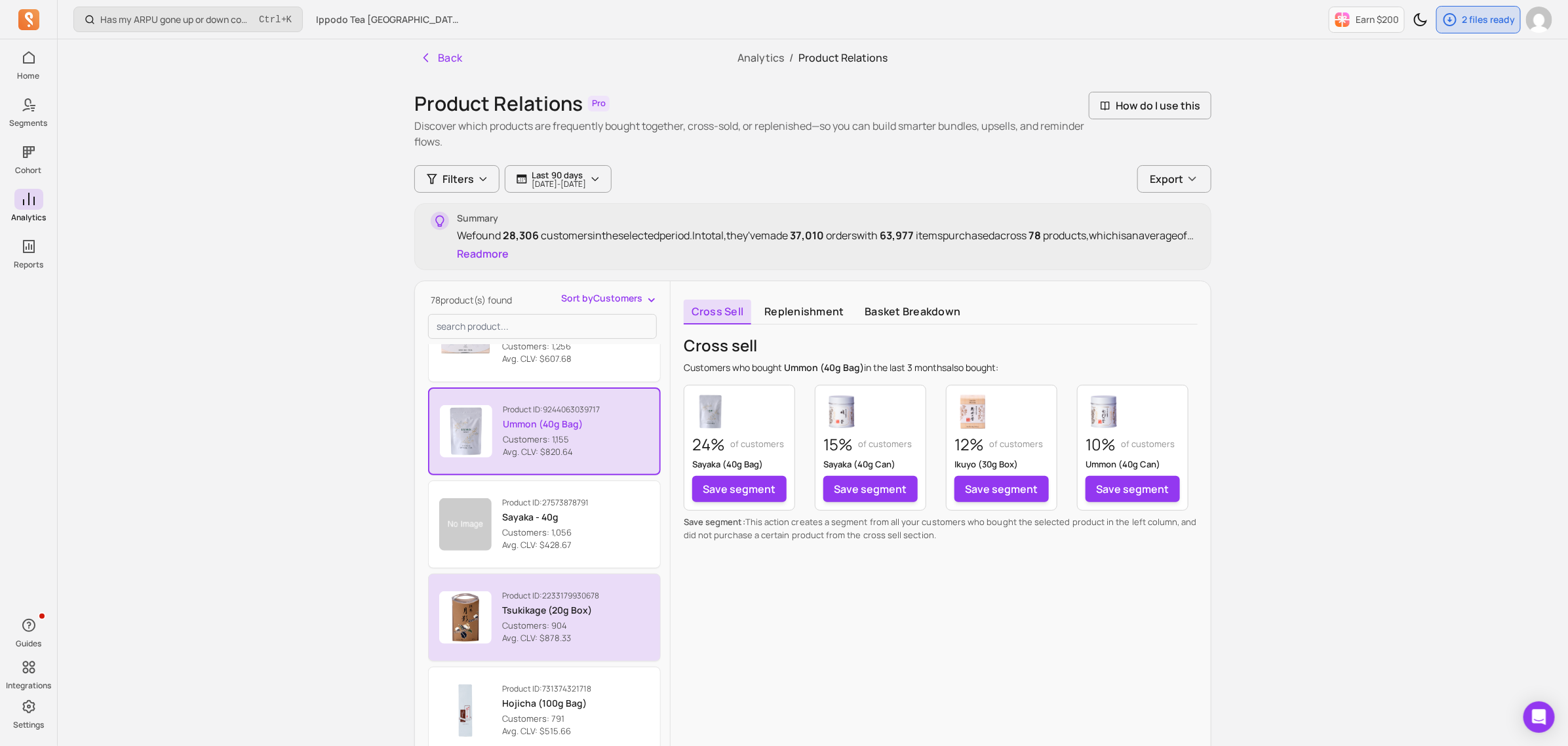
scroll to position [1148, 0]
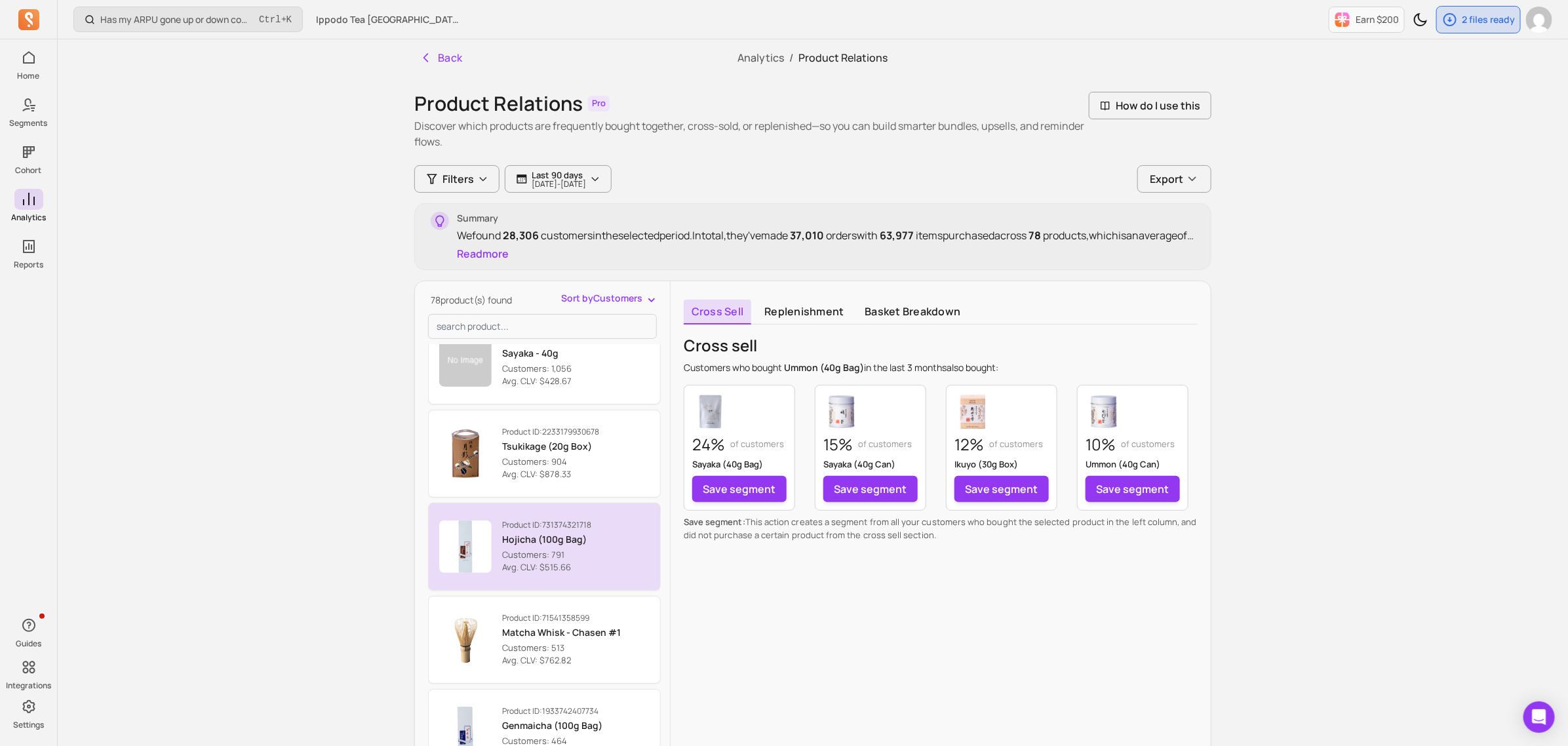
click at [576, 526] on p "Product ID: 731374321718" at bounding box center [547, 525] width 89 height 10
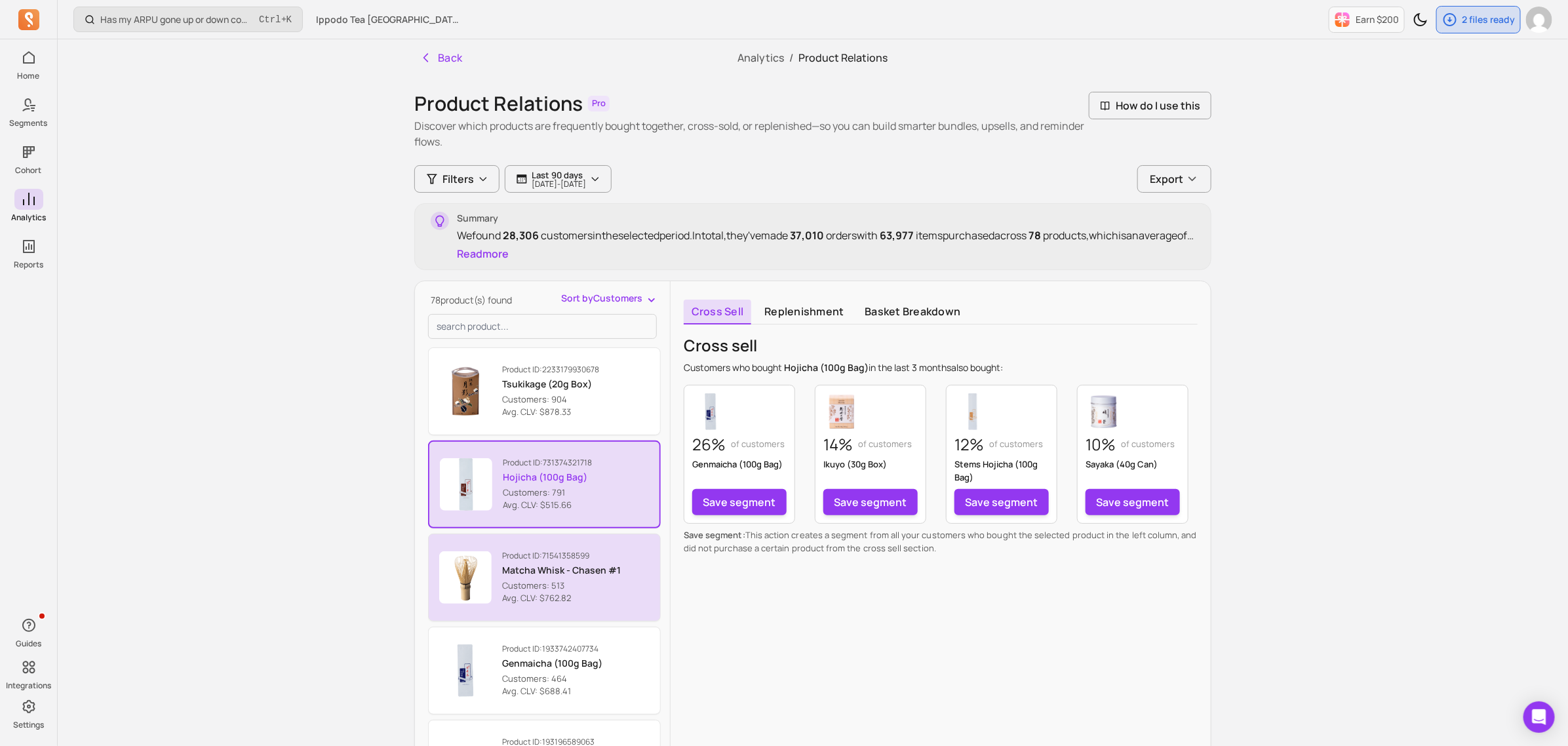
scroll to position [1312, 0]
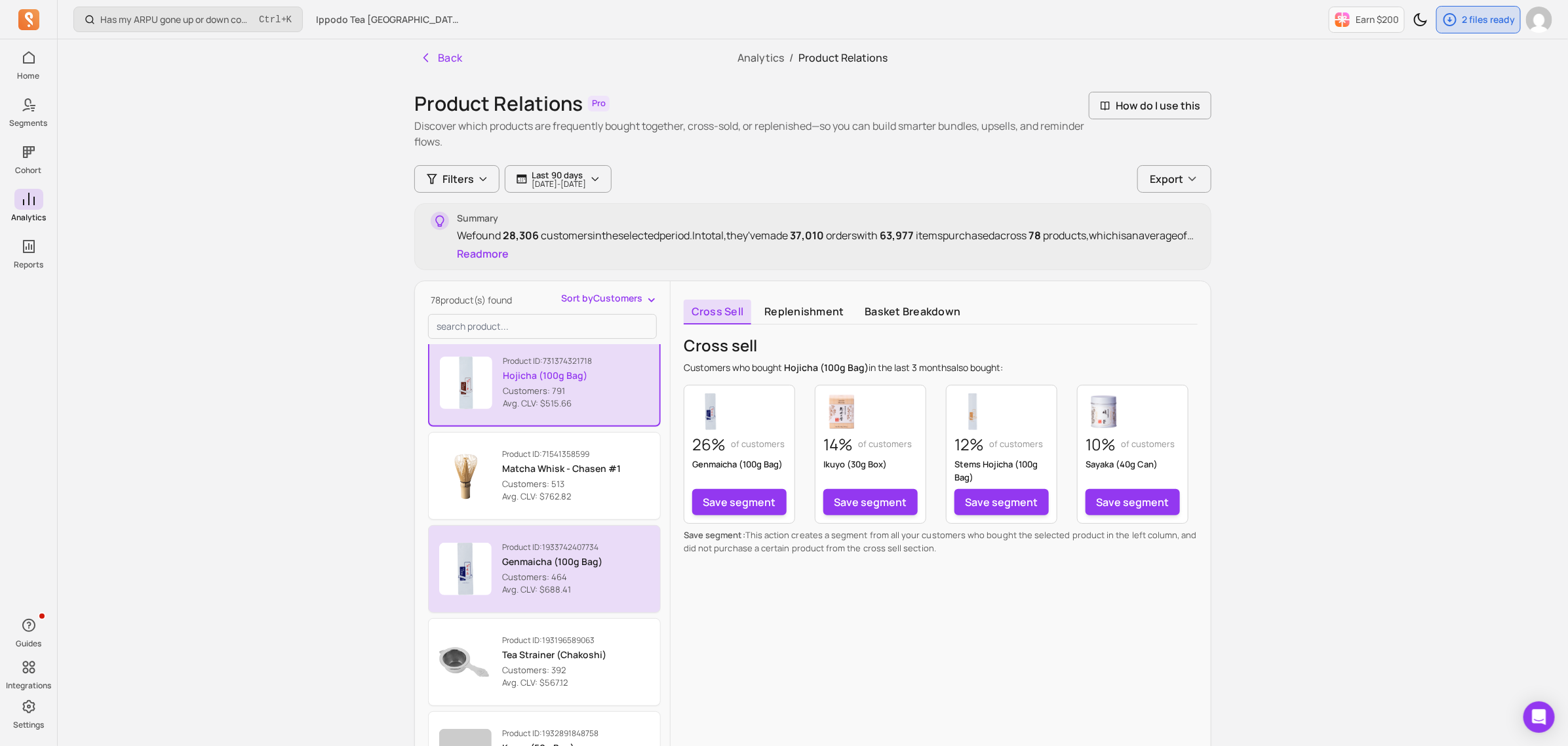
click at [590, 595] on p "Avg. CLV: $688.41" at bounding box center [552, 590] width 100 height 13
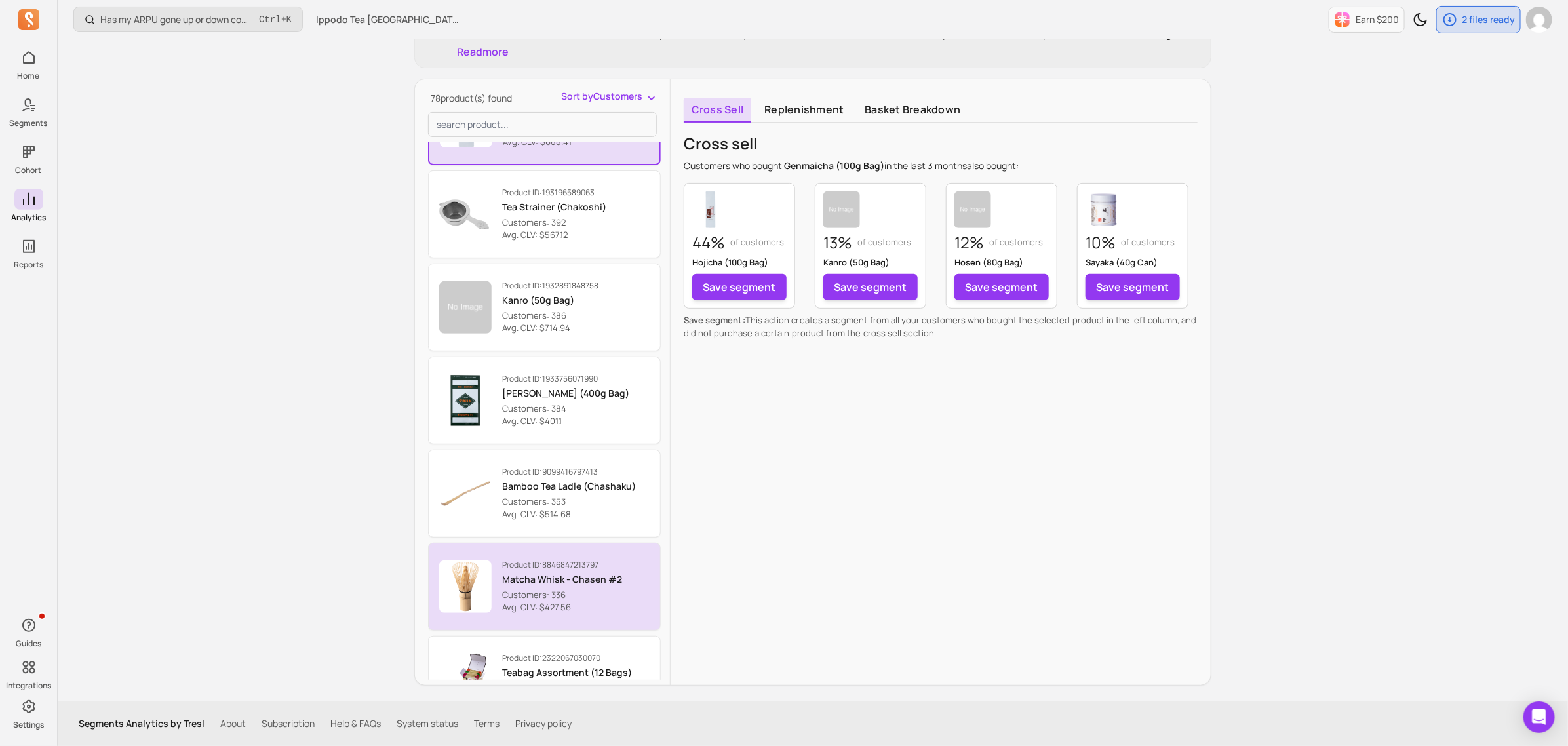
scroll to position [1803, 0]
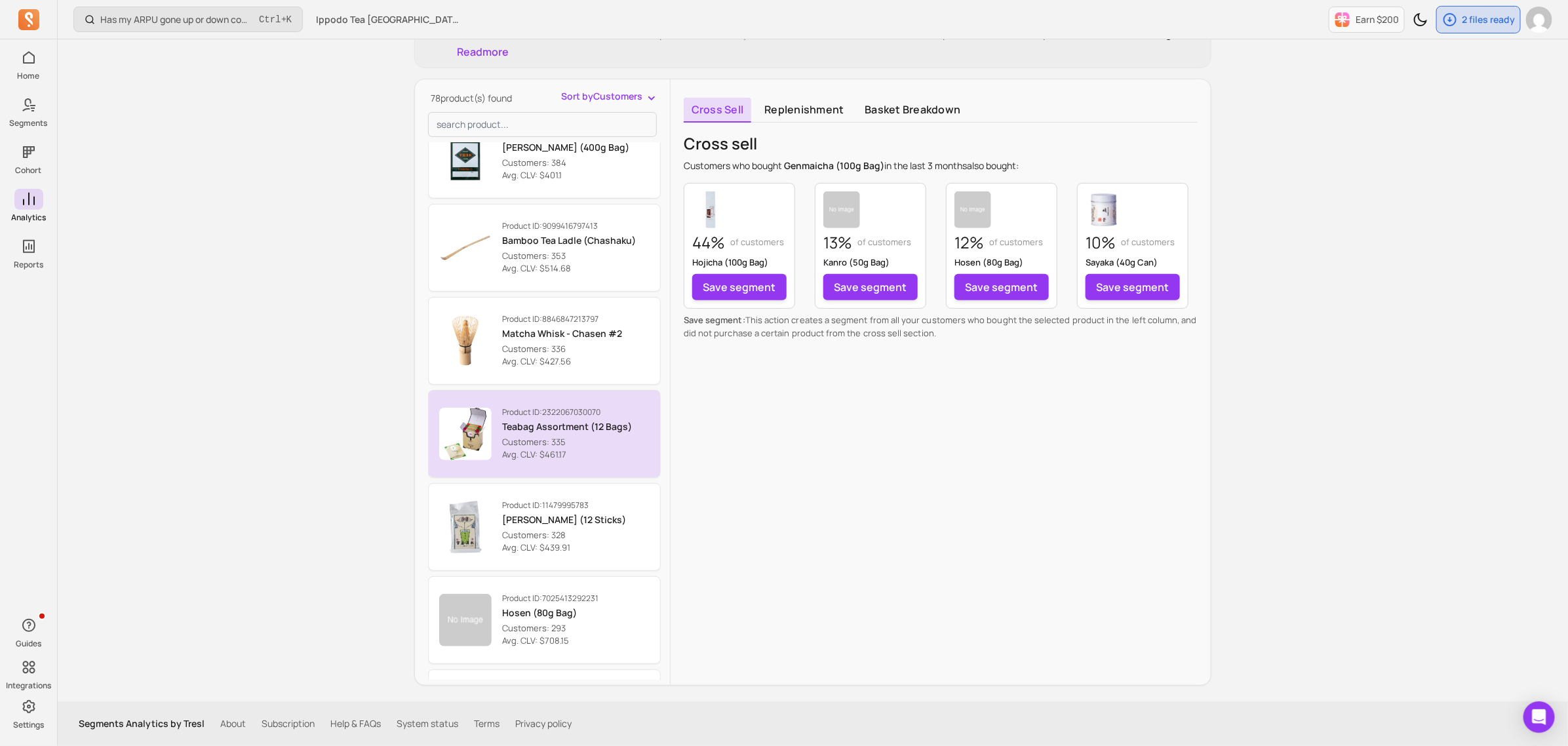
click at [564, 420] on p "Teabag Assortment (12 Bags)" at bounding box center [567, 426] width 130 height 13
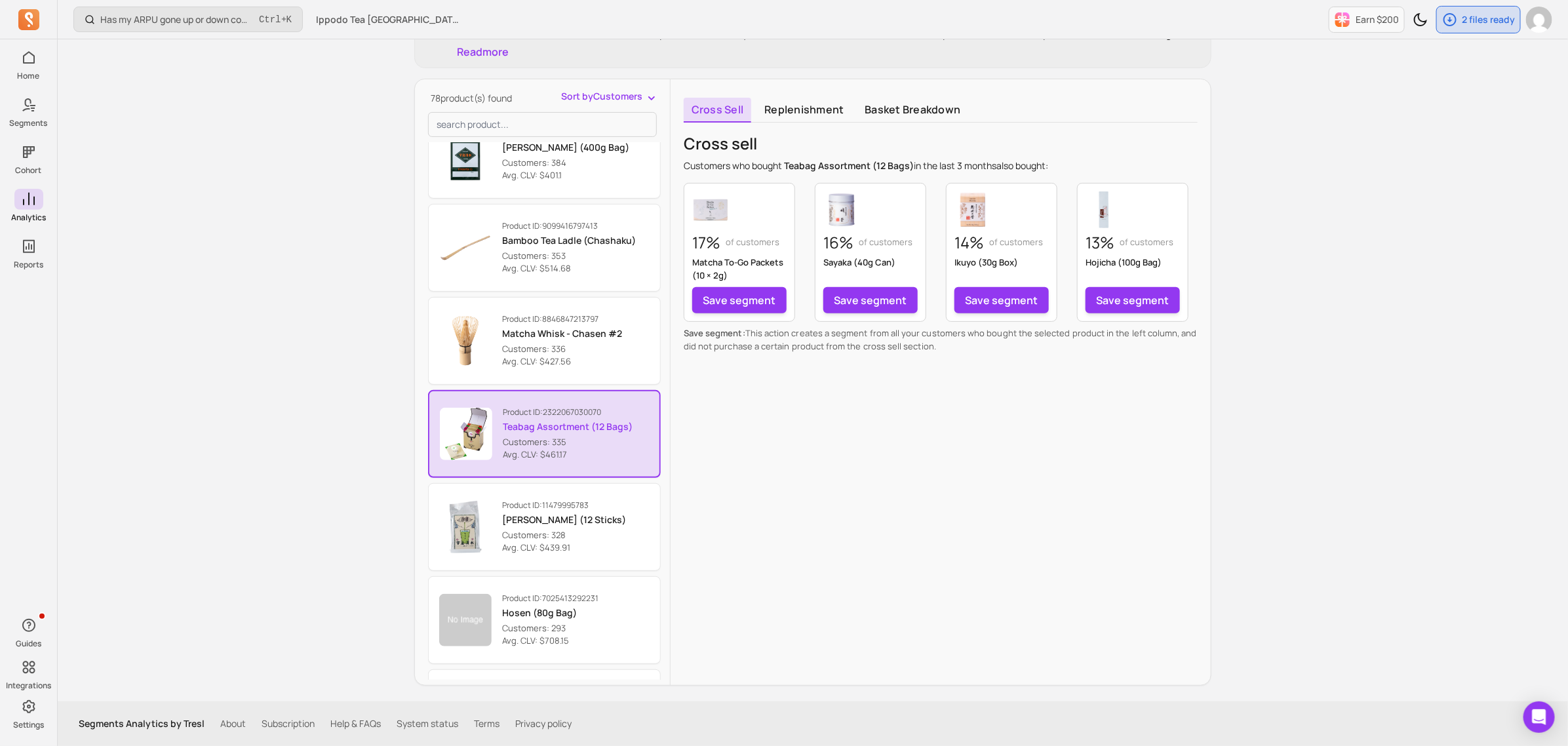
drag, startPoint x: 660, startPoint y: 303, endPoint x: 660, endPoint y: 345, distance: 42.0
click at [660, 345] on div "Product ID: 5600429383 Ummon (20g Can) Customers: 1,450 Avg. CLV: $415.63 Produ…" at bounding box center [547, 411] width 238 height 538
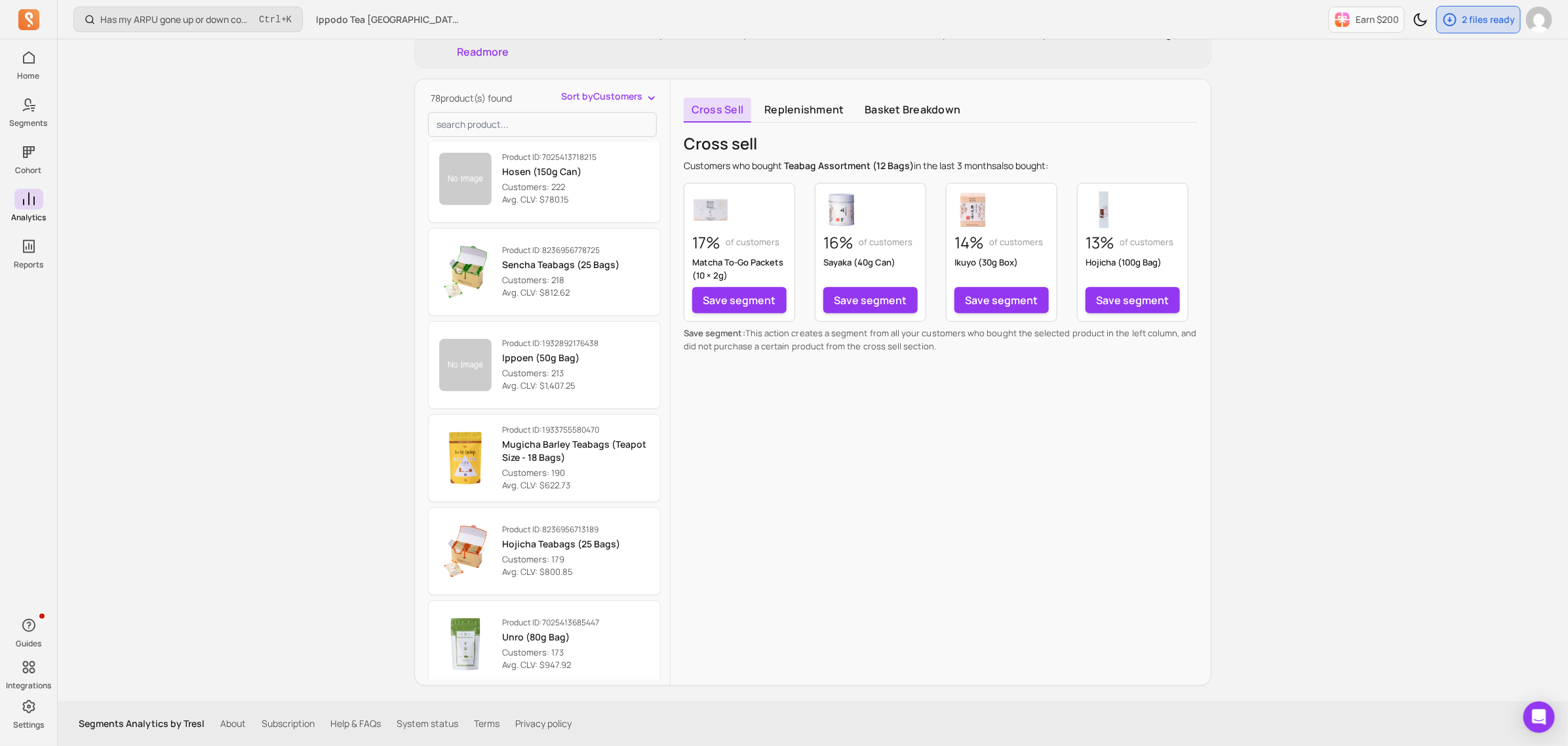
scroll to position [2361, 0]
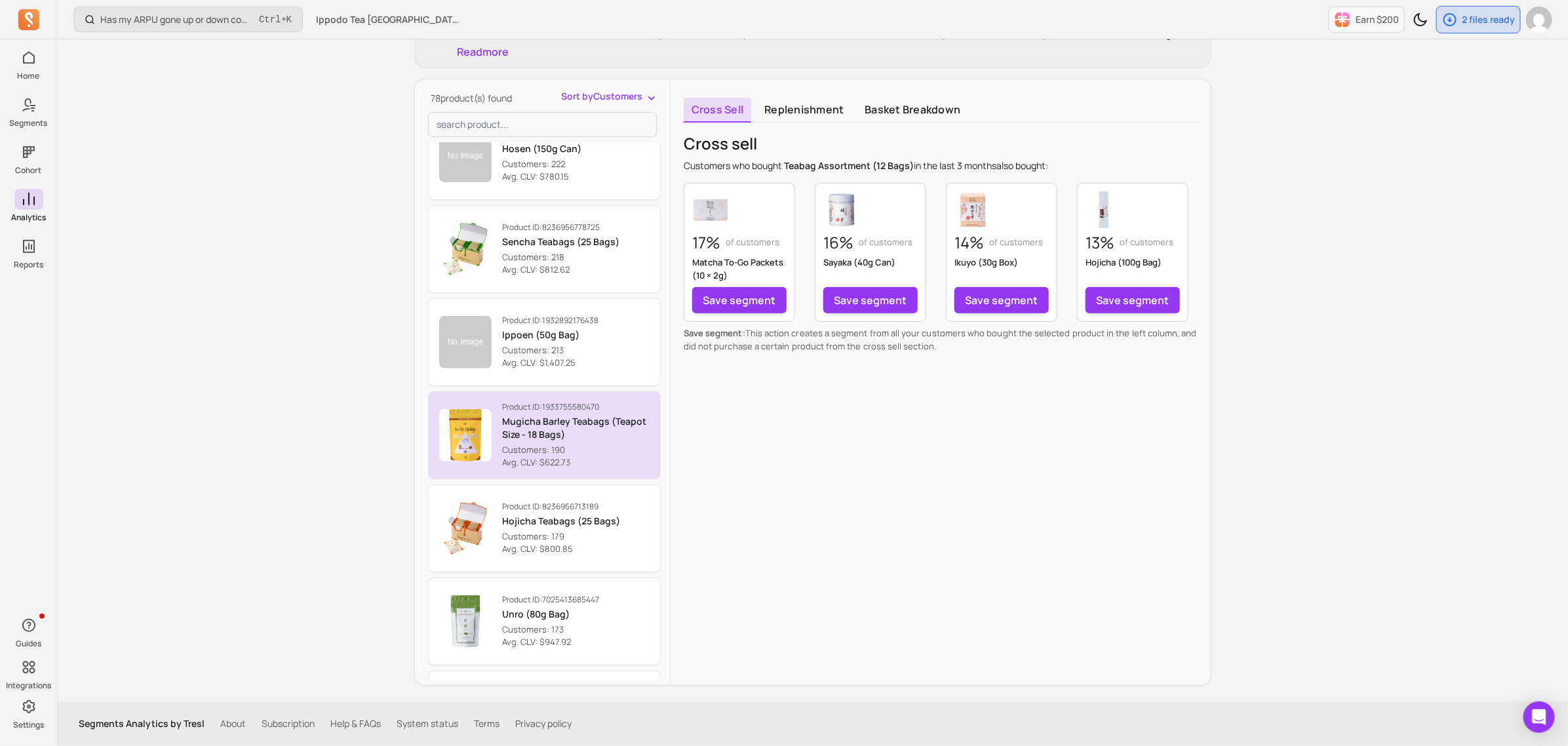
click at [592, 446] on p "Customers: 190" at bounding box center [576, 450] width 148 height 13
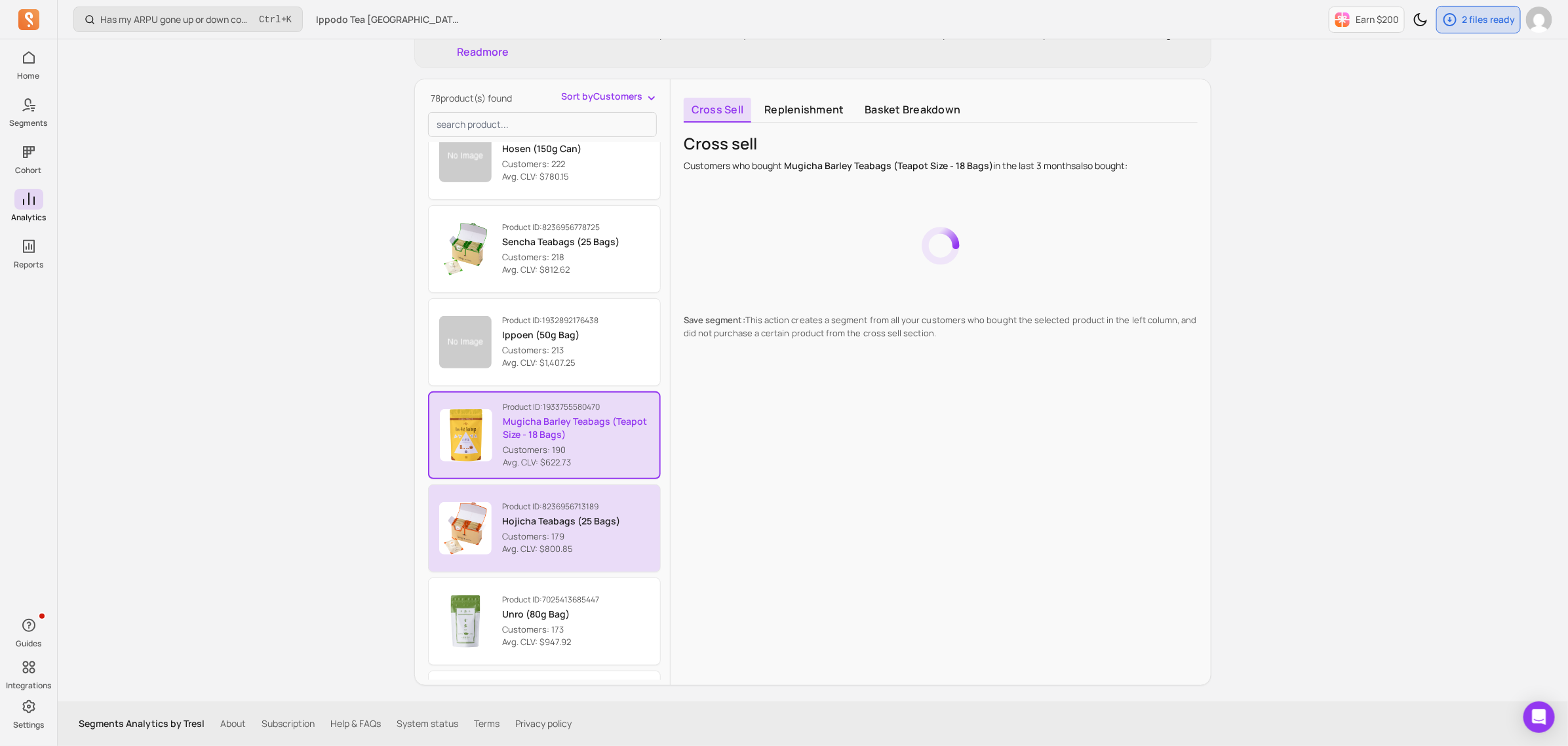
click at [598, 538] on p "Customers: 179" at bounding box center [561, 537] width 118 height 13
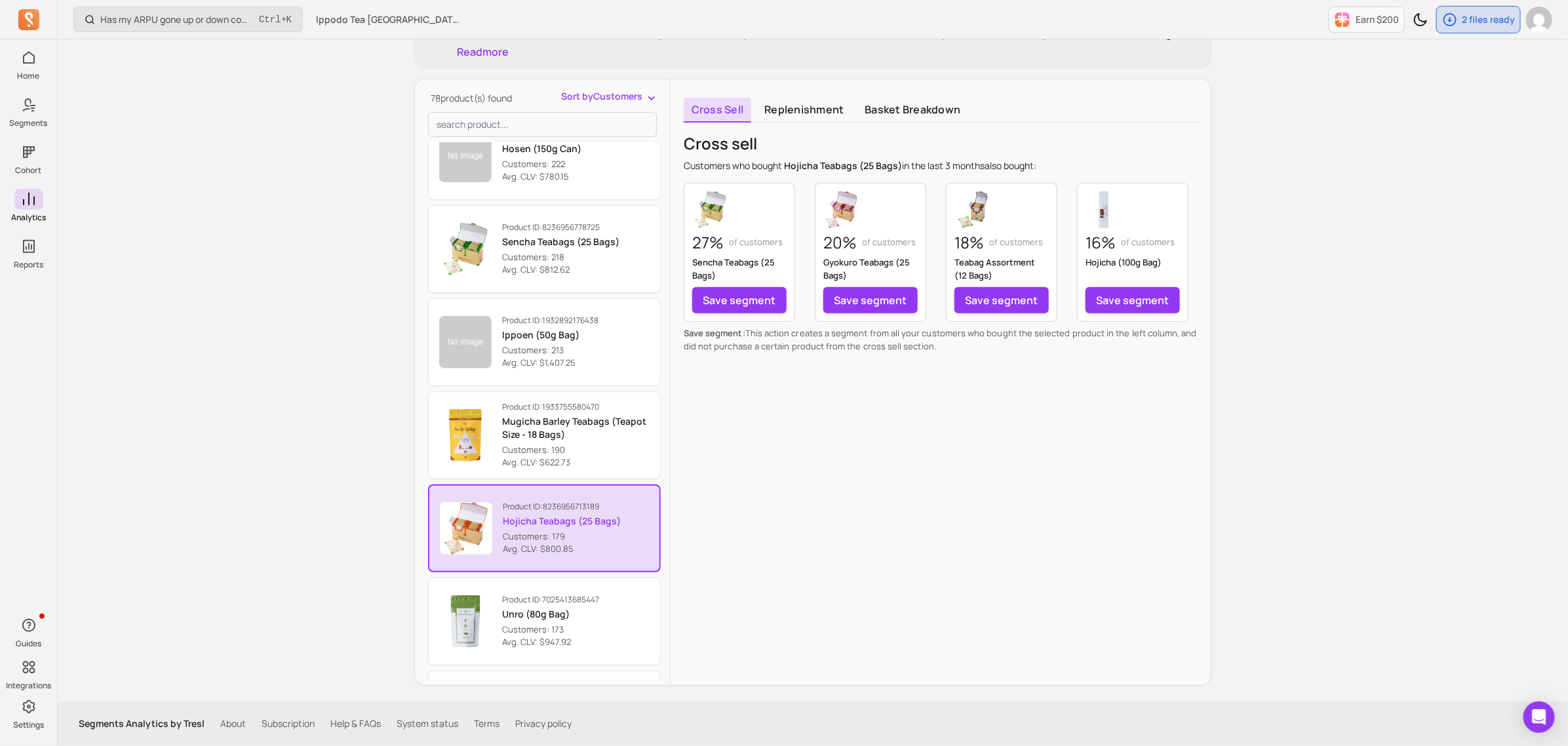
click at [594, 532] on p "Customers: 179" at bounding box center [562, 537] width 118 height 13
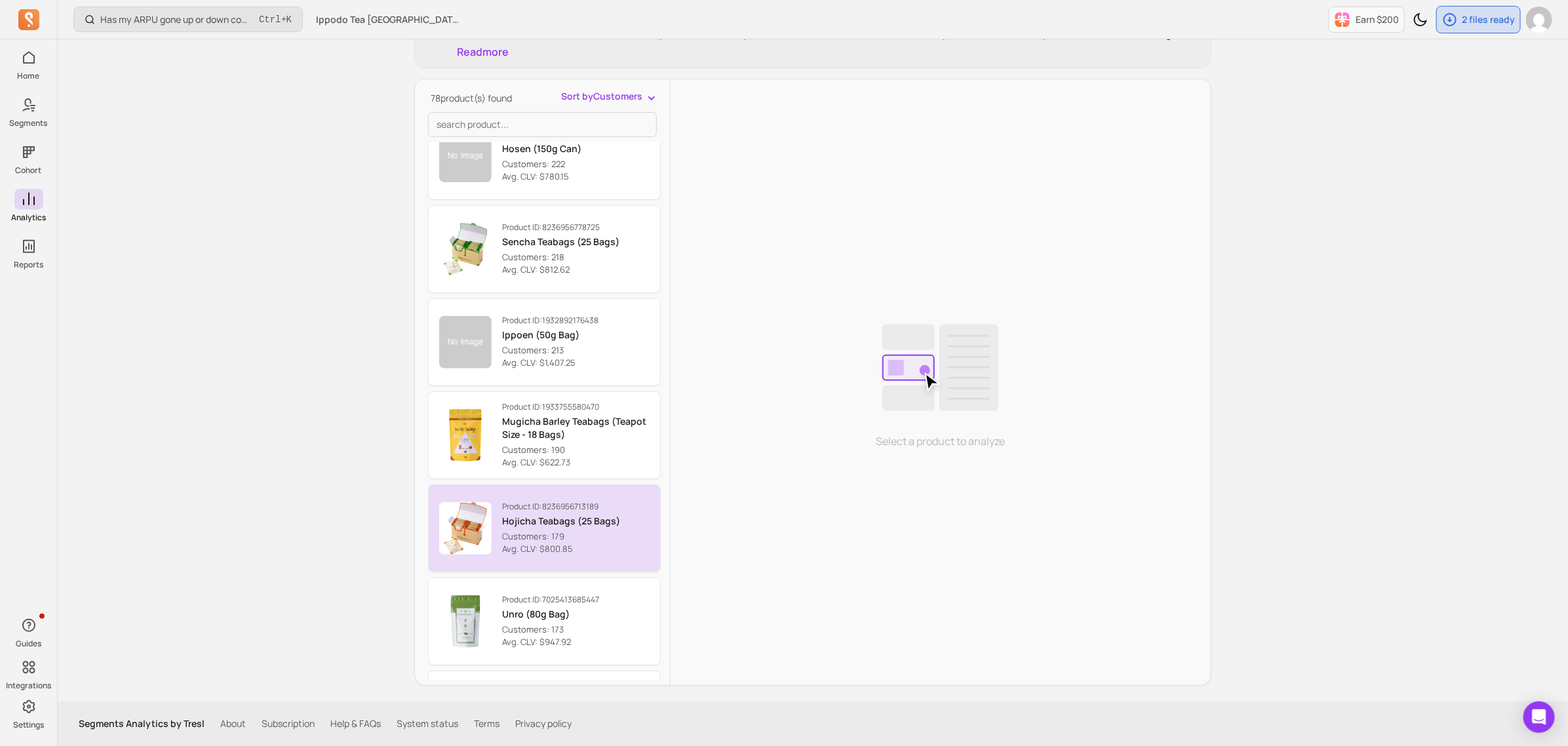
click at [584, 536] on p "Customers: 179" at bounding box center [561, 537] width 118 height 13
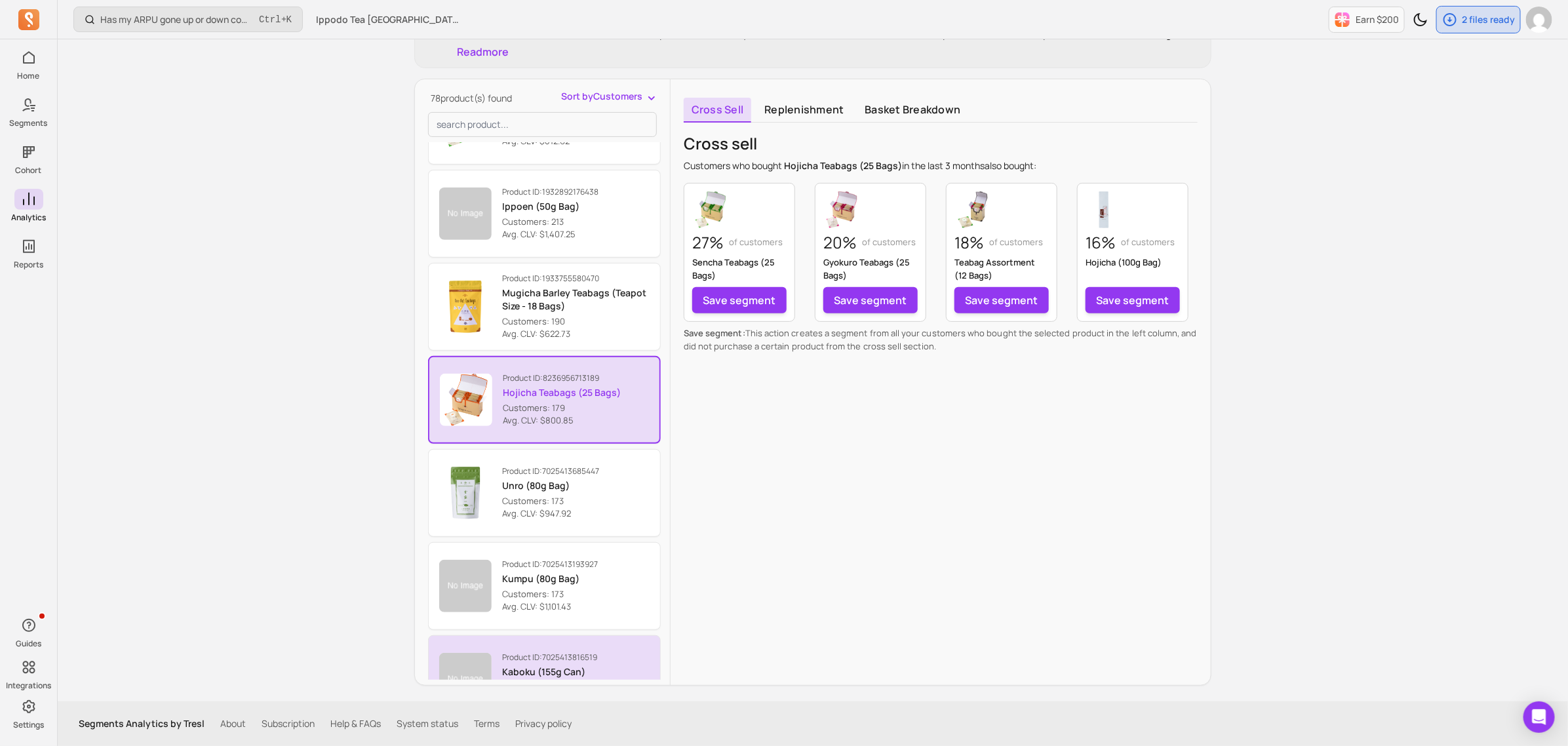
scroll to position [2607, 0]
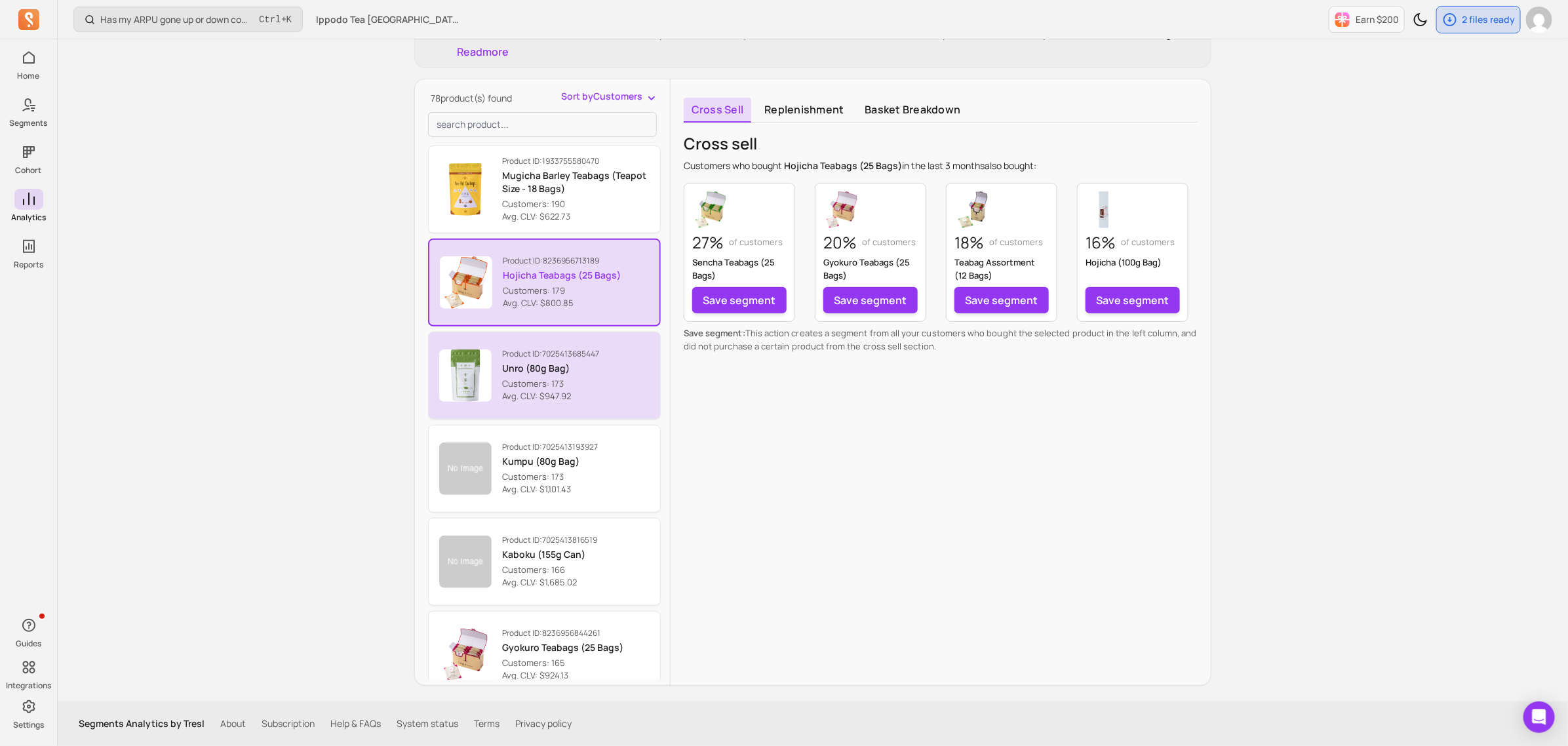
click at [567, 395] on p "Avg. CLV: $947.92" at bounding box center [550, 397] width 97 height 13
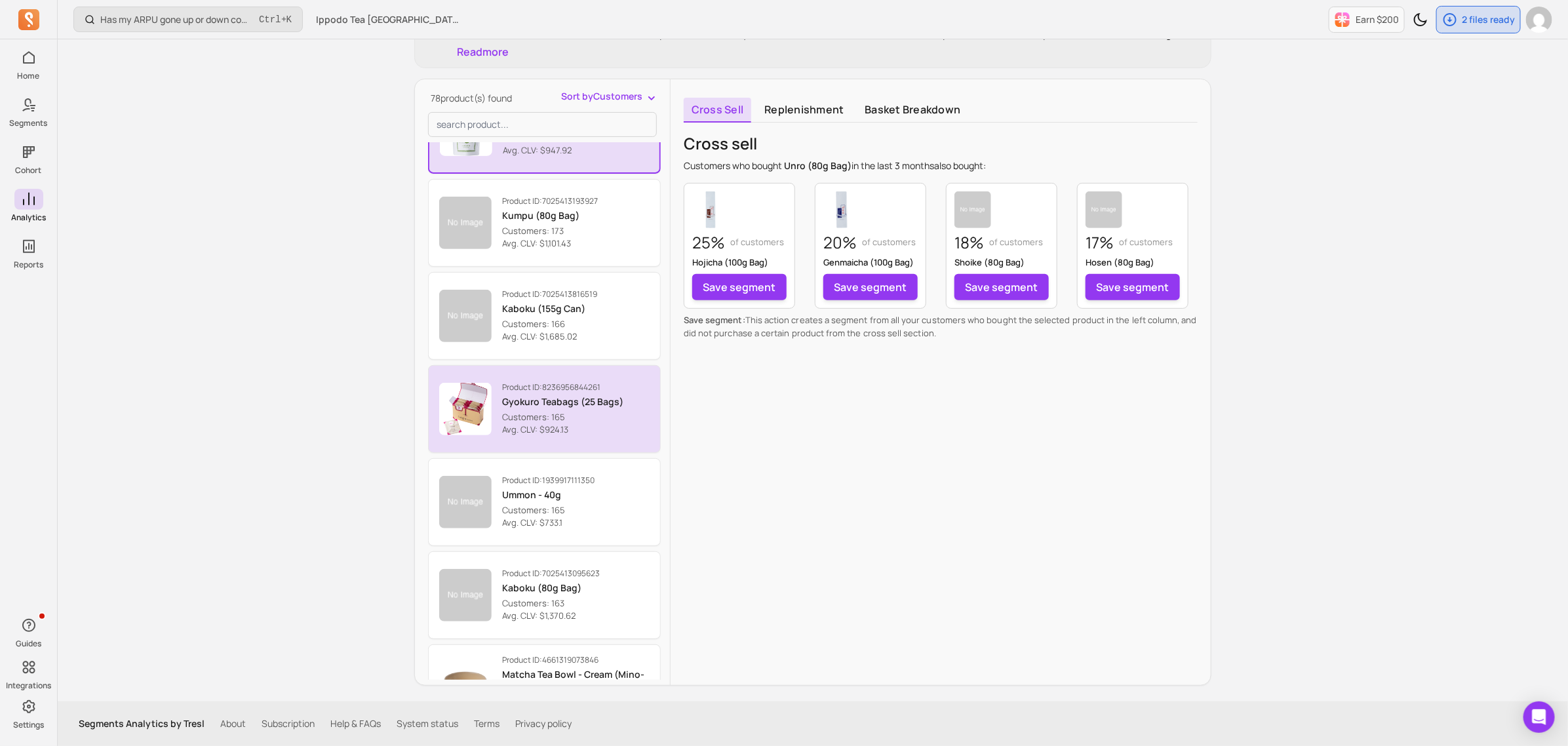
scroll to position [3099, 0]
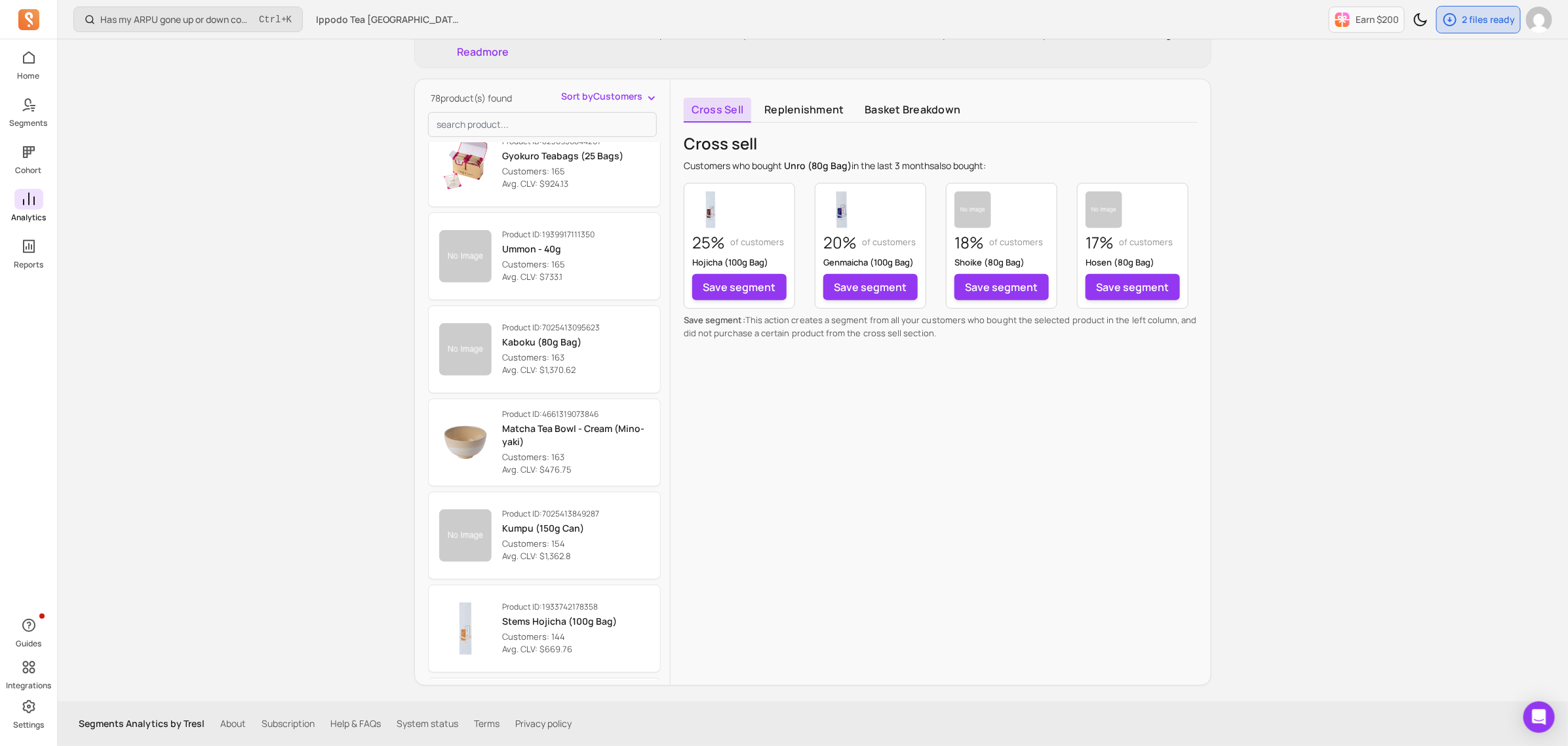
click at [34, 204] on icon at bounding box center [29, 199] width 16 height 16
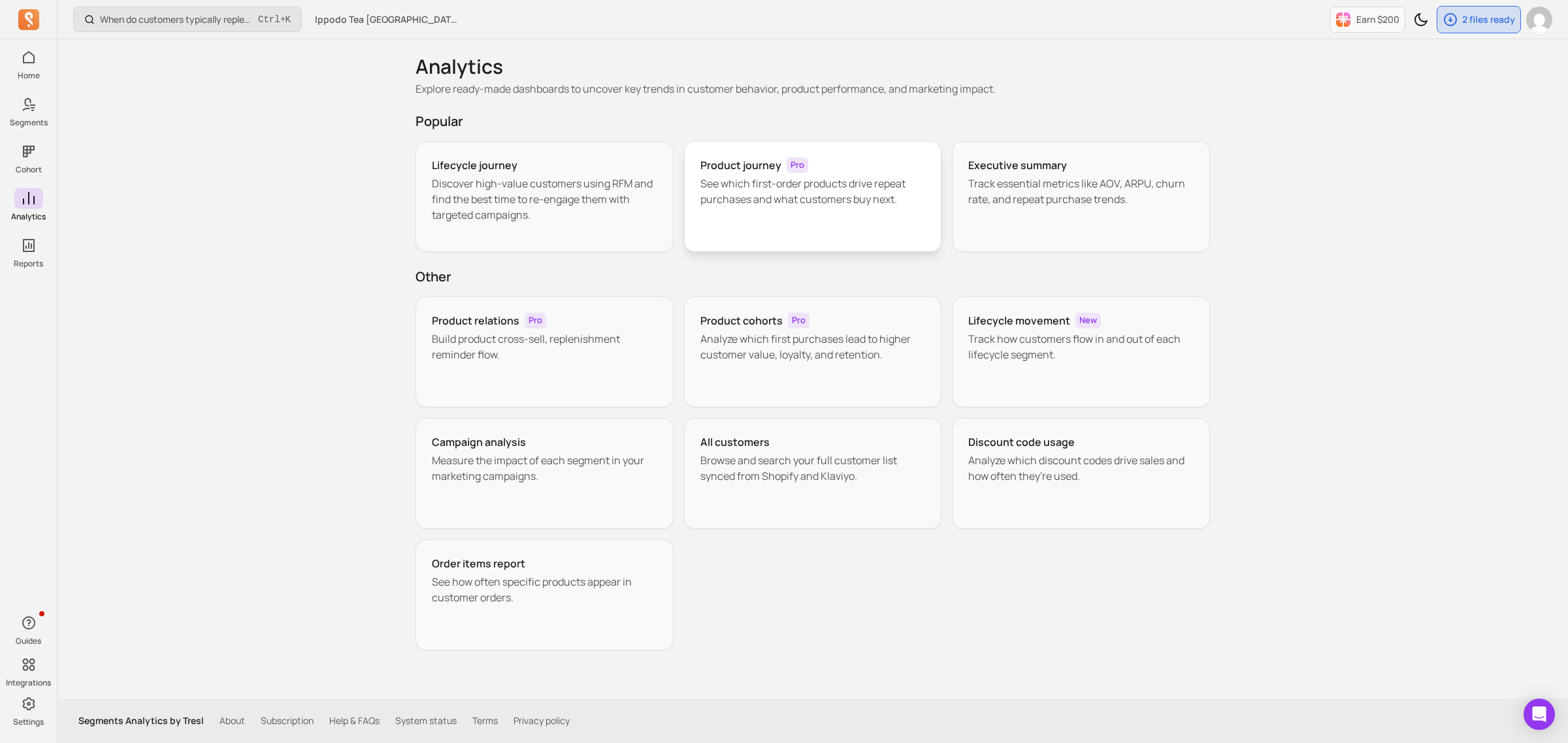
click at [719, 181] on p "See which first-order products drive repeat purchases and what customers buy ne…" at bounding box center [813, 192] width 225 height 32
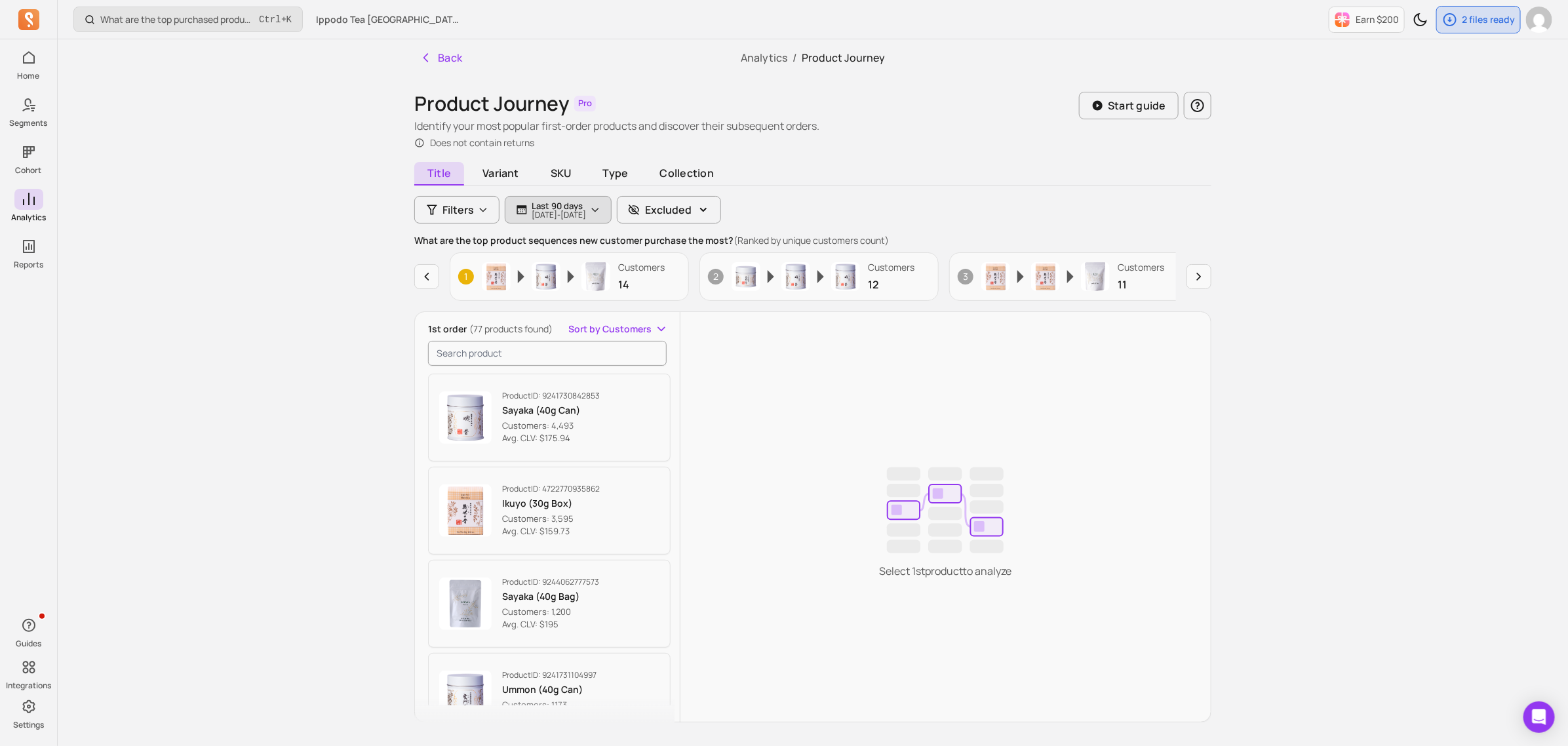
click at [586, 213] on p "[DATE] - [DATE]" at bounding box center [559, 215] width 54 height 8
click at [670, 245] on button "last 90 days" at bounding box center [600, 248] width 175 height 26
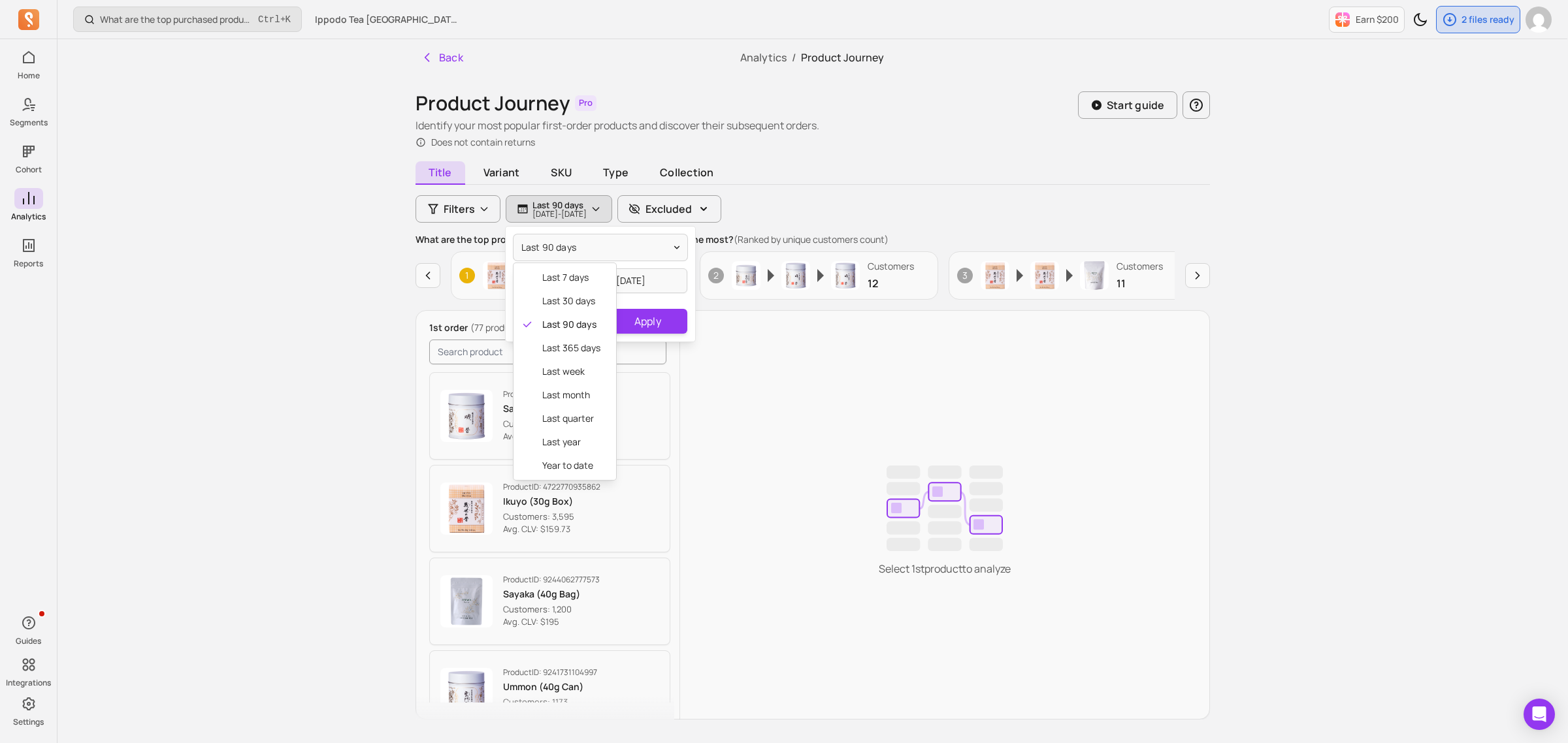
click at [657, 283] on div "last 90 days last 7 days last 30 days last 90 days last 365 days last week last…" at bounding box center [600, 284] width 190 height 115
select select "2025"
click at [566, 283] on input "[DATE]" at bounding box center [549, 281] width 77 height 25
click at [477, 314] on icon "Choose Date" at bounding box center [478, 316] width 13 height 13
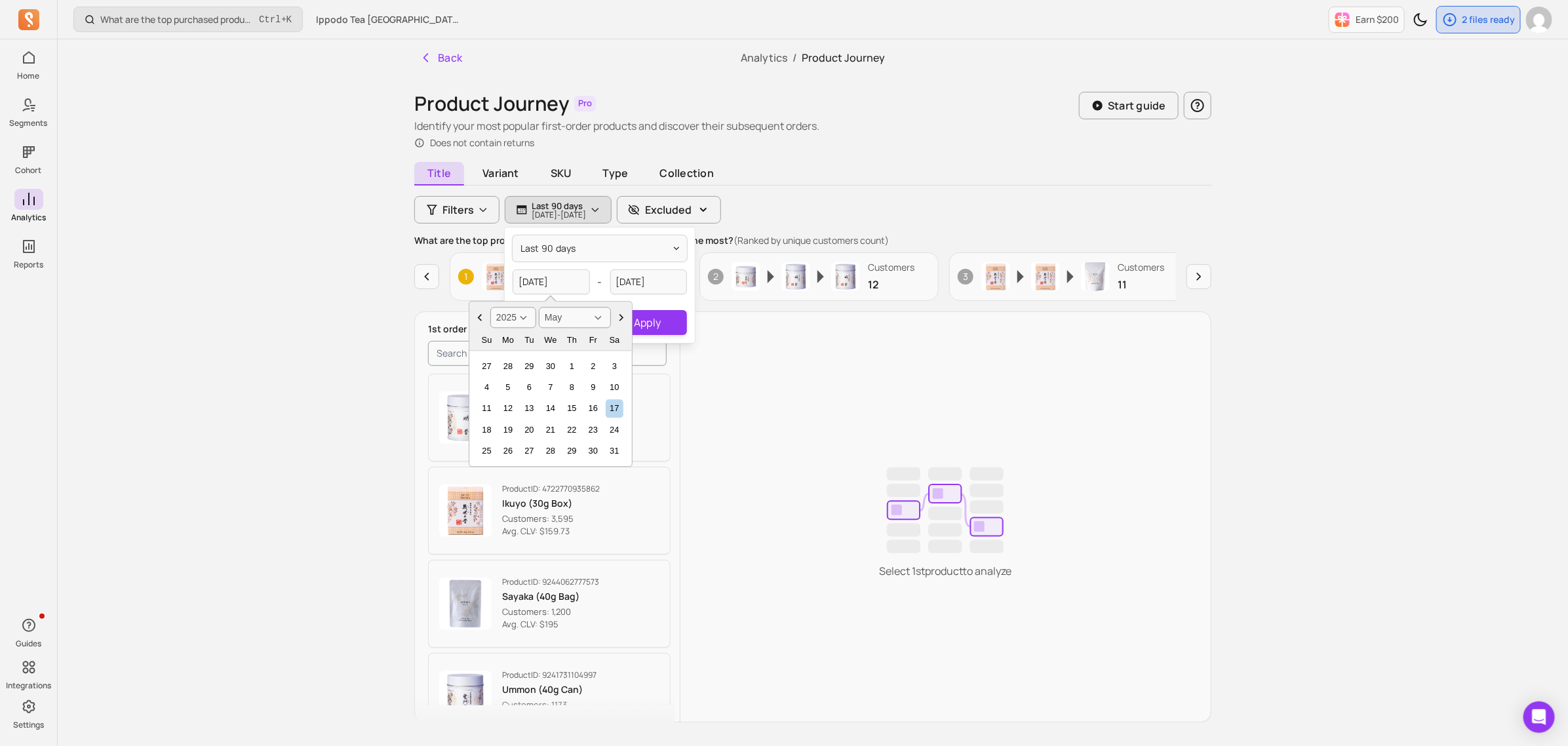
click at [479, 316] on icon "Choose Date" at bounding box center [480, 318] width 13 height 13
select select "January"
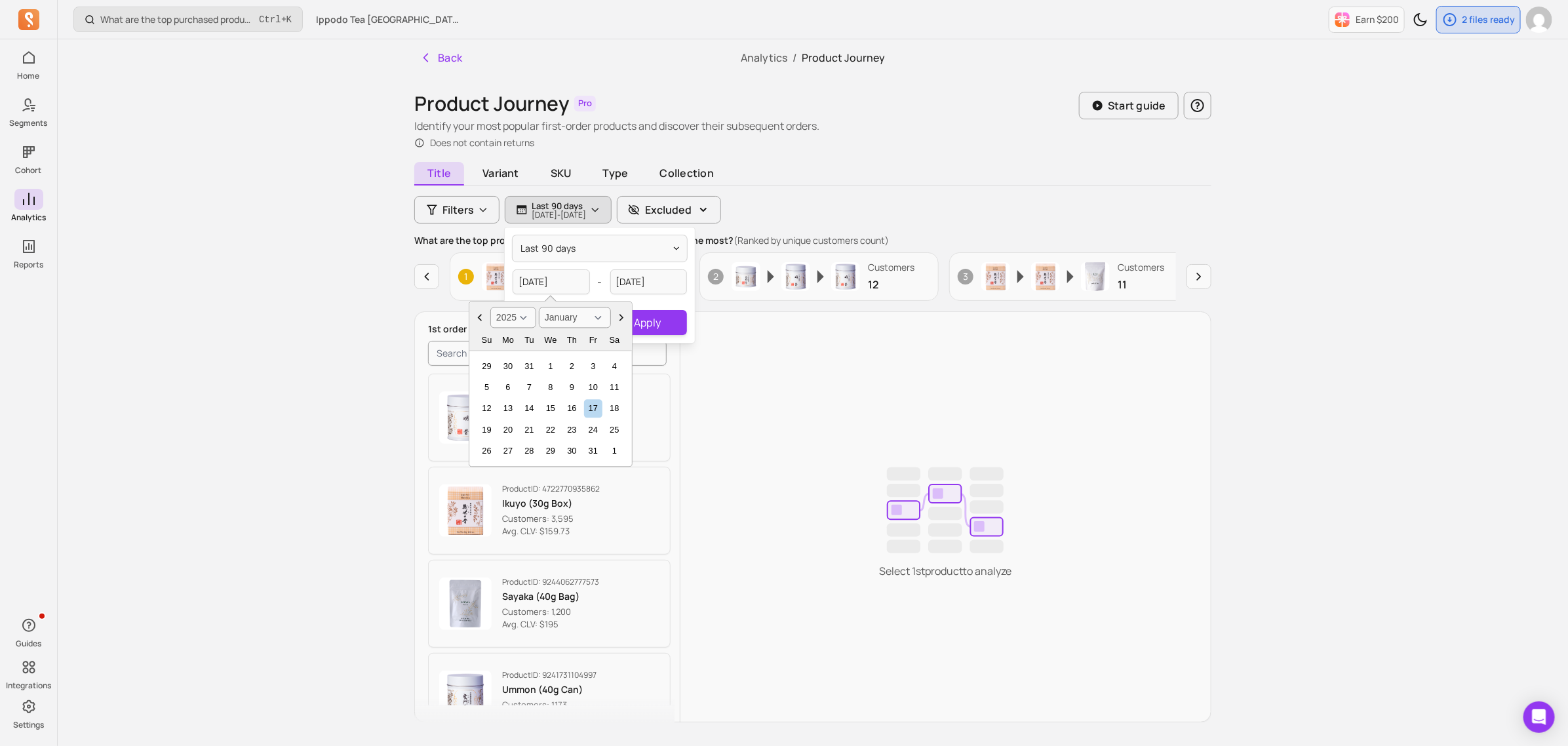
click at [479, 316] on icon "Choose Date" at bounding box center [480, 318] width 13 height 13
select select "2024"
click at [479, 316] on icon "Choose Date" at bounding box center [480, 318] width 13 height 13
click at [623, 318] on icon "Choose Date" at bounding box center [621, 318] width 13 height 13
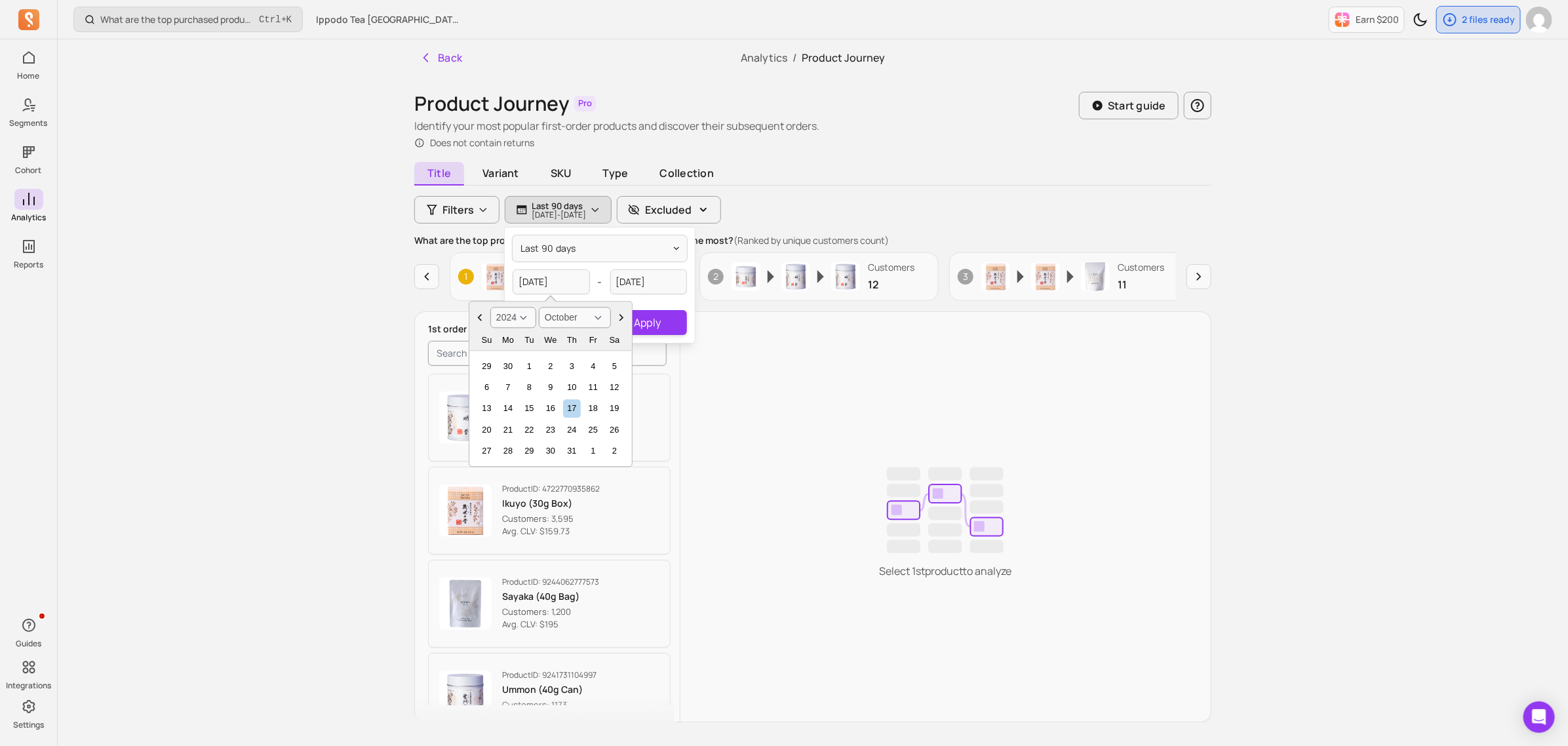
select select "November"
click at [587, 369] on div "1" at bounding box center [593, 366] width 18 height 18
type input "[DATE]"
click at [636, 280] on input "[DATE]" at bounding box center [649, 282] width 78 height 25
select select "2025"
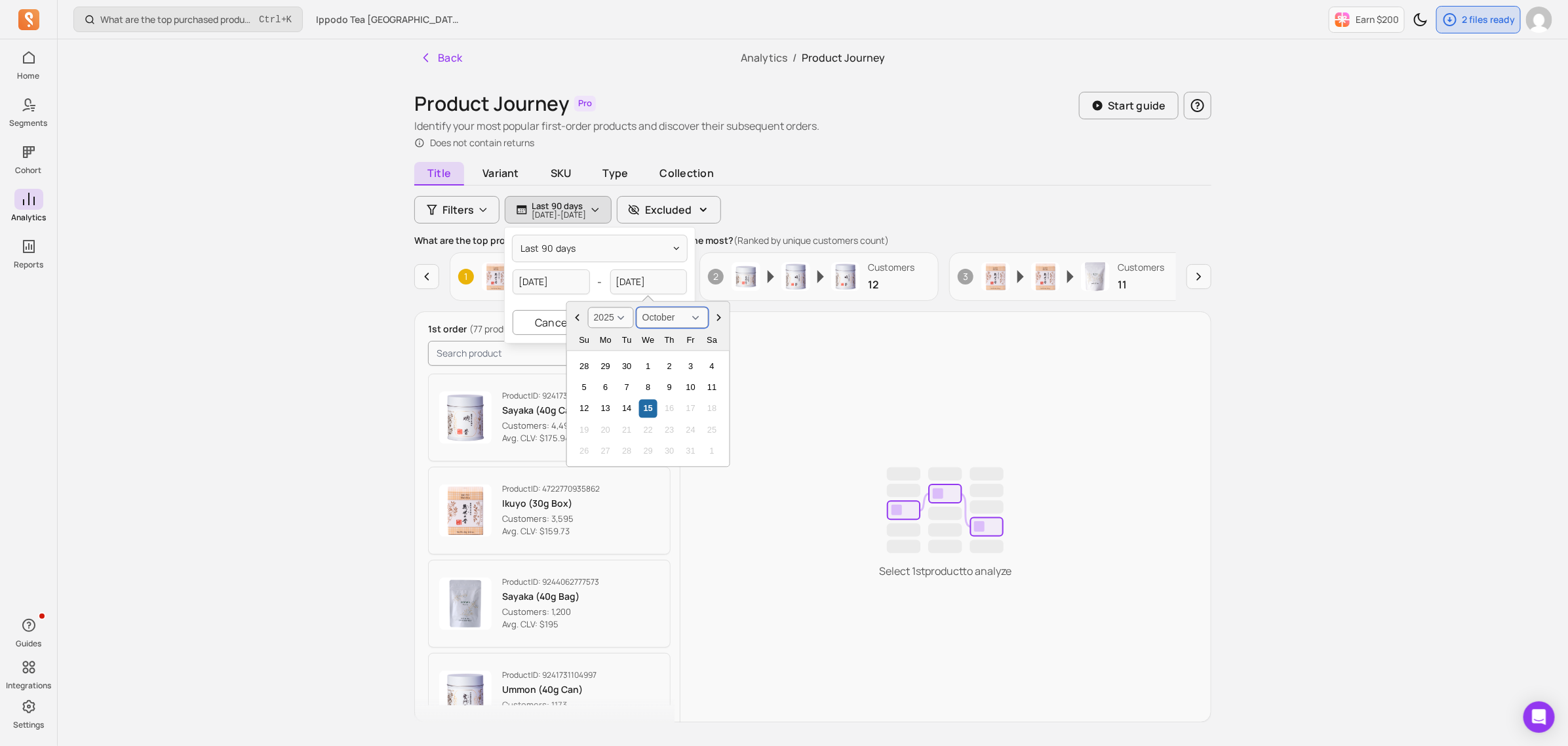
click at [649, 316] on select "January February March April May June July August September October November De…" at bounding box center [672, 318] width 72 height 21
select select "December"
click at [636, 307] on select "January February March April May June July August September October November De…" at bounding box center [672, 318] width 72 height 21
click at [624, 318] on select "2000 2001 2002 2003 2004 2005 2006 2007 2008 2009 2010 2011 2012 2013 2014 2015…" at bounding box center [611, 318] width 46 height 21
select select "2024"
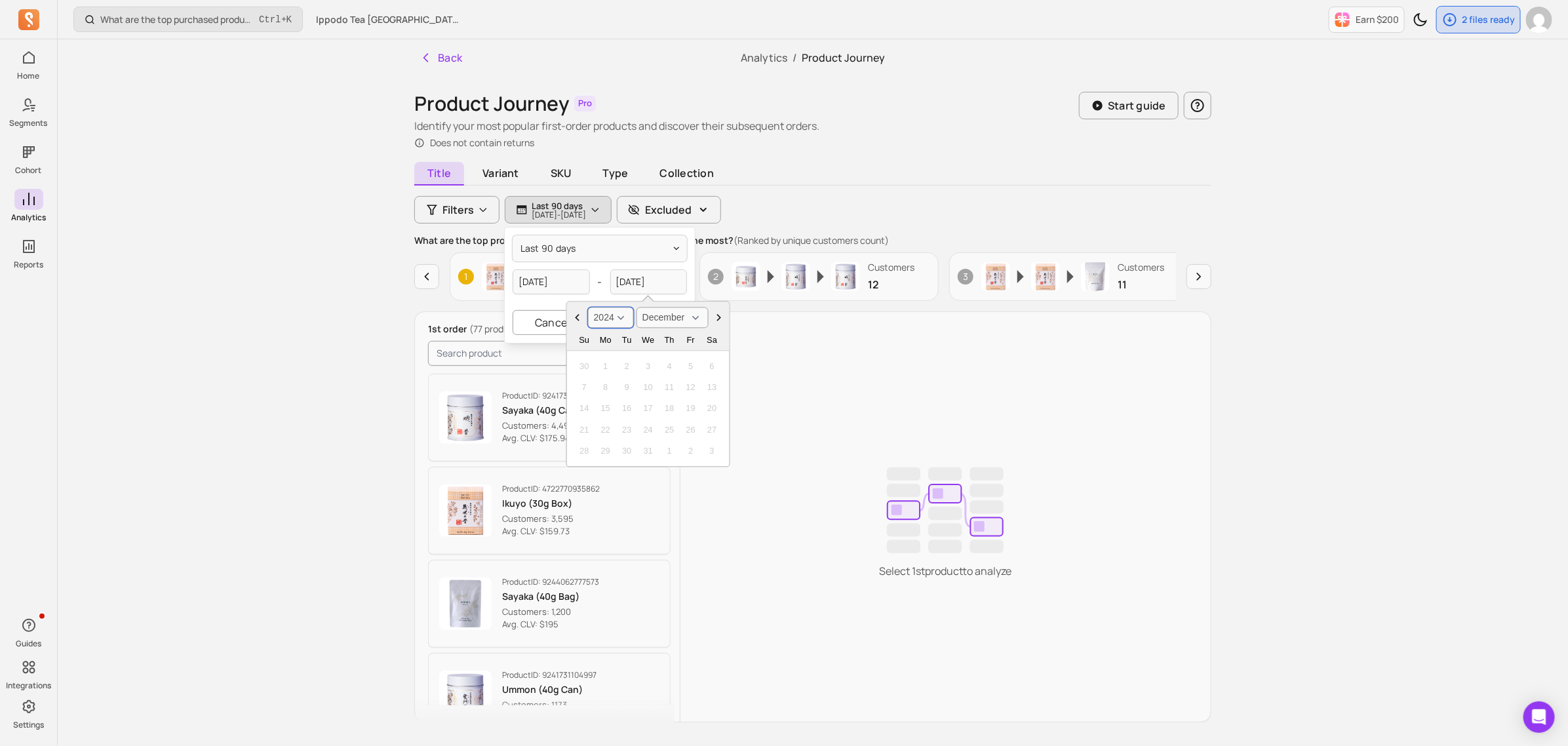
click at [588, 307] on select "2000 2001 2002 2003 2004 2005 2006 2007 2008 2009 2010 2011 2012 2013 2014 2015…" at bounding box center [611, 318] width 46 height 21
click at [629, 452] on div "31" at bounding box center [627, 452] width 18 height 18
type input "[DATE]"
click at [646, 325] on button "Apply" at bounding box center [647, 322] width 78 height 25
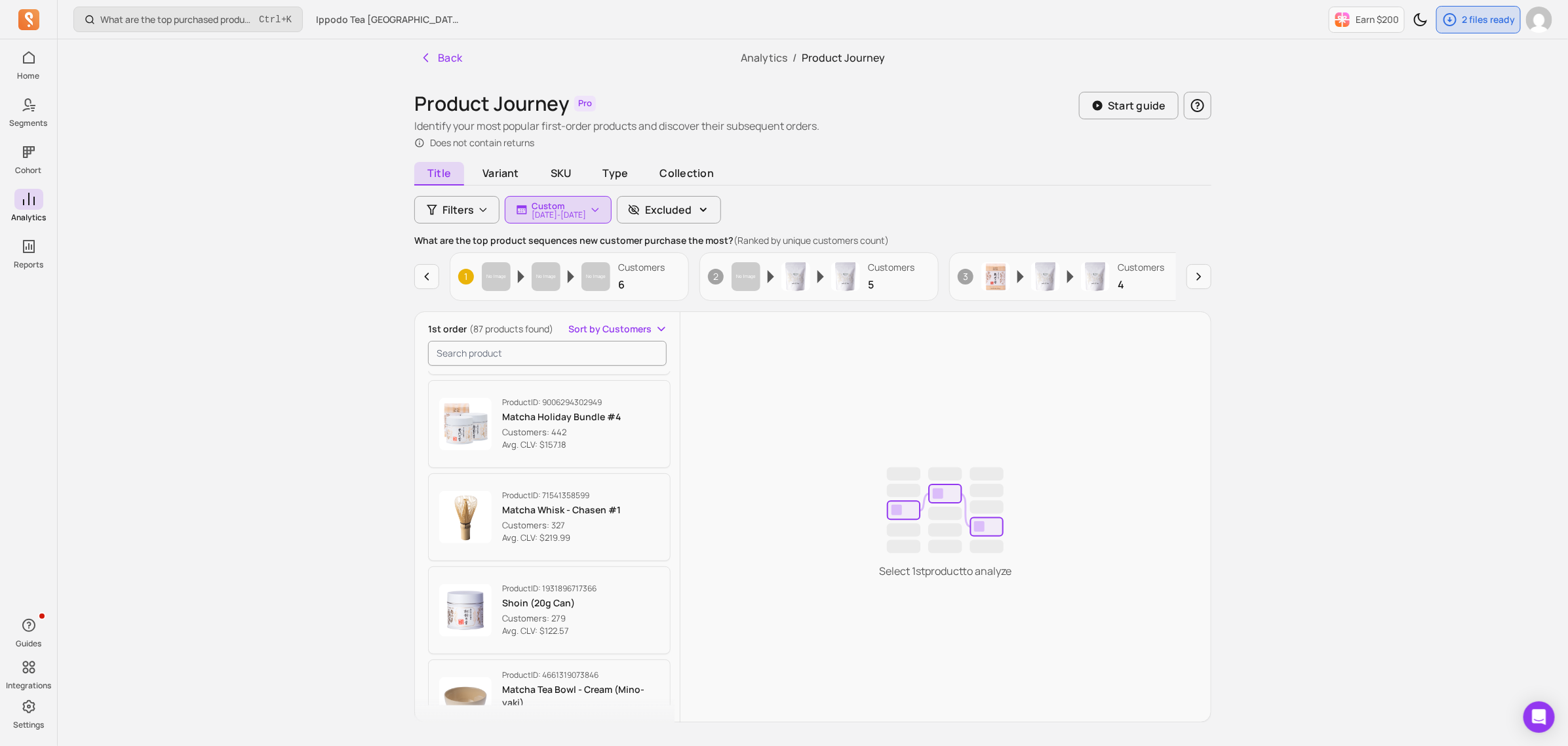
scroll to position [1803, 0]
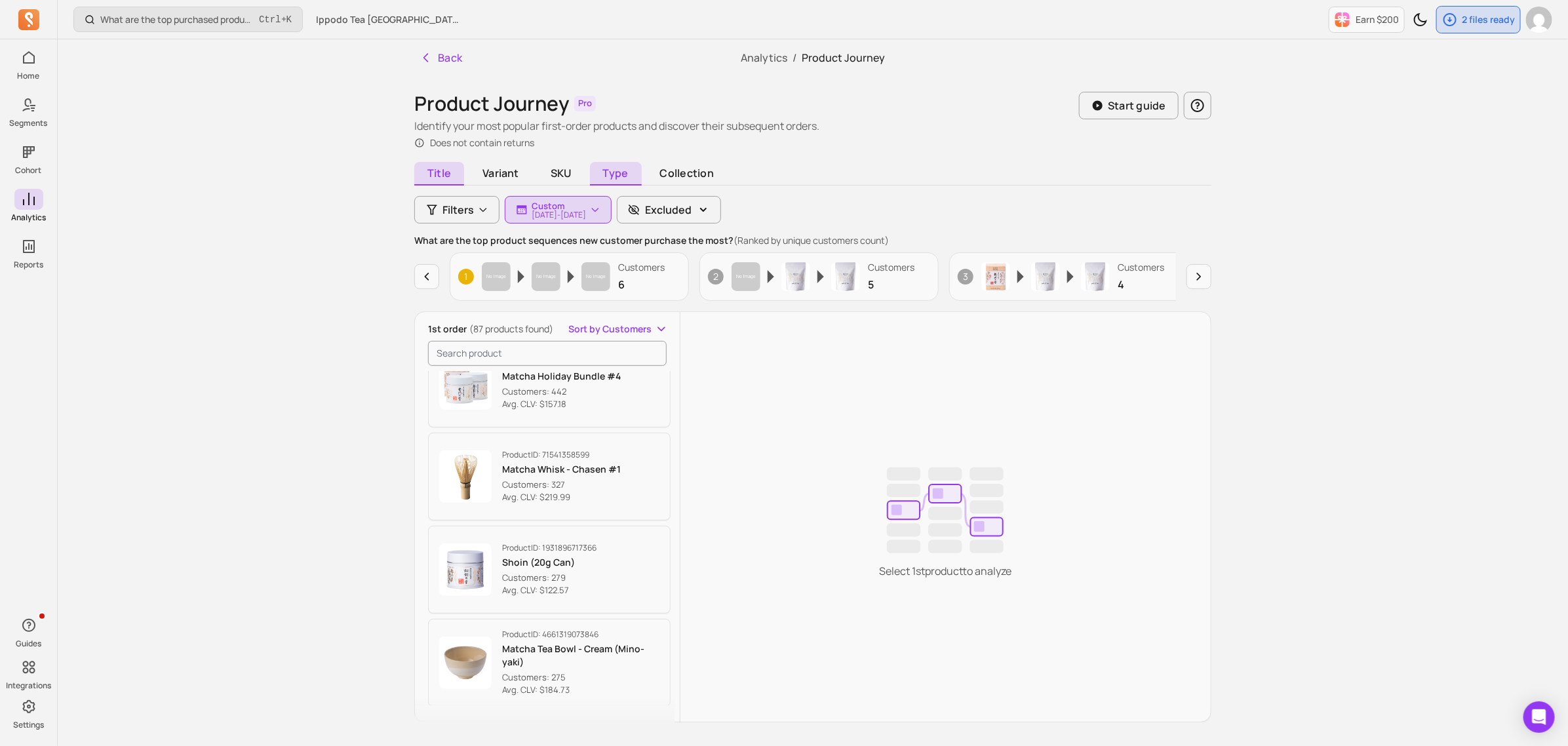
click at [628, 179] on span "Type" at bounding box center [615, 174] width 52 height 23
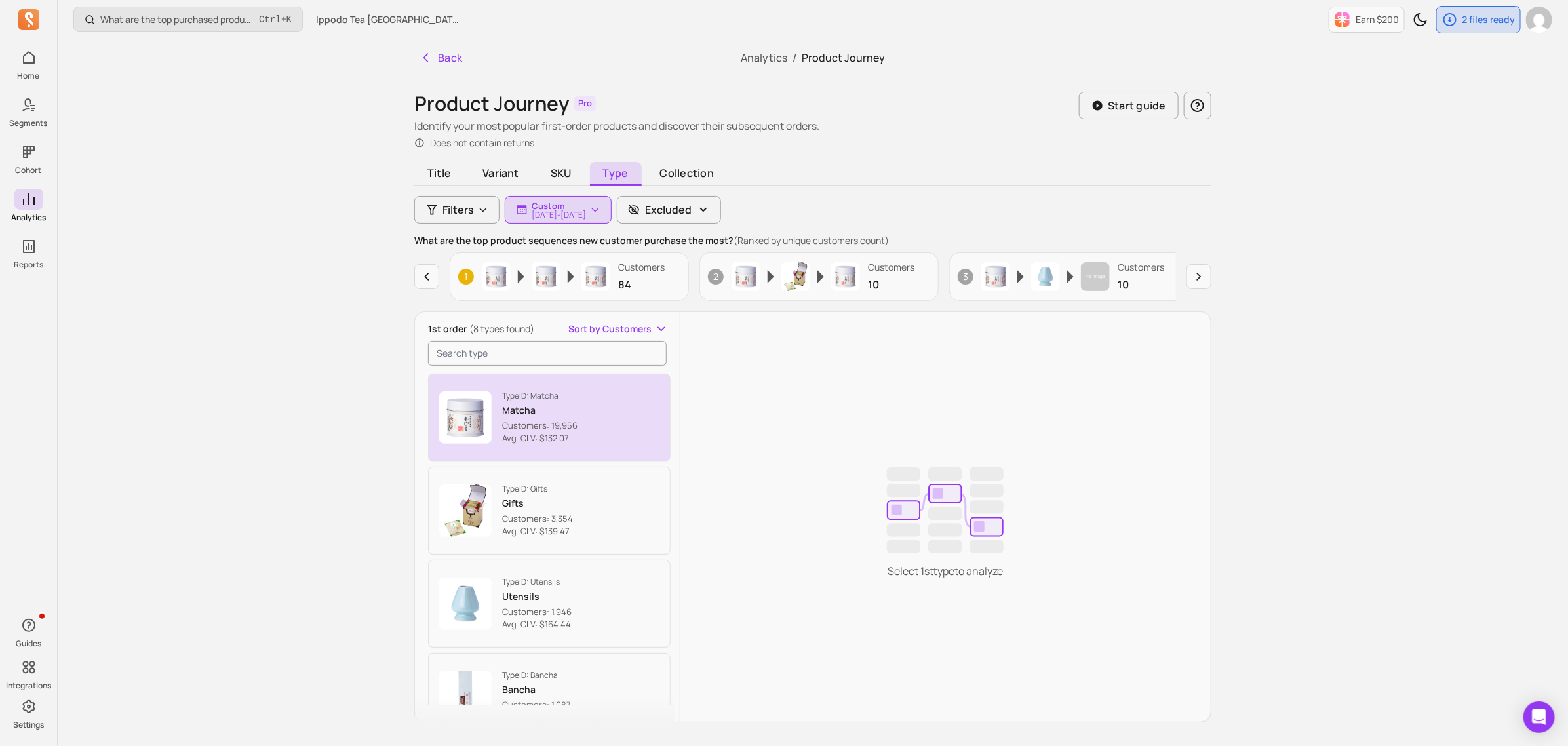
click at [592, 427] on button "Type ID: Matcha Matcha Customers: 19,956 Avg. CLV: $132.07" at bounding box center [549, 418] width 243 height 88
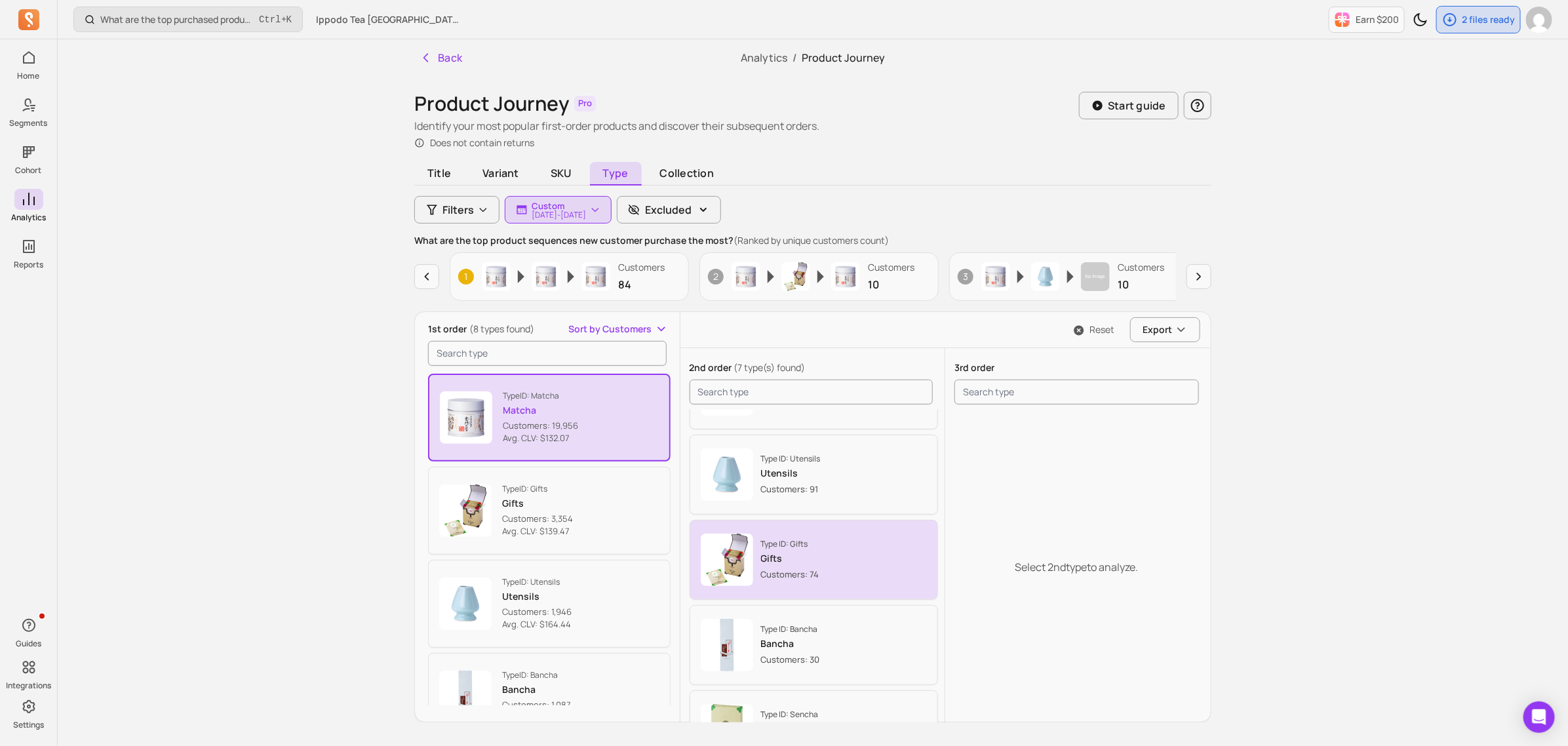
scroll to position [118, 0]
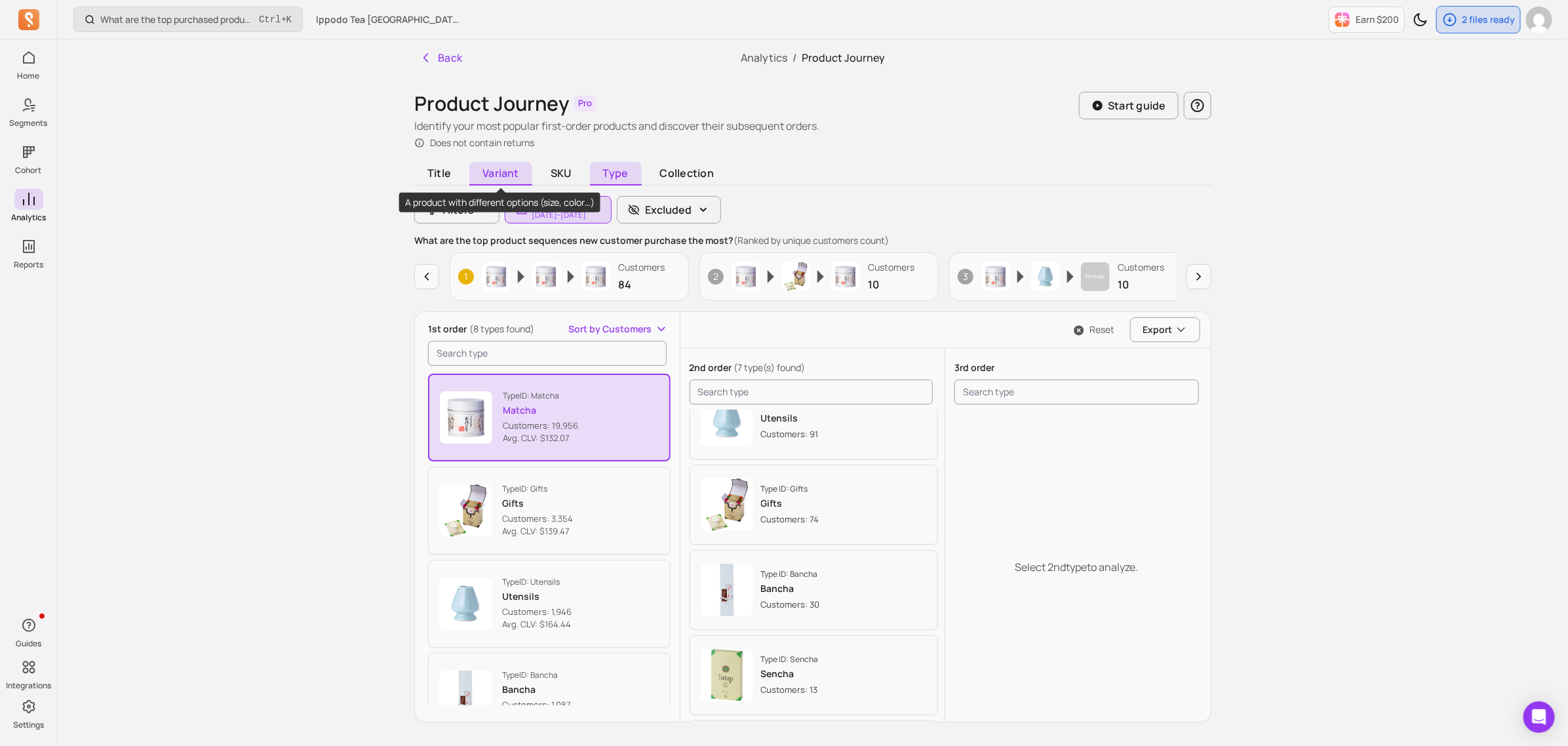
click at [518, 168] on span "Variant" at bounding box center [501, 174] width 63 height 23
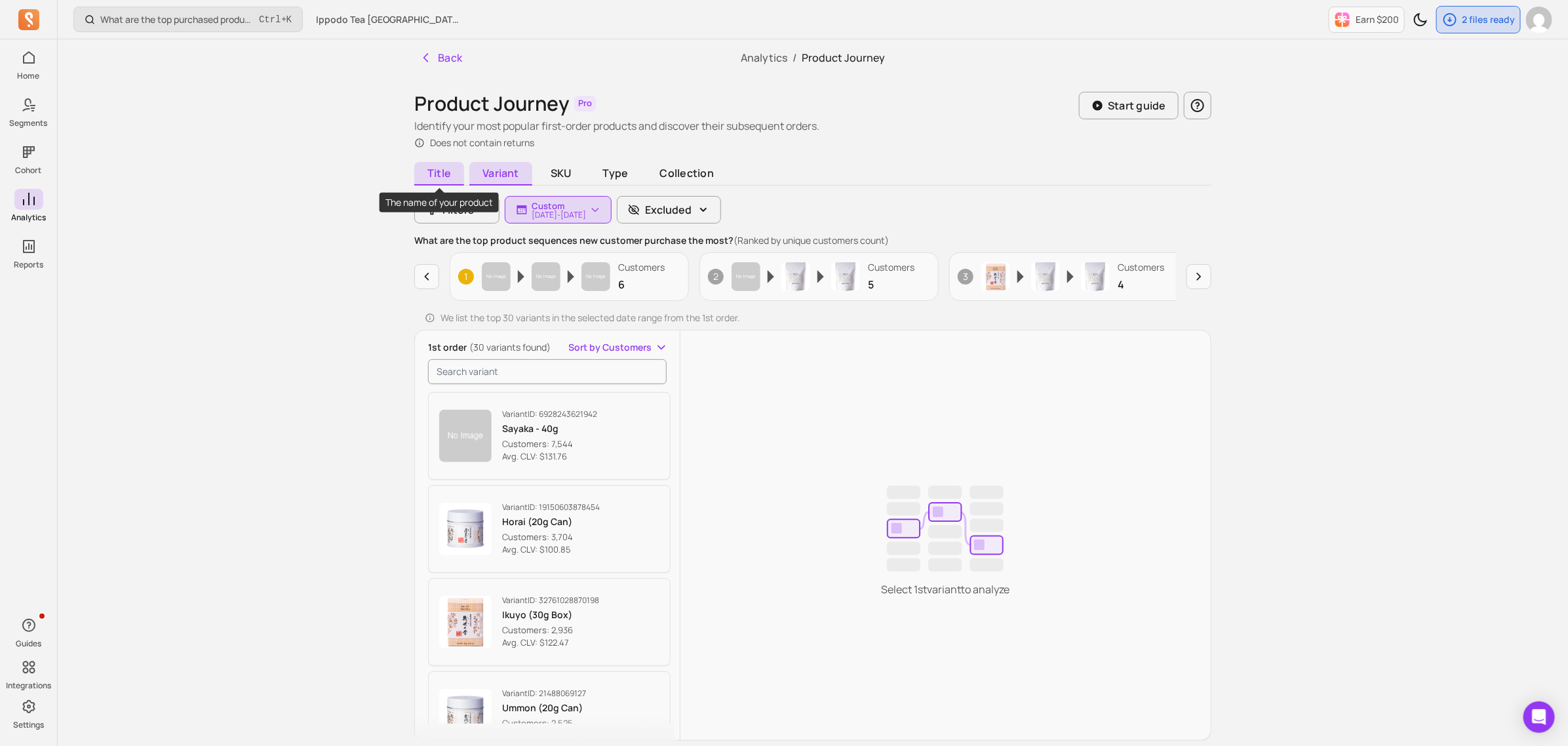
click at [446, 169] on span "Title" at bounding box center [439, 174] width 49 height 23
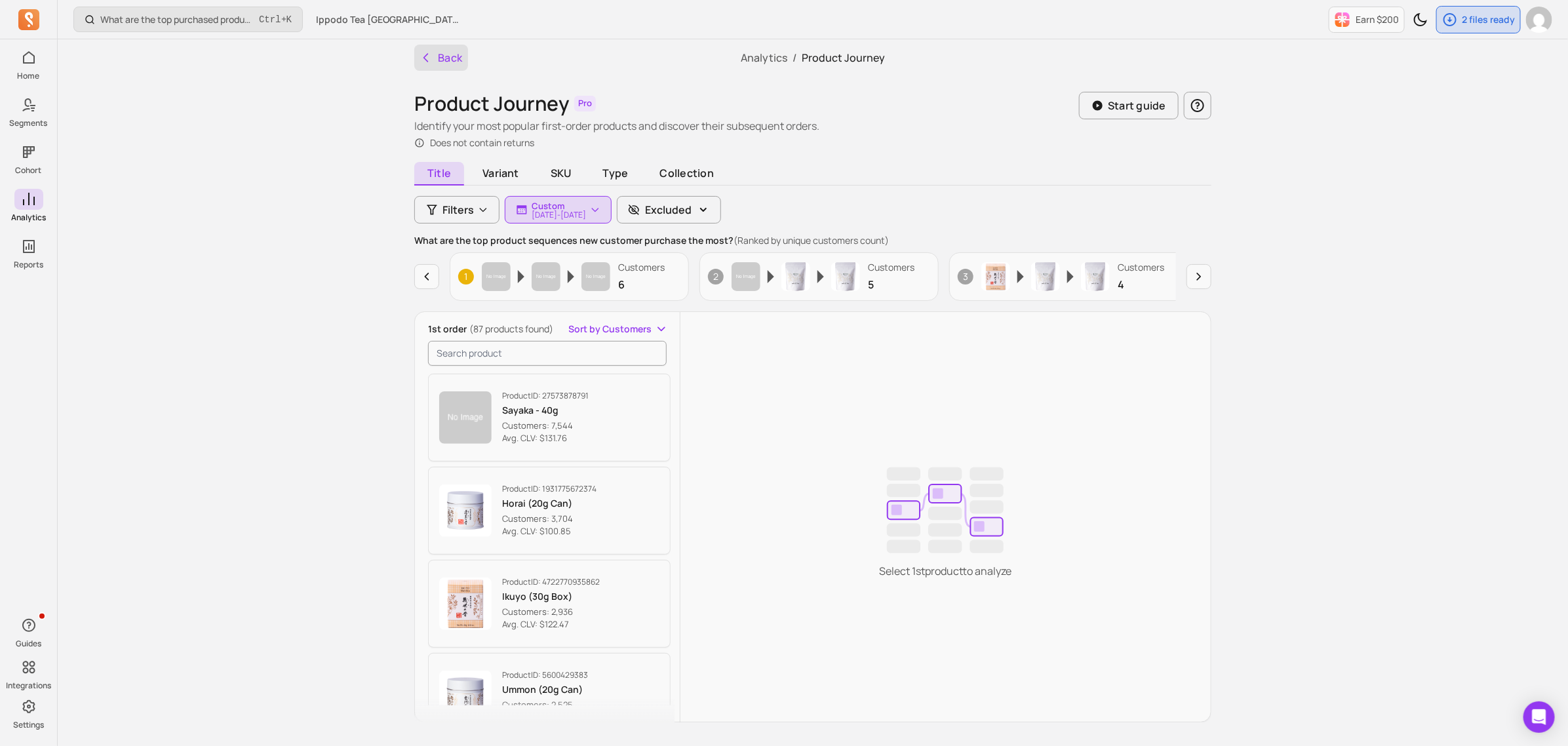
click at [433, 63] on button "Back" at bounding box center [441, 58] width 54 height 26
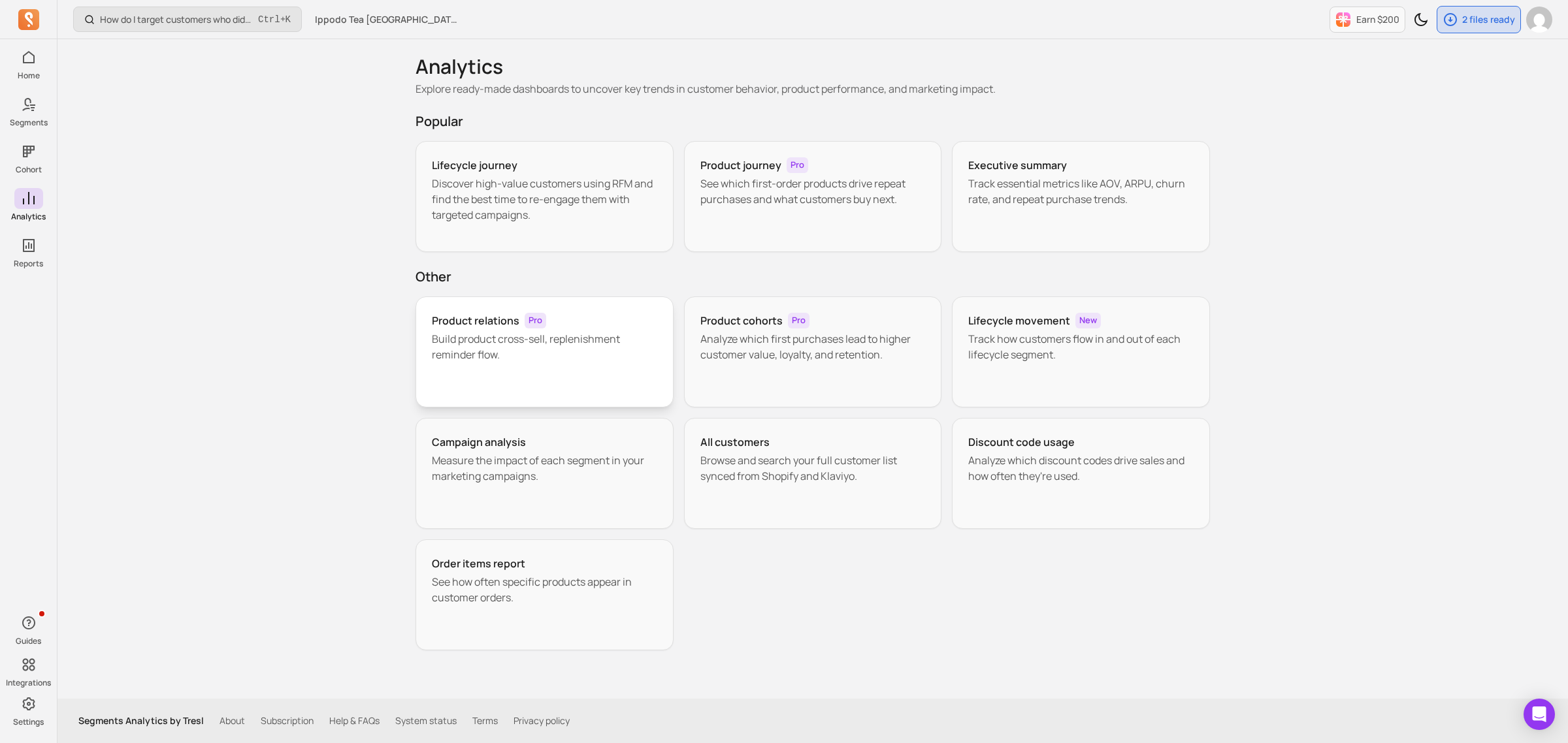
click at [582, 342] on p "Build product cross-sell, replenishment reminder flow." at bounding box center [544, 347] width 225 height 32
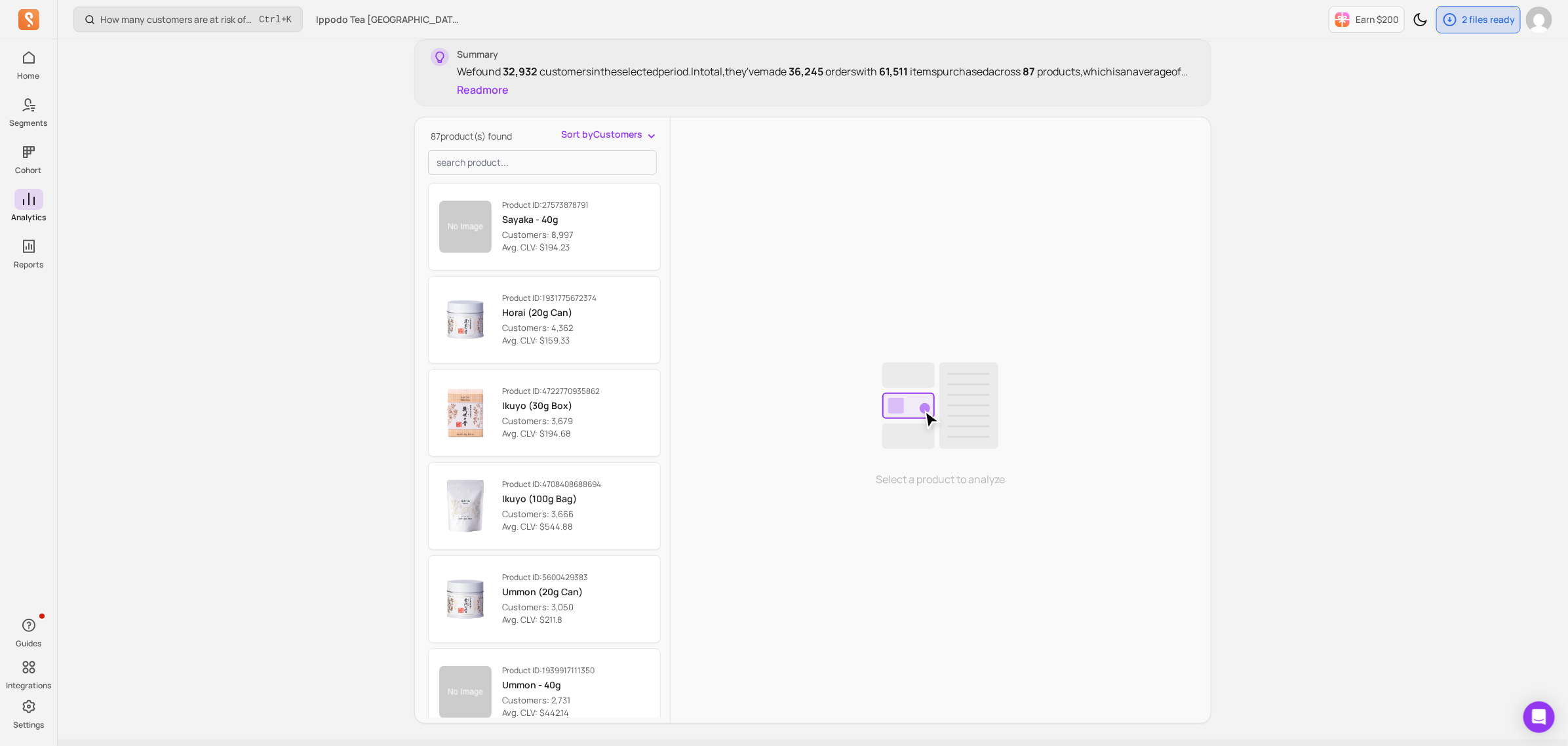
scroll to position [204, 0]
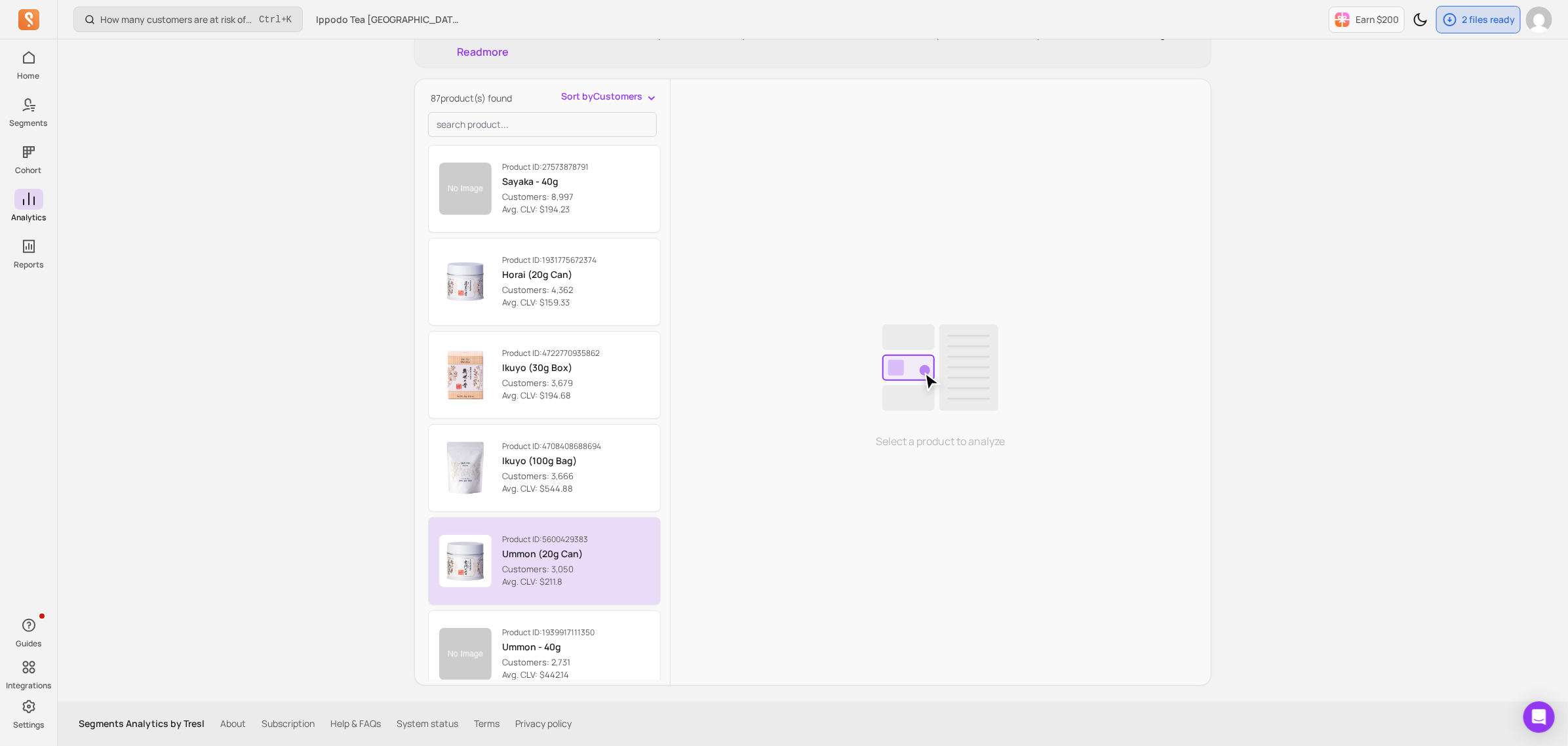
click at [551, 541] on p "Product ID: 5600429383" at bounding box center [545, 539] width 86 height 10
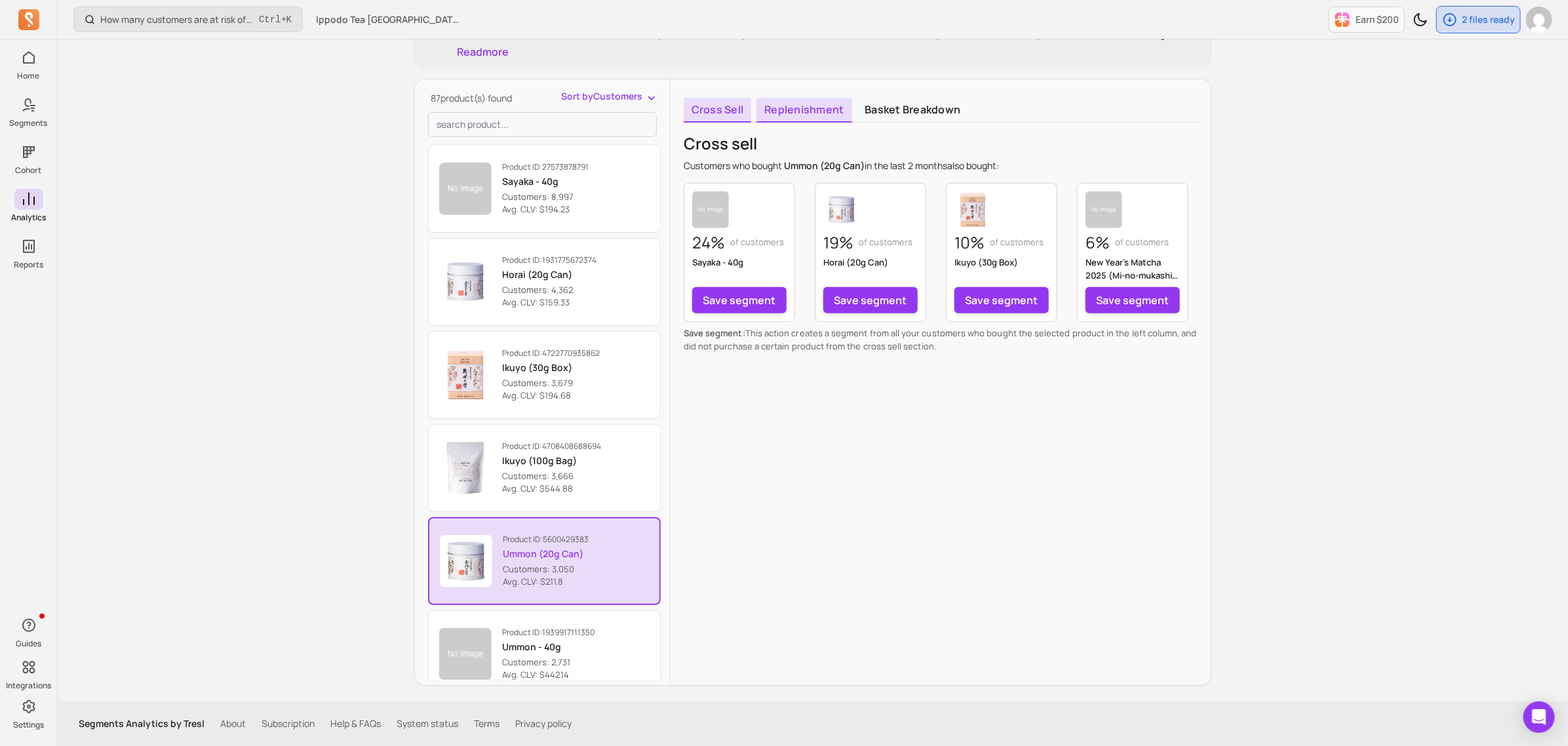
click at [801, 111] on link "Replenishment" at bounding box center [804, 110] width 95 height 25
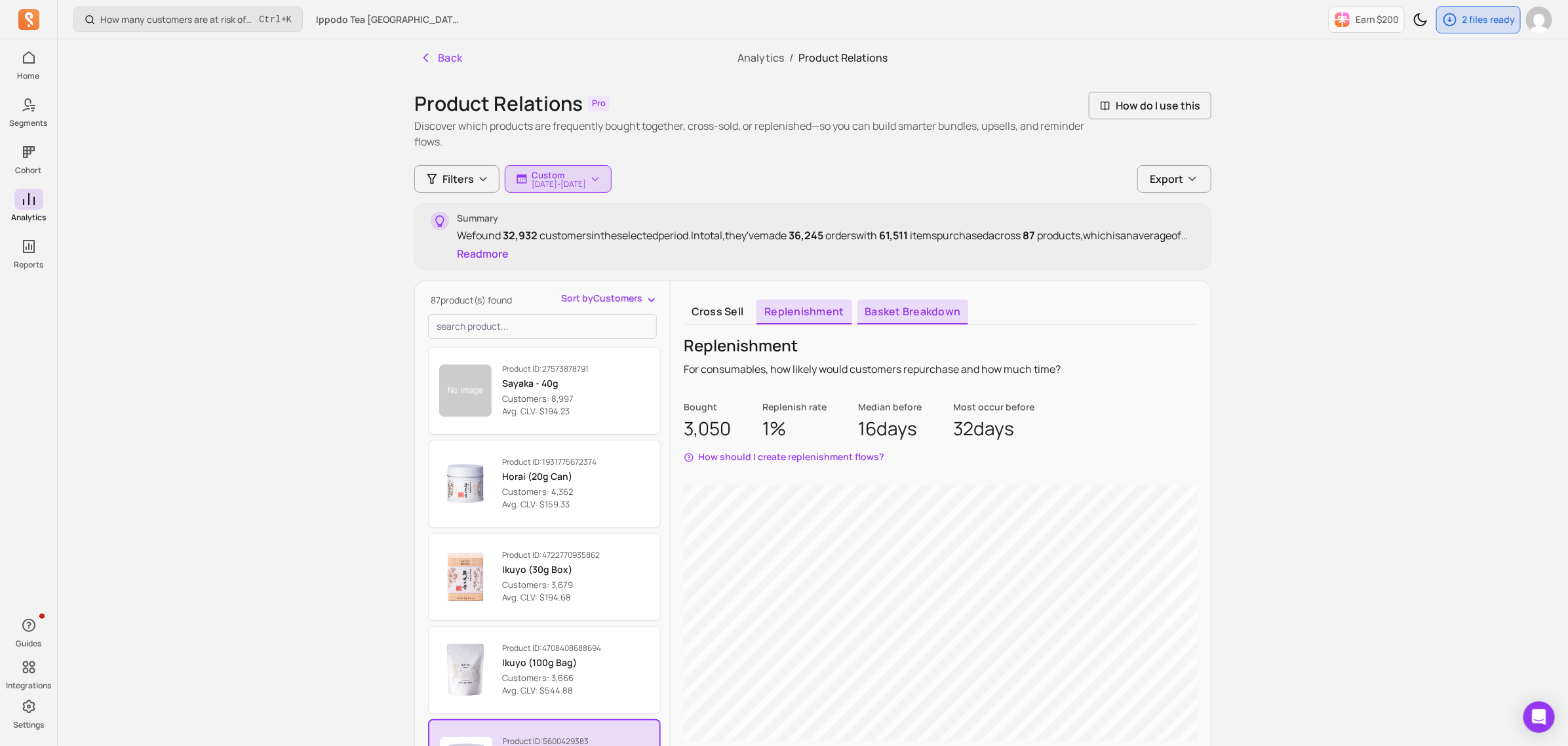
click at [901, 309] on link "Basket breakdown" at bounding box center [913, 312] width 111 height 25
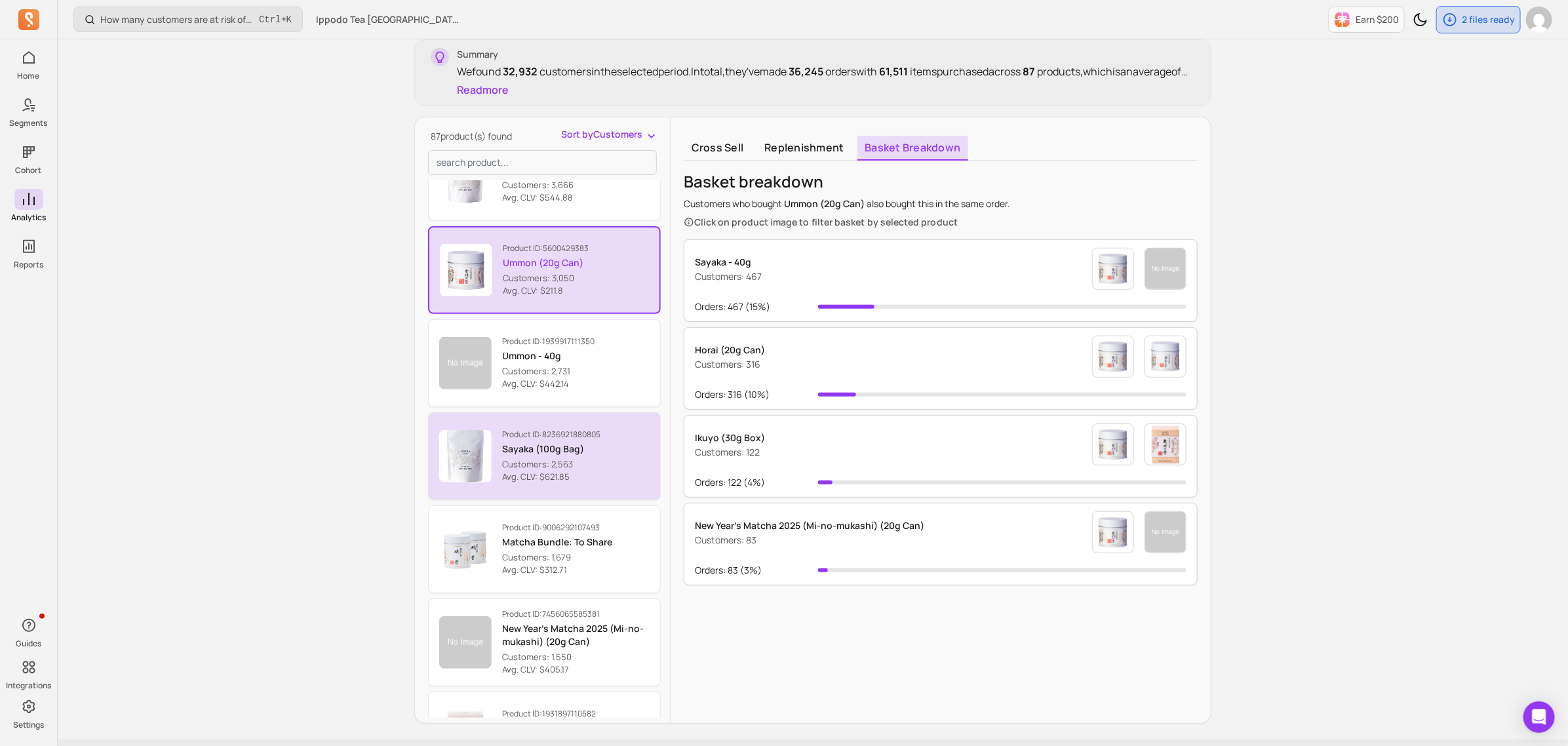
scroll to position [410, 0]
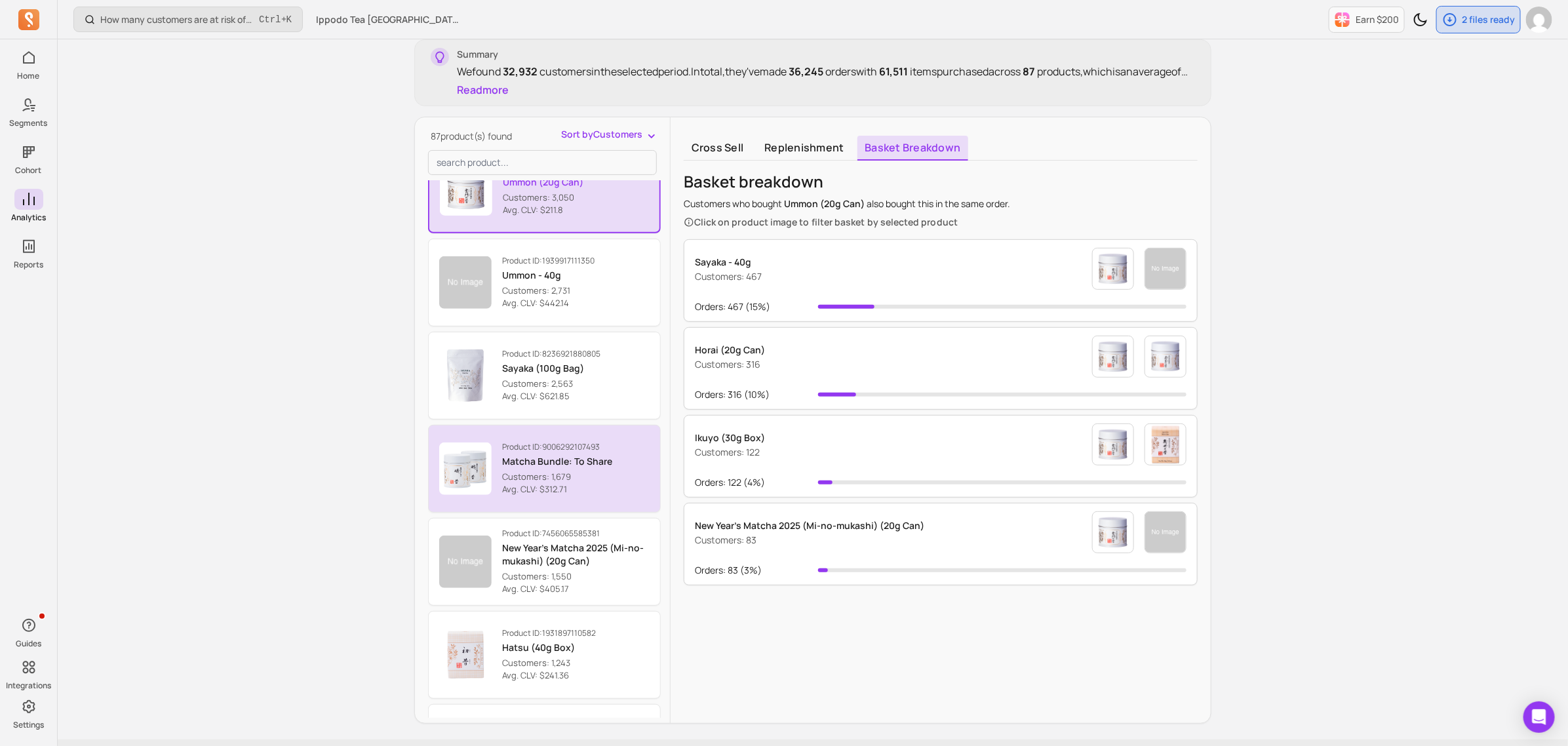
click at [579, 485] on p "Avg. CLV: $312.71" at bounding box center [557, 490] width 110 height 13
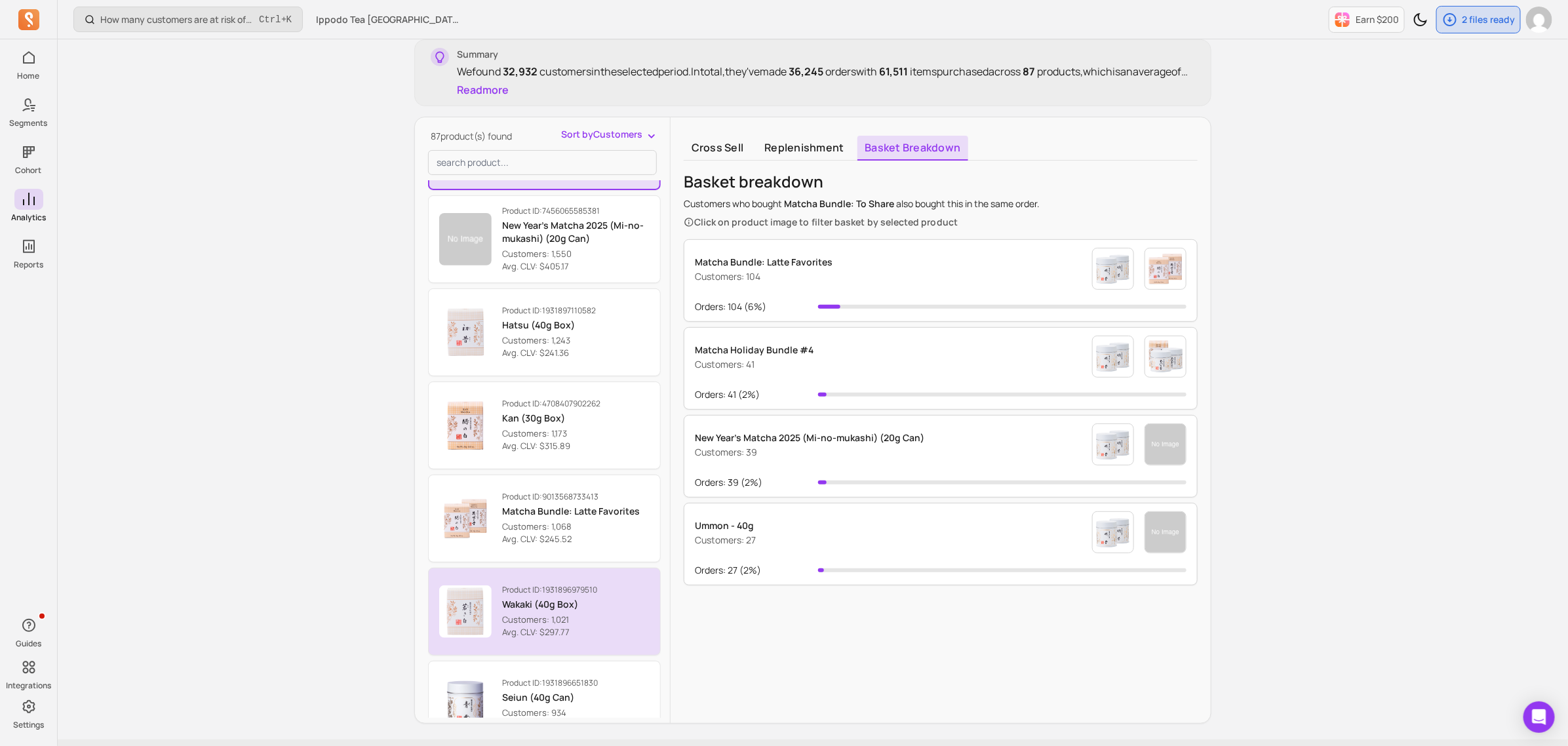
scroll to position [738, 0]
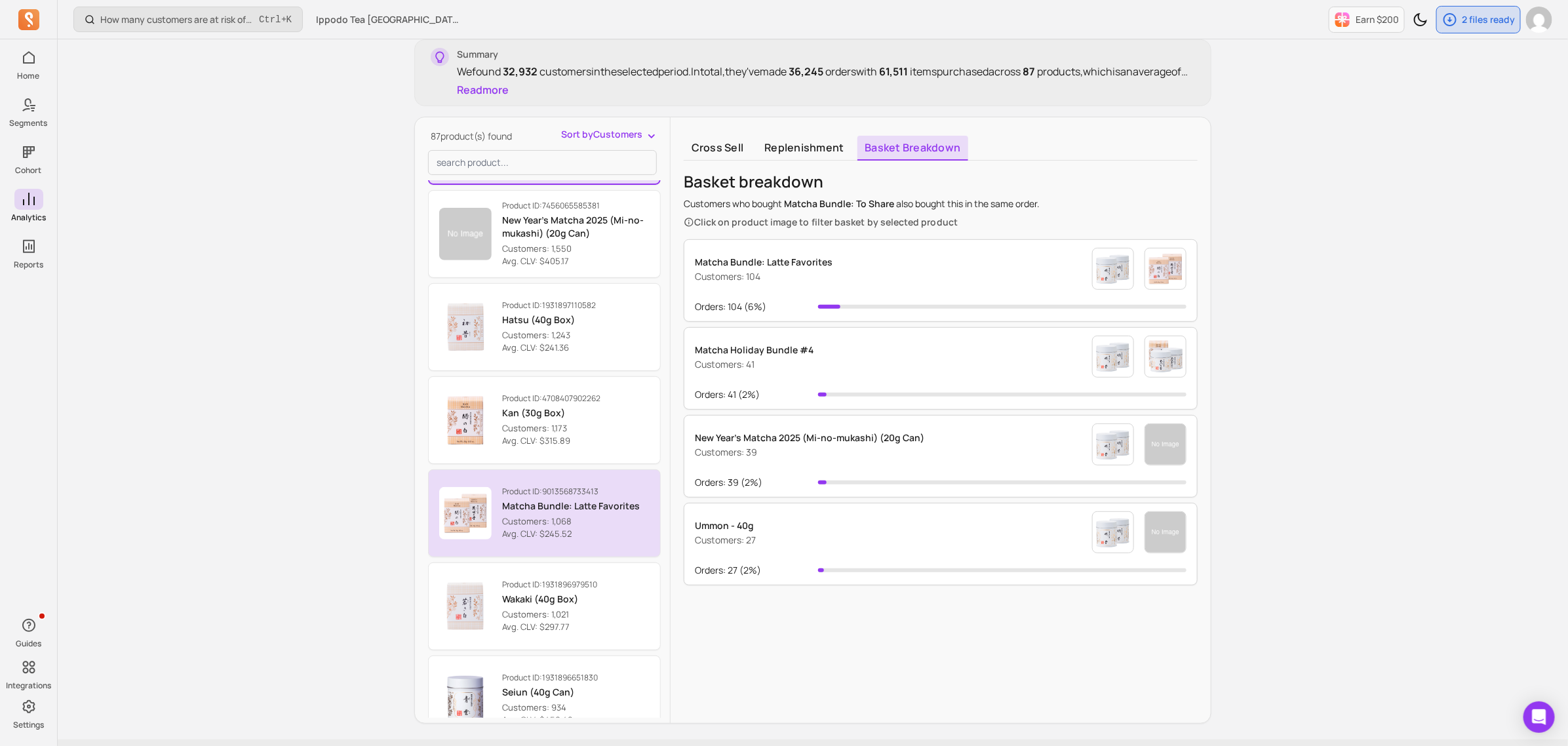
click at [561, 536] on p "Avg. CLV: $245.52" at bounding box center [571, 534] width 137 height 13
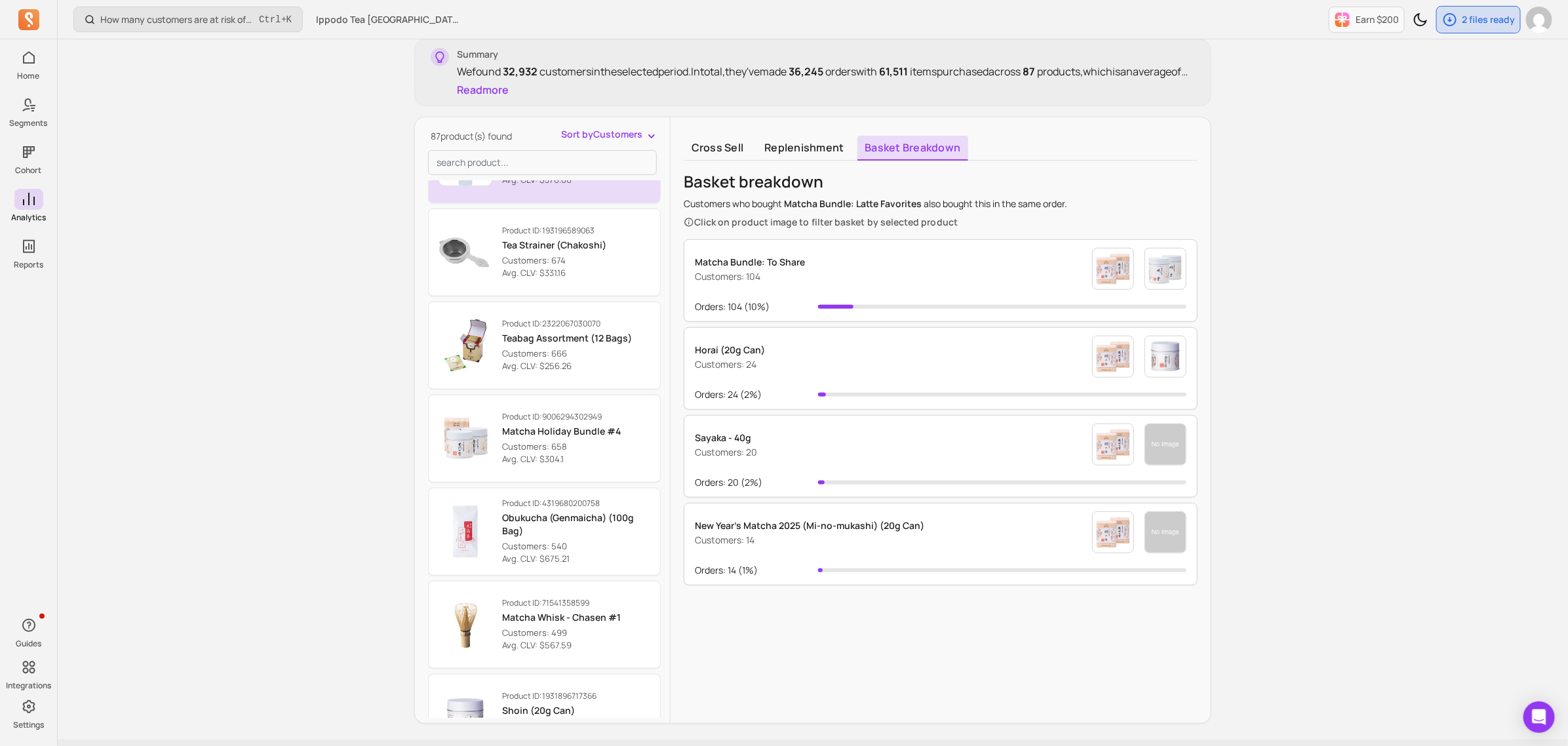
scroll to position [1722, 0]
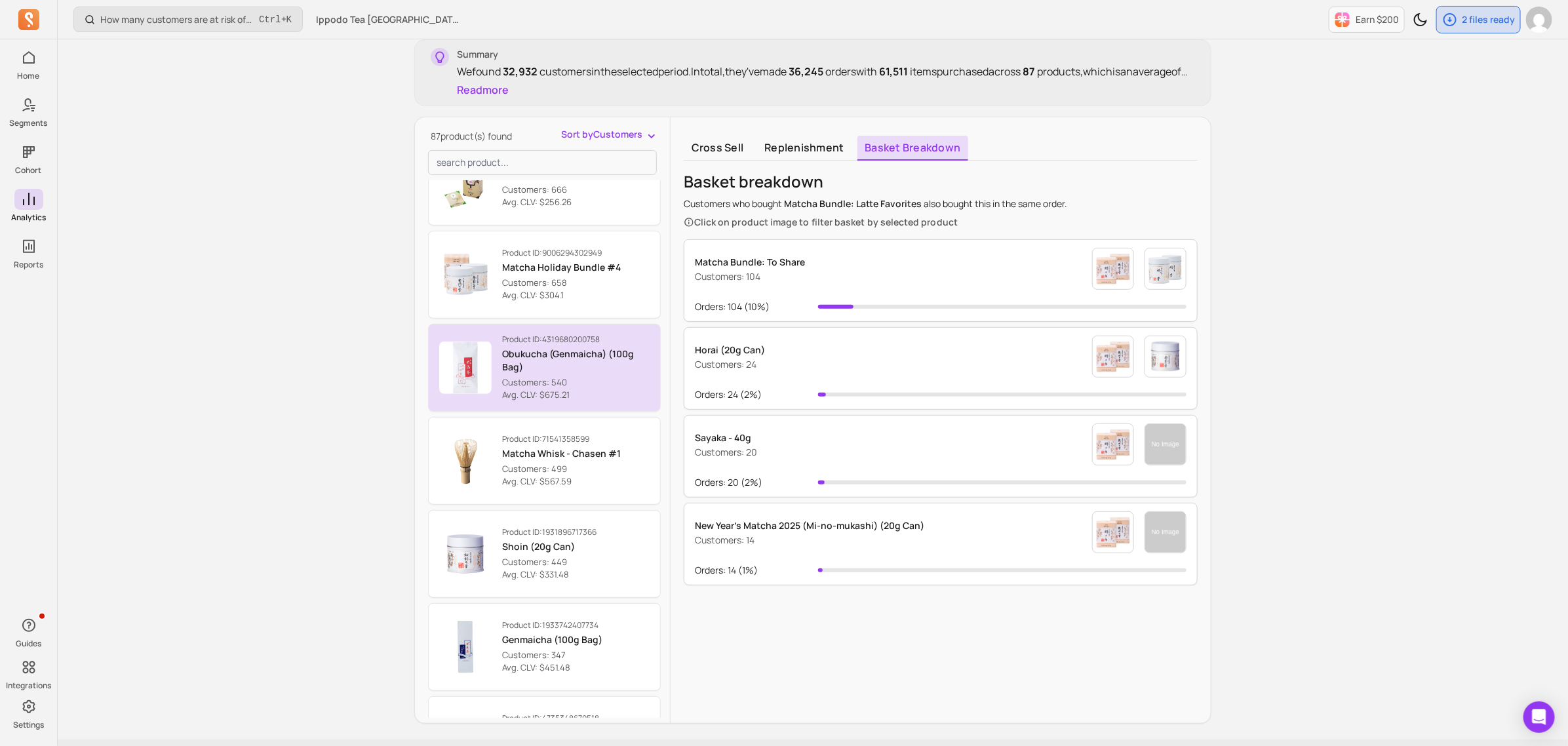
click at [567, 382] on p "Customers: 540" at bounding box center [576, 383] width 148 height 13
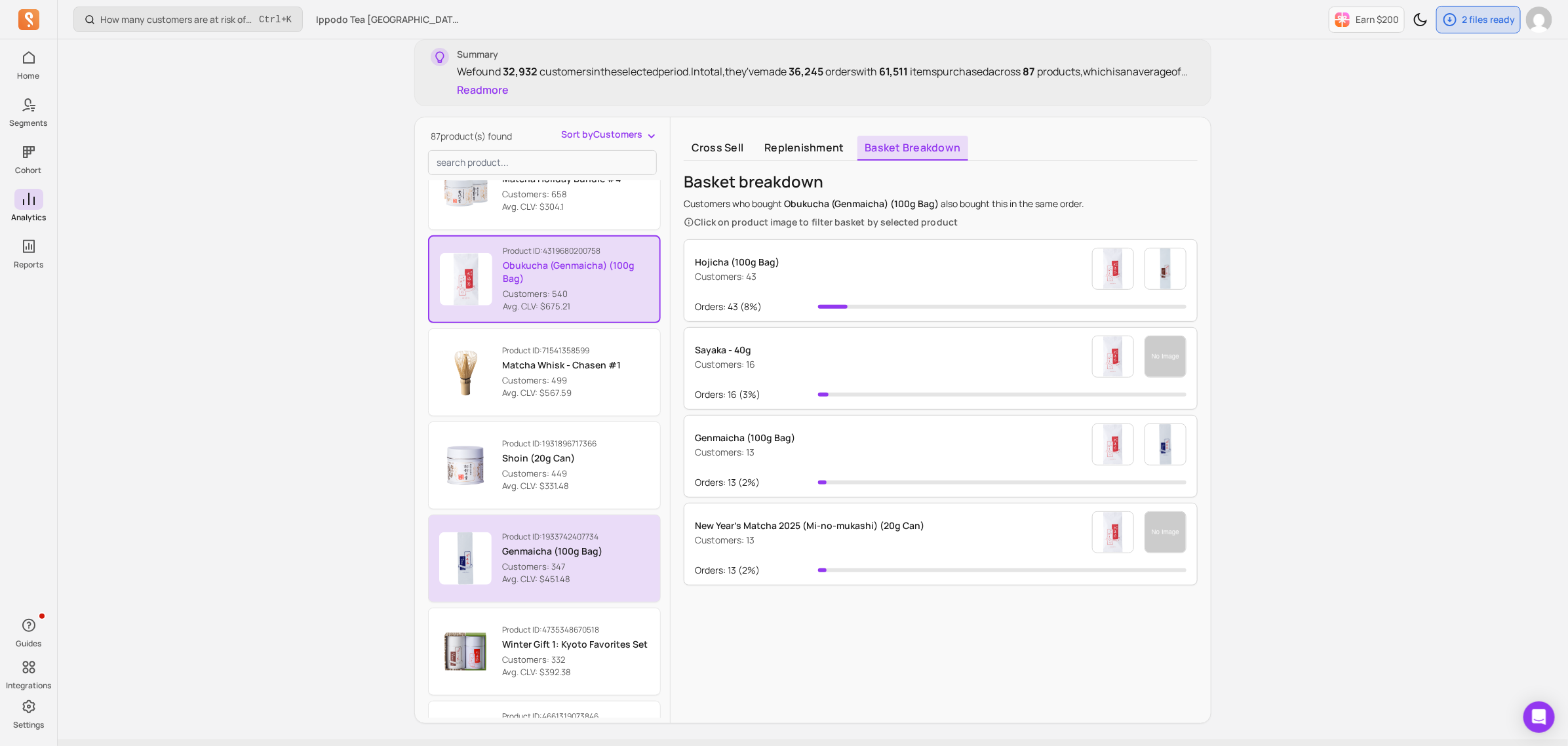
scroll to position [1885, 0]
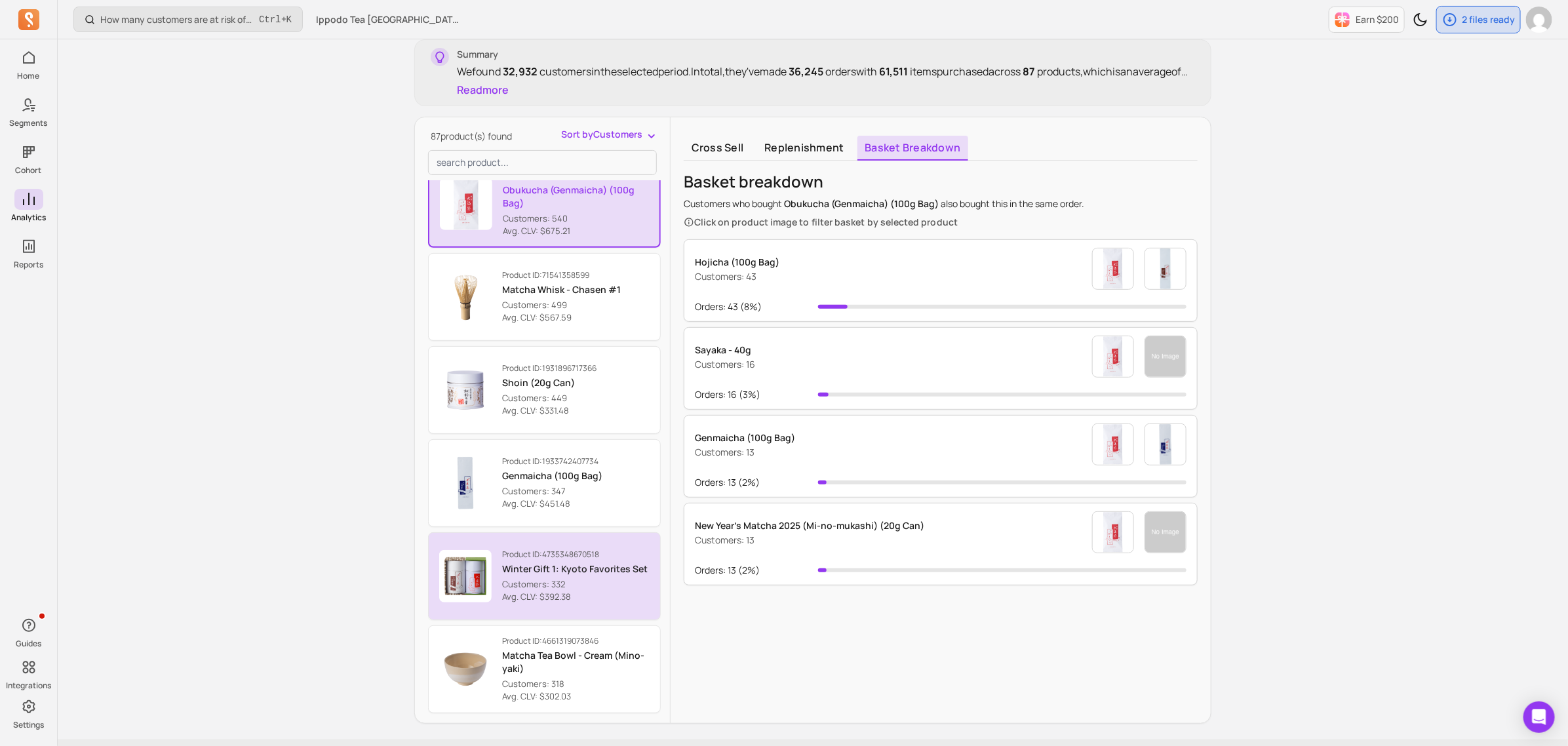
click at [562, 578] on div "Product ID: 4735348670518 Winter Gift 1: Kyoto Favorites Set Customers: 332 Avg…" at bounding box center [575, 576] width 146 height 54
